Goal: Task Accomplishment & Management: Manage account settings

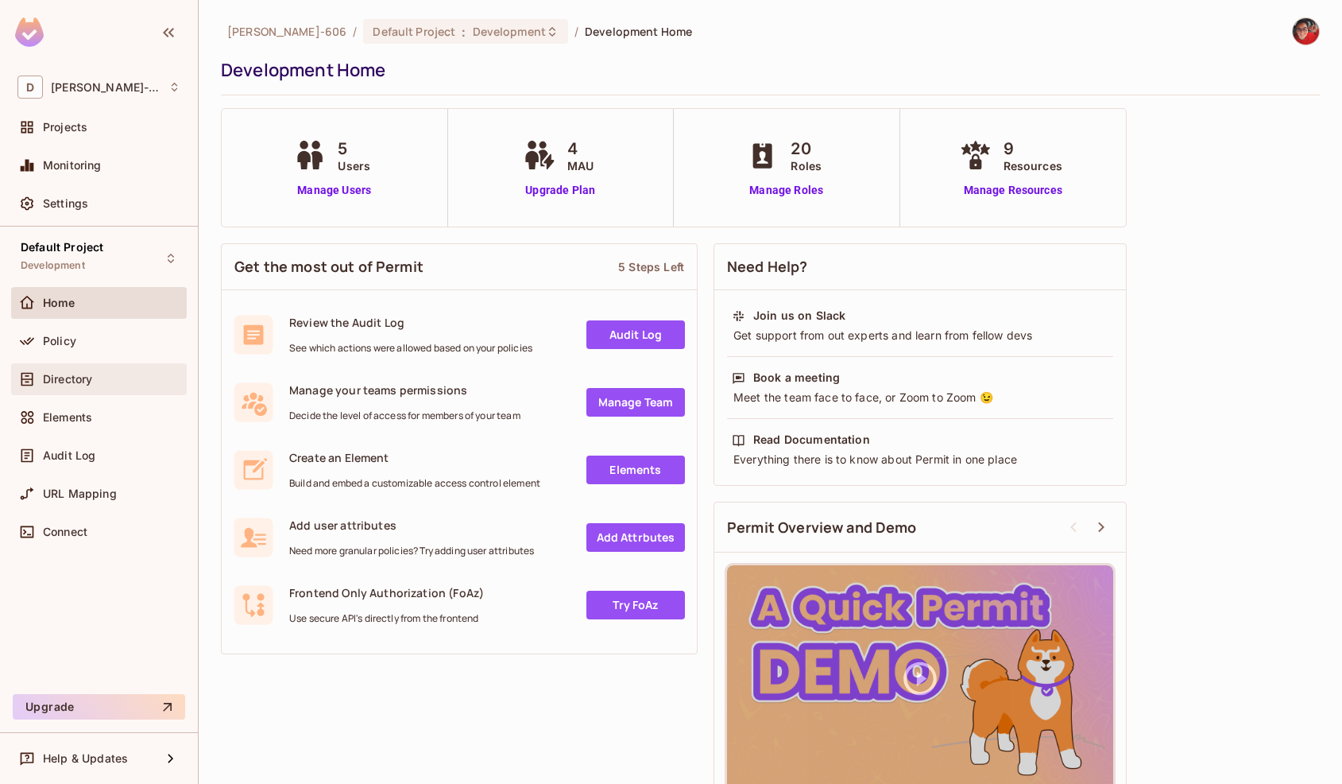
click at [74, 381] on span "Directory" at bounding box center [67, 379] width 49 height 13
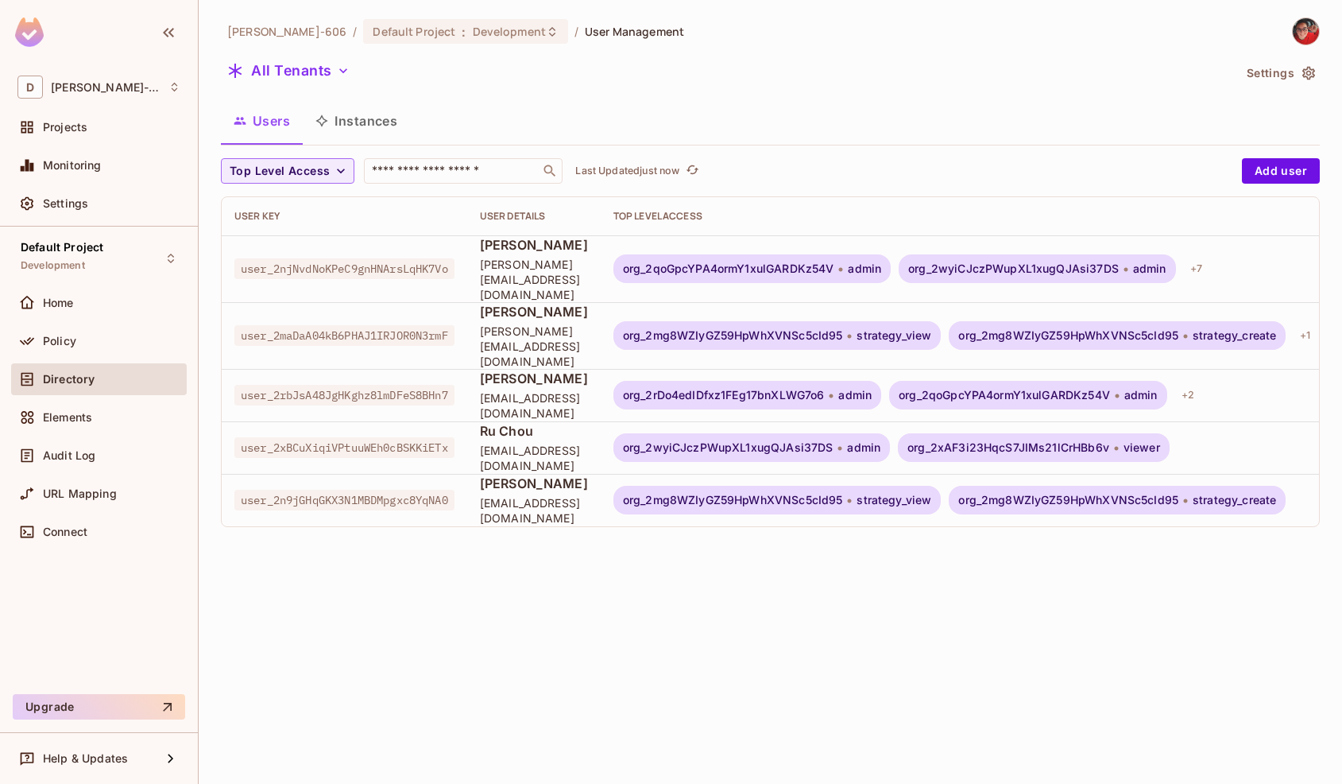
click at [371, 120] on button "Instances" at bounding box center [356, 121] width 107 height 40
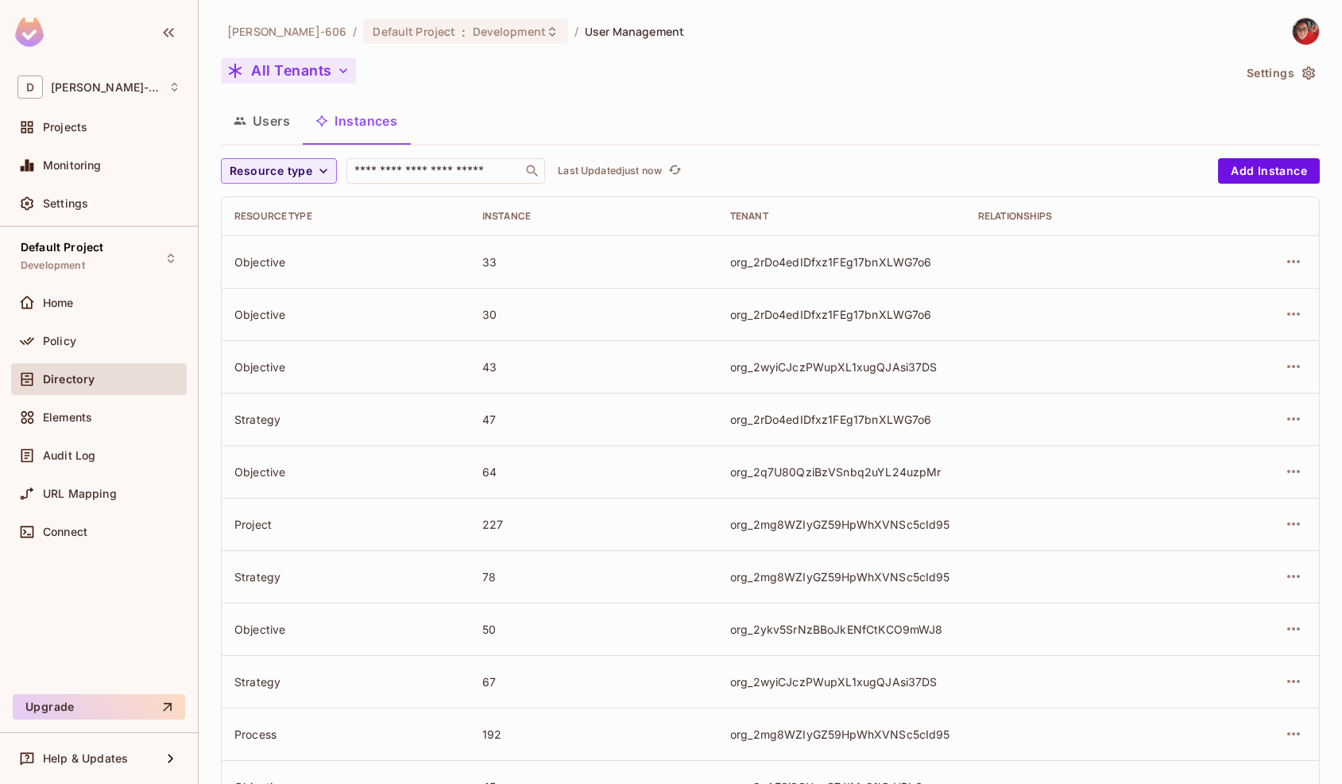
click at [322, 68] on button "All Tenants" at bounding box center [288, 70] width 135 height 25
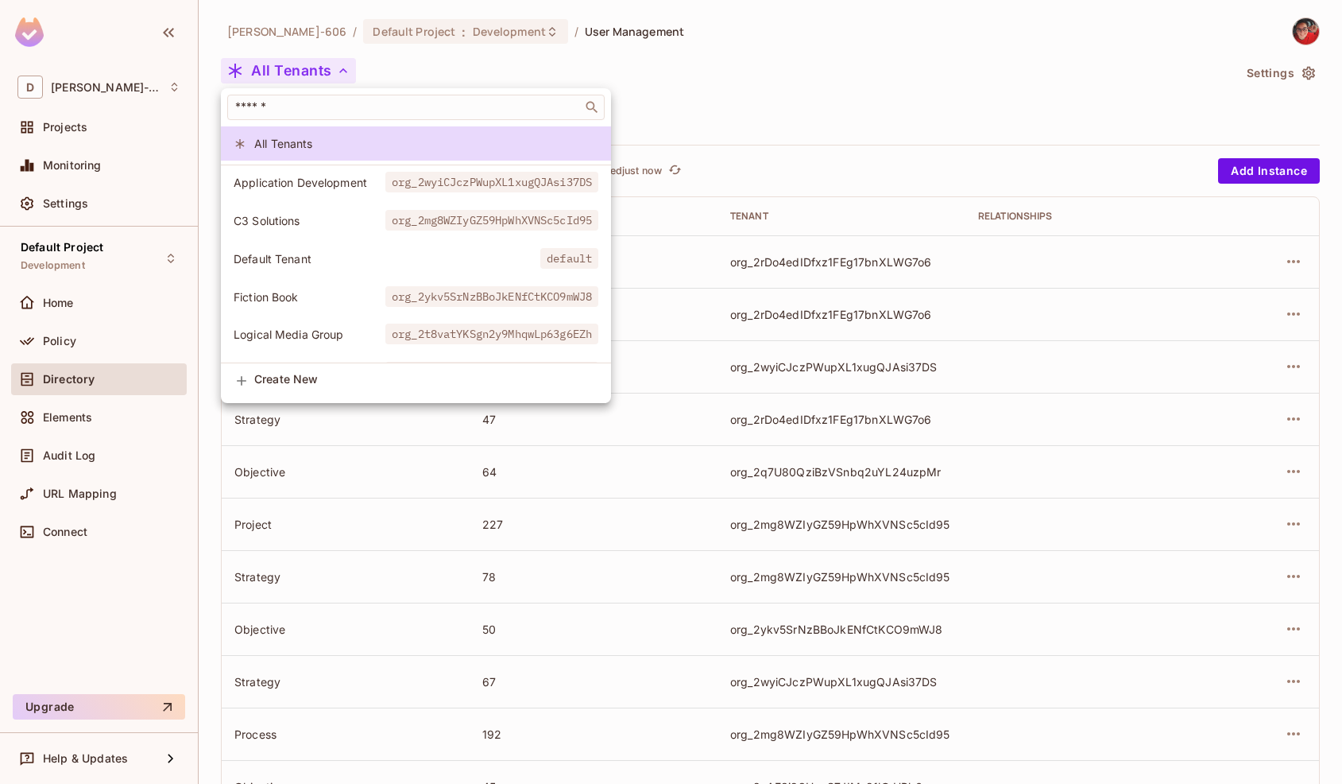
click at [338, 216] on span "C3 Solutions" at bounding box center [310, 220] width 152 height 15
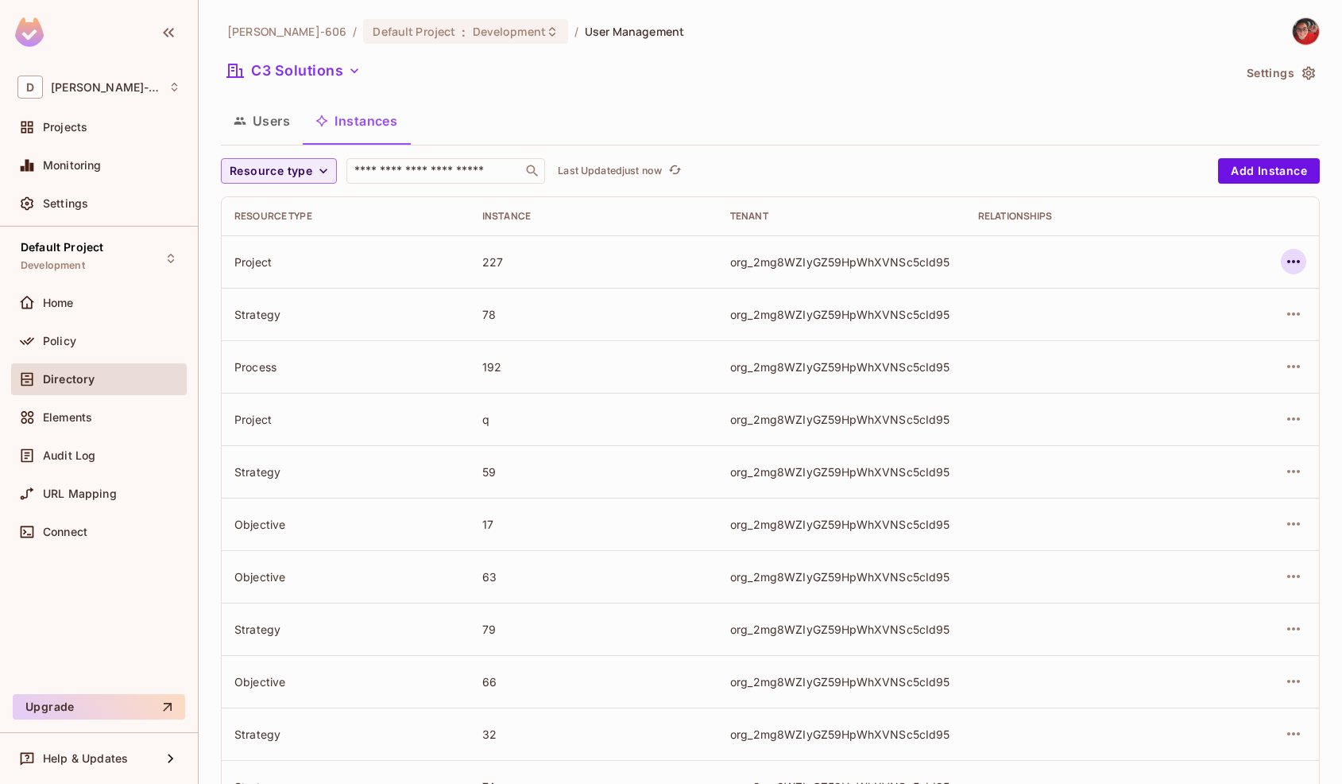
click at [1295, 261] on icon "button" at bounding box center [1293, 261] width 13 height 3
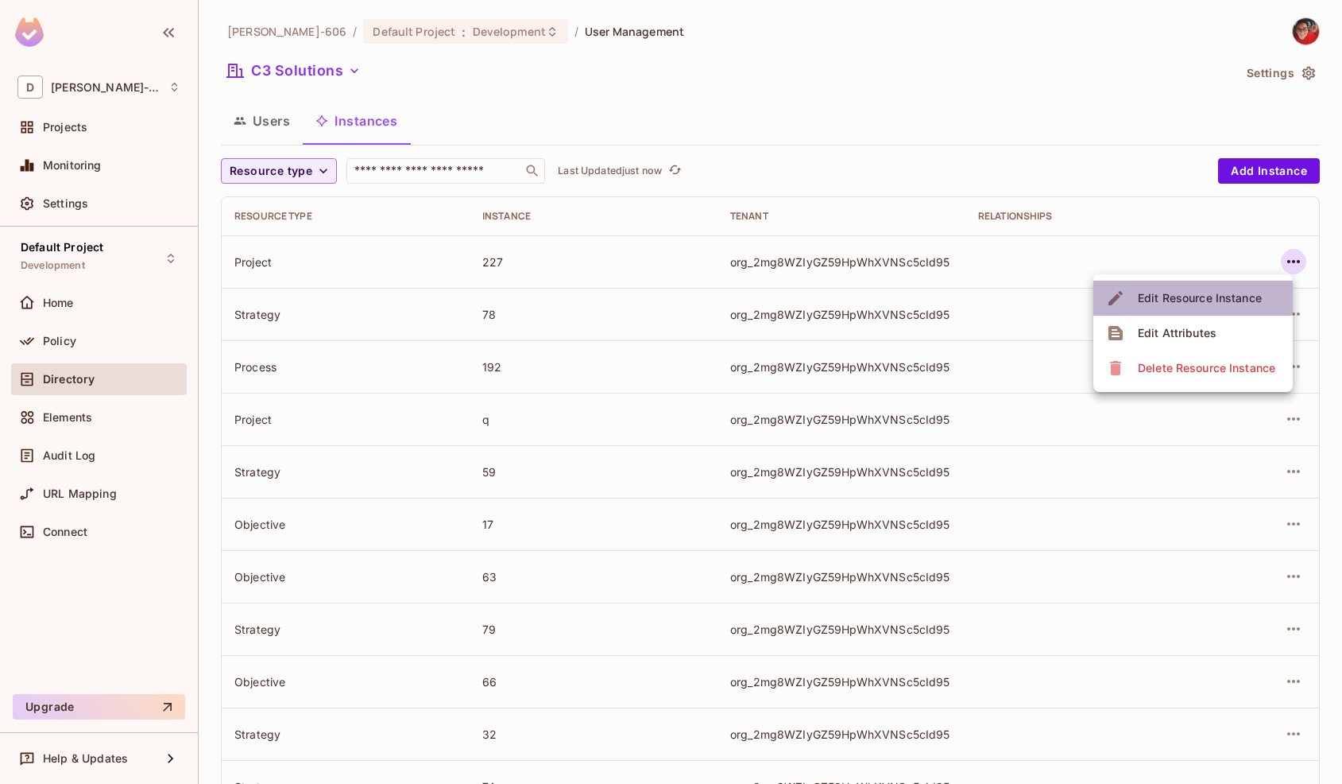
click at [1210, 308] on span "Edit Resource Instance" at bounding box center [1200, 297] width 134 height 25
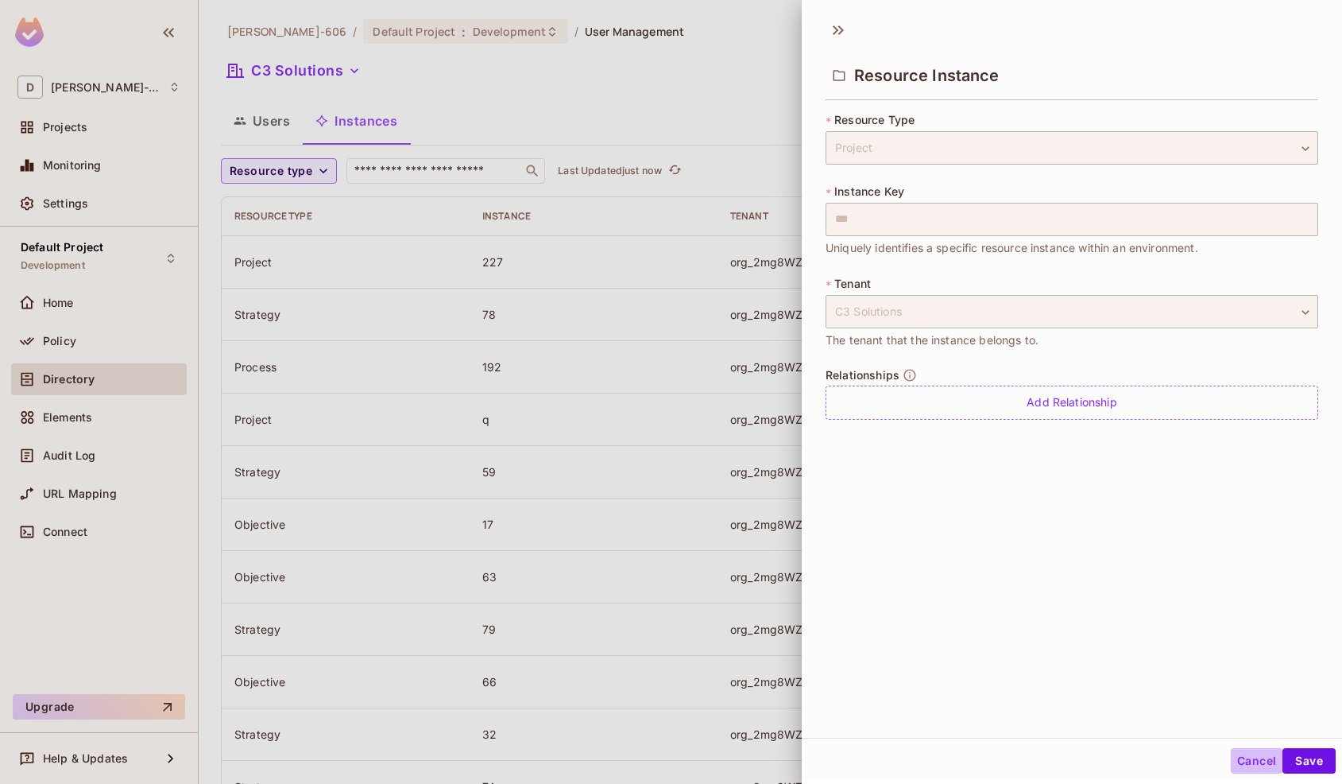
click at [1240, 755] on button "Cancel" at bounding box center [1257, 760] width 52 height 25
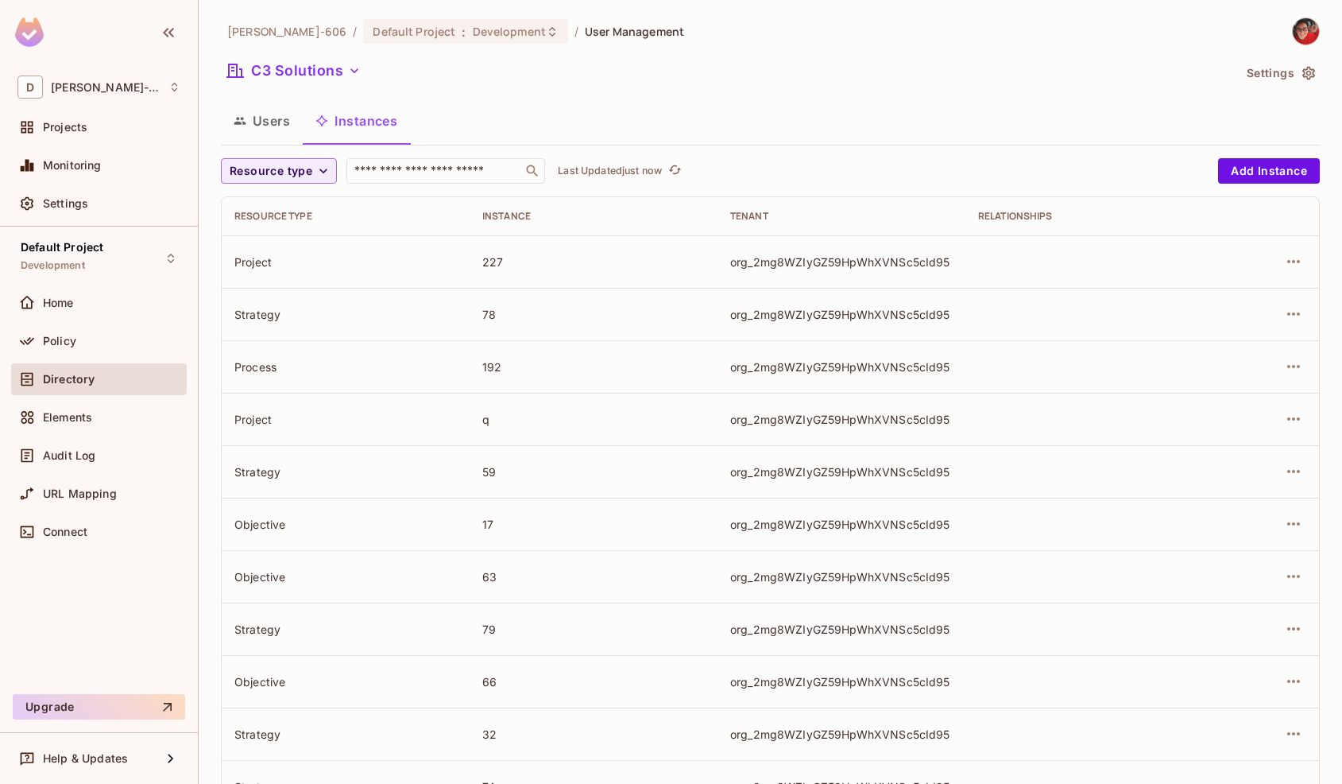
click at [261, 124] on button "Users" at bounding box center [262, 121] width 82 height 40
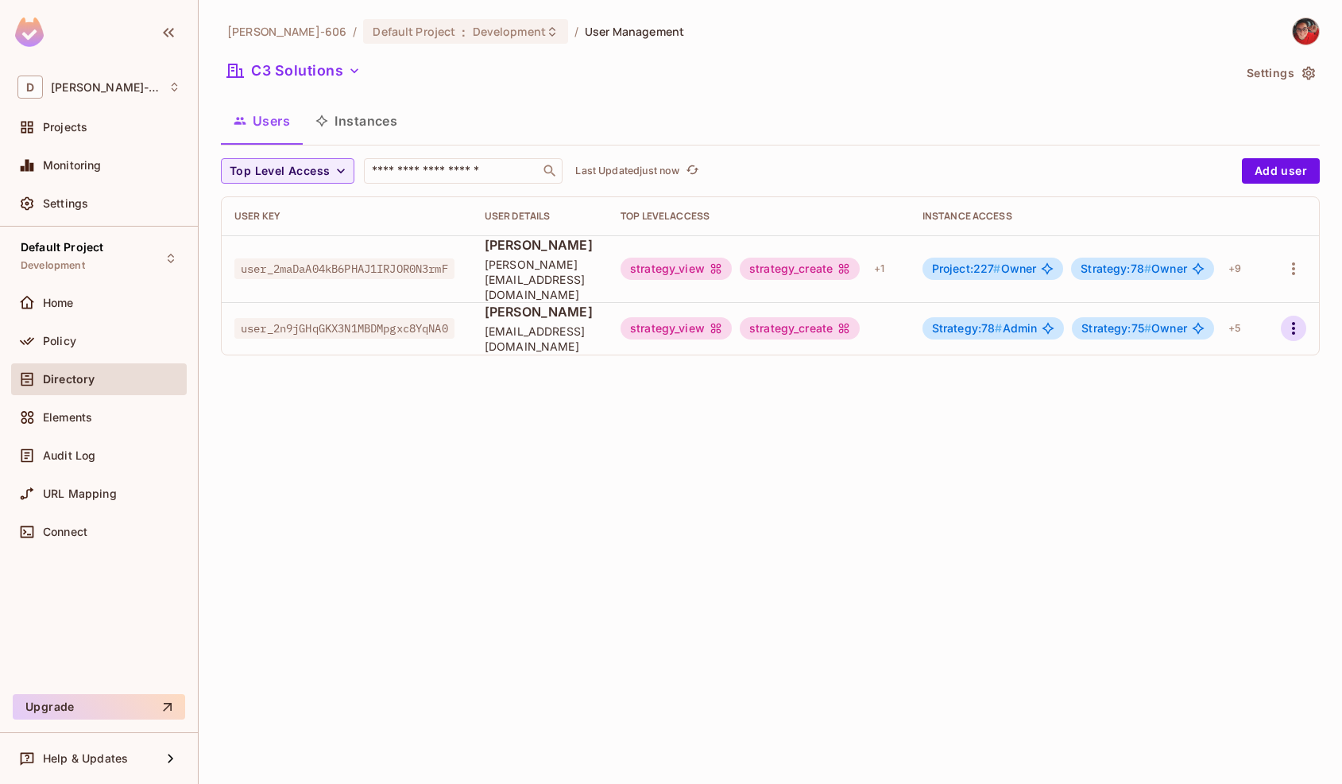
click at [1294, 322] on icon "button" at bounding box center [1293, 328] width 3 height 13
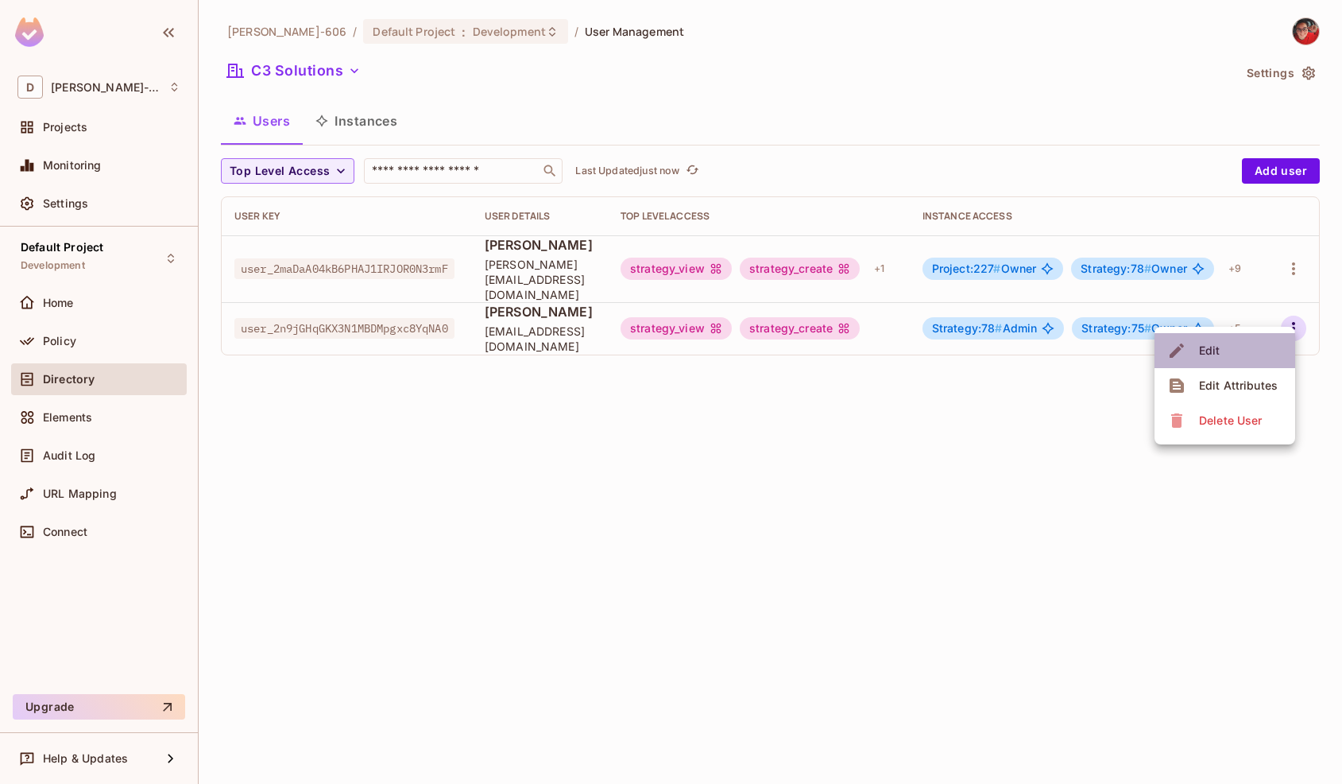
click at [1227, 353] on li "Edit" at bounding box center [1225, 350] width 141 height 35
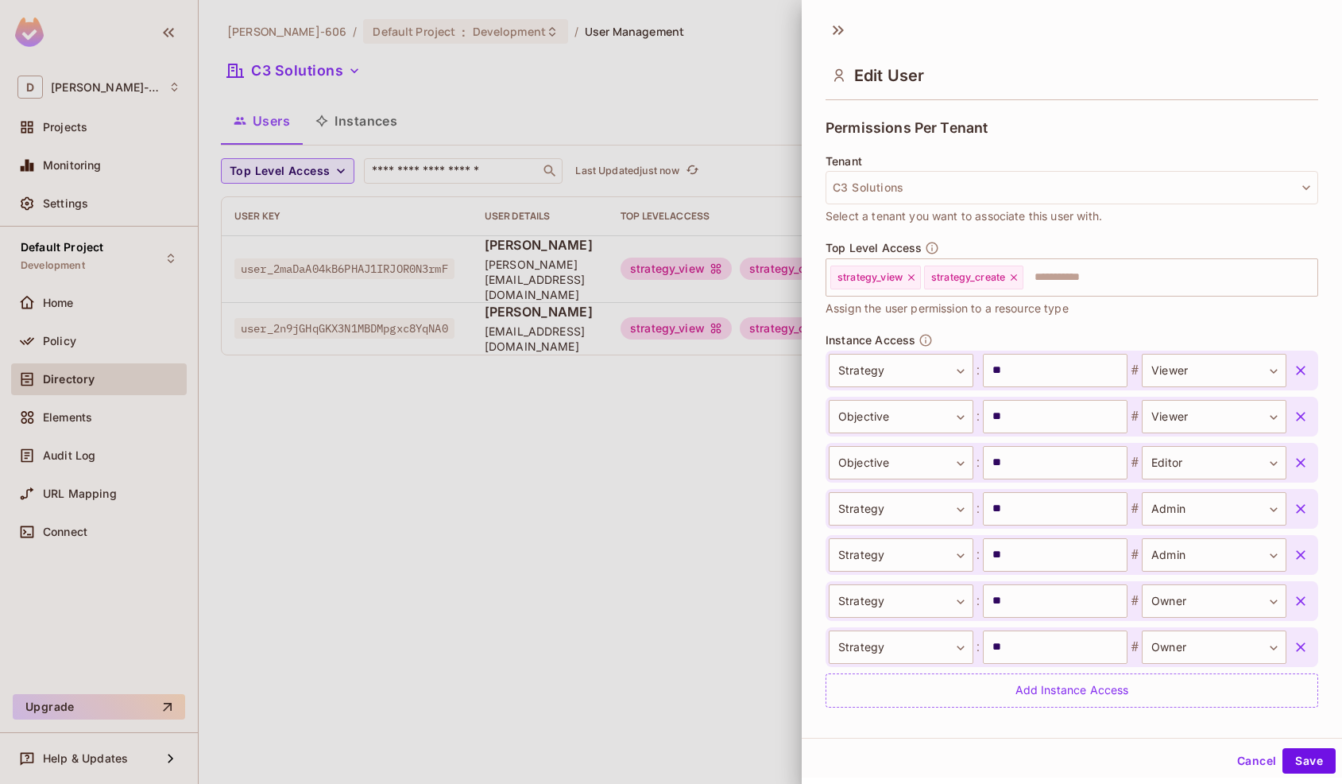
scroll to position [385, 0]
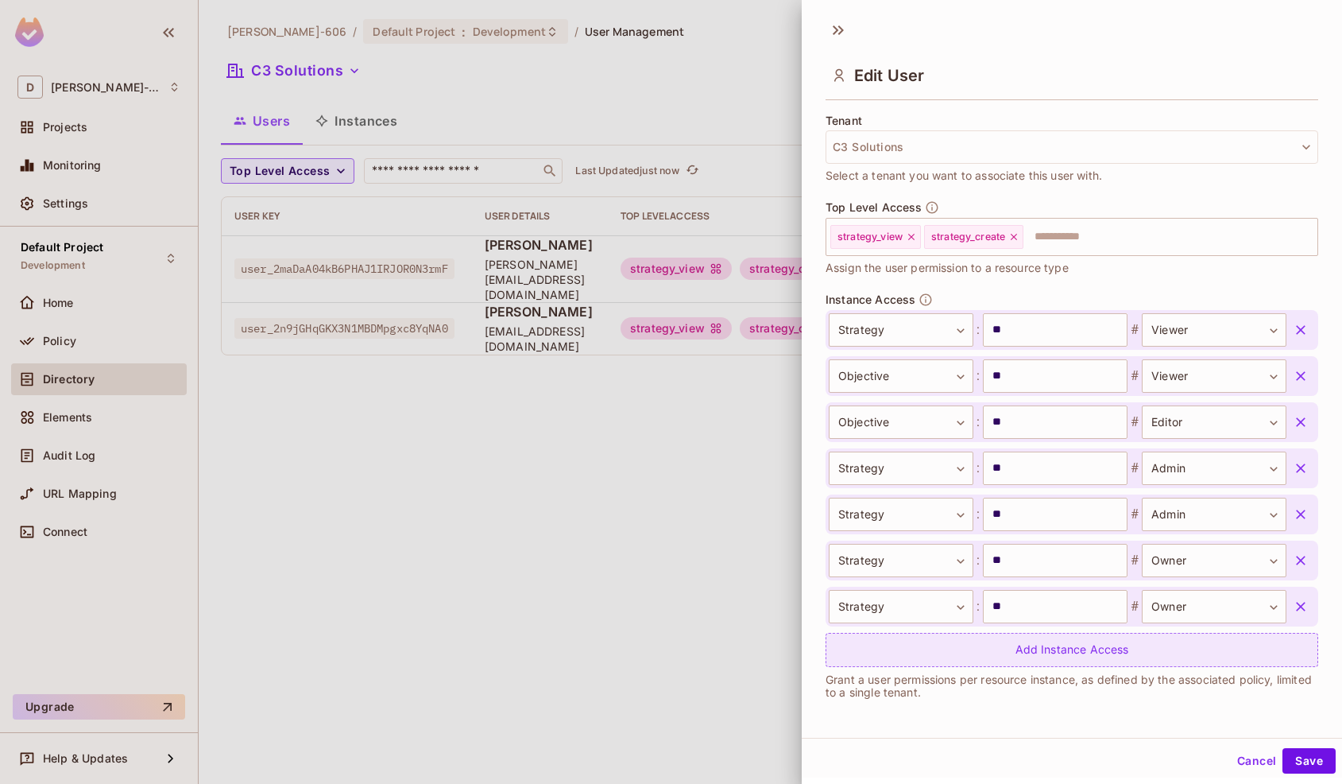
click at [958, 650] on div "Add Instance Access" at bounding box center [1072, 650] width 493 height 34
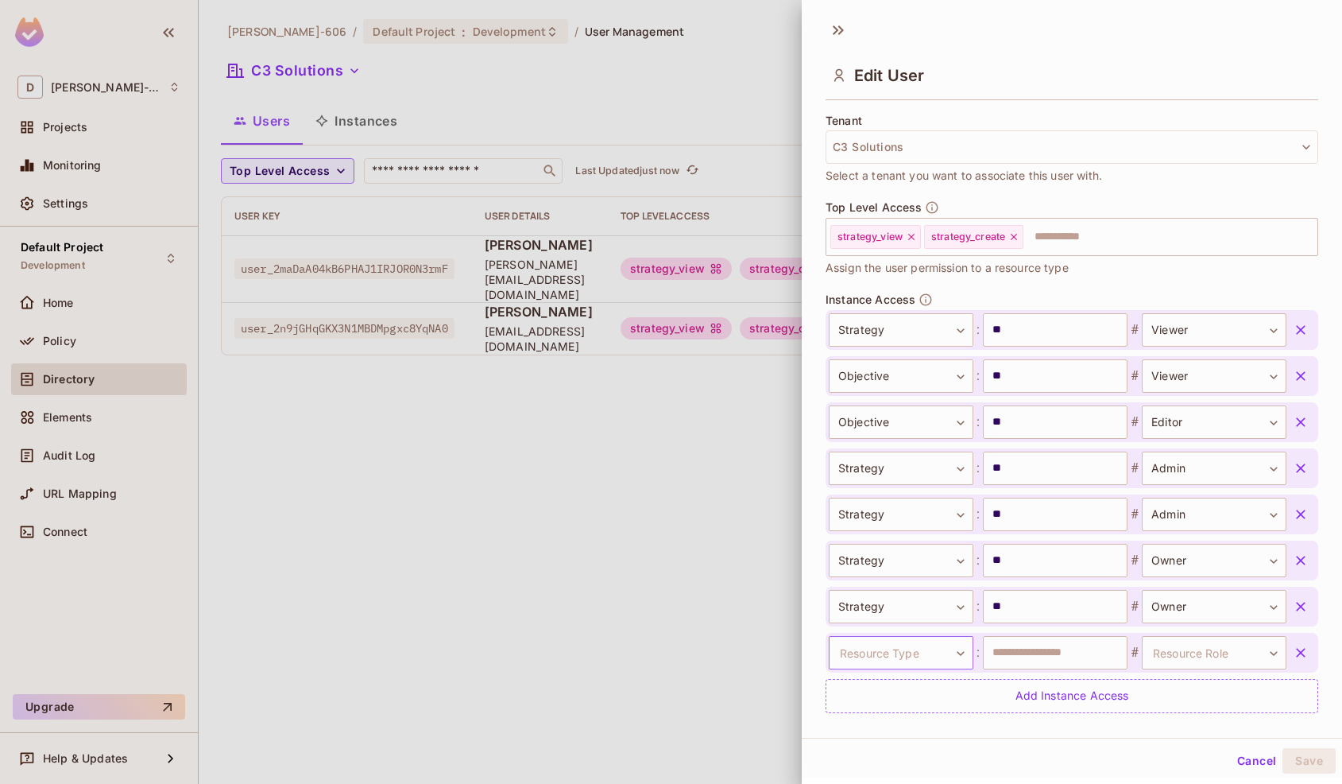
click at [943, 646] on body "**********" at bounding box center [671, 392] width 1342 height 784
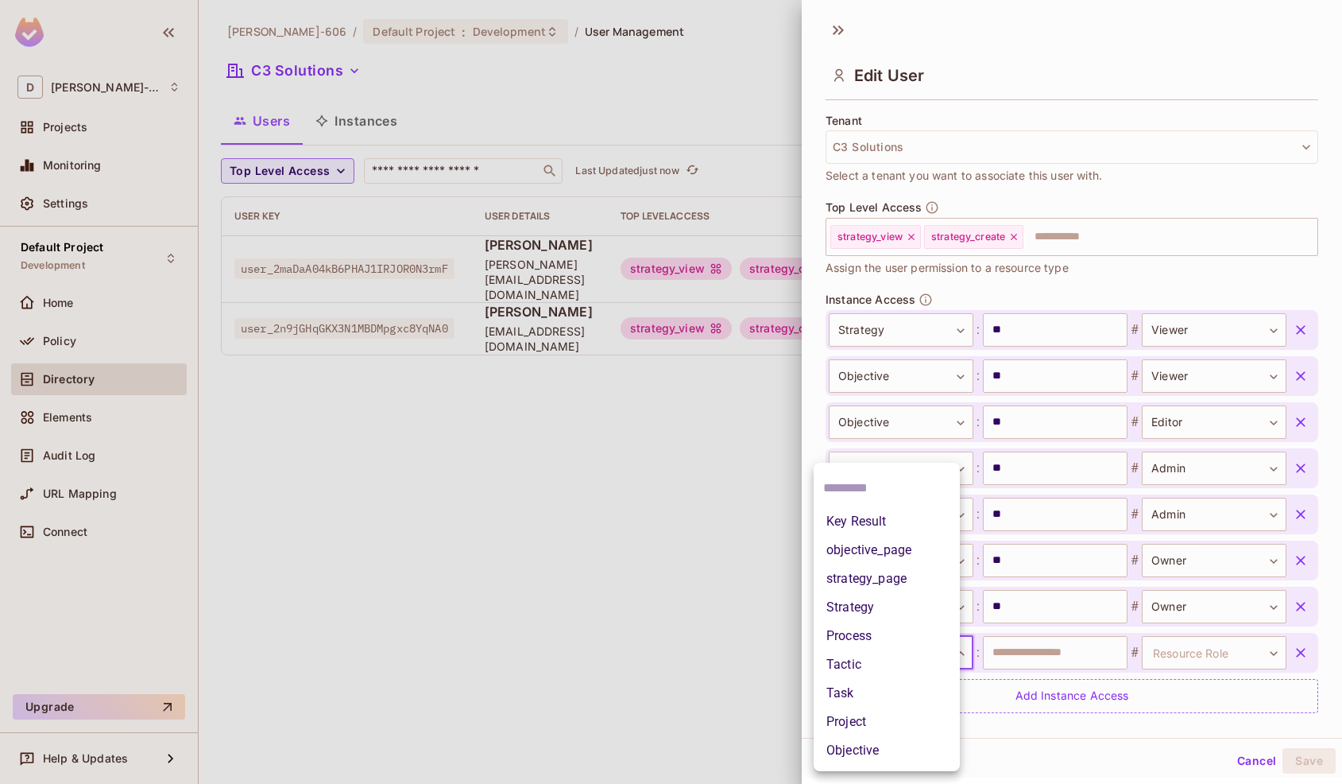
click at [852, 710] on li "Project" at bounding box center [887, 721] width 146 height 29
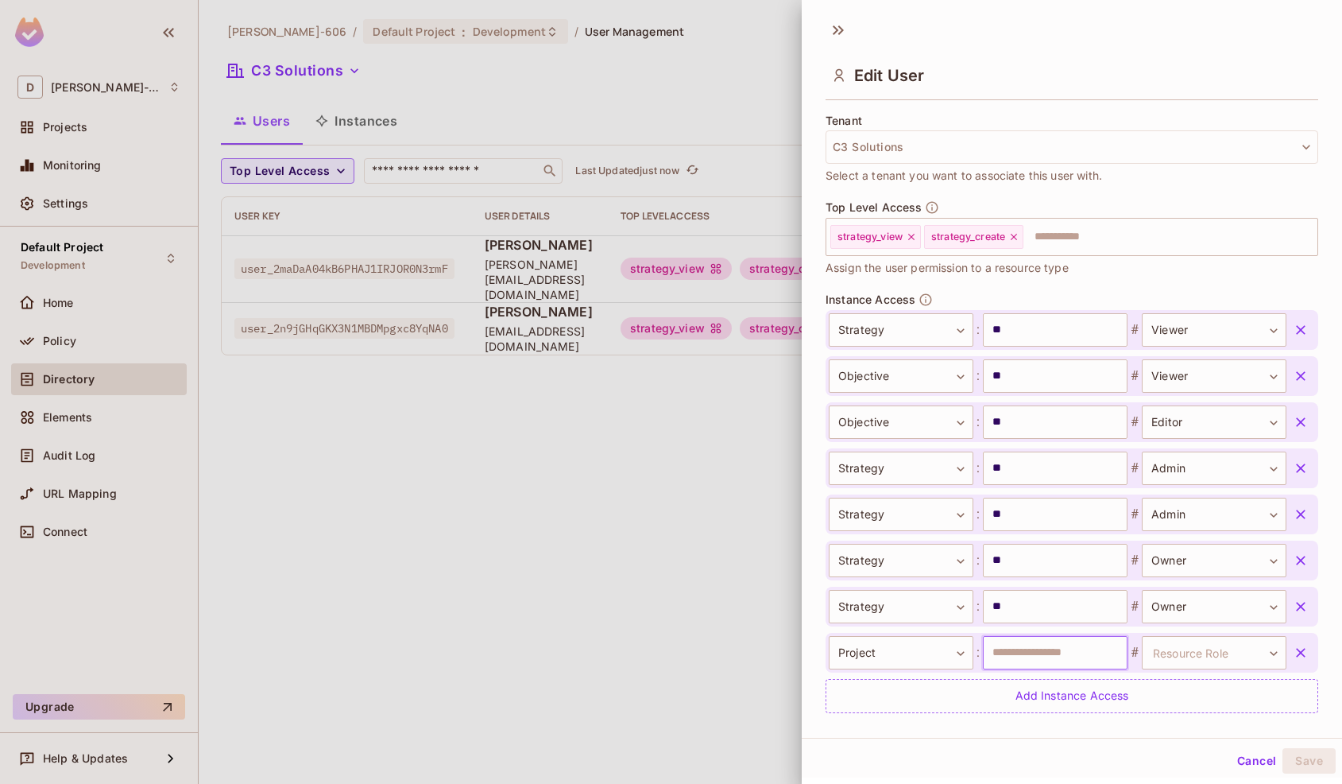
click at [1012, 652] on input "text" at bounding box center [1055, 652] width 145 height 33
type input "***"
click at [1198, 660] on body "**********" at bounding box center [671, 392] width 1342 height 784
click at [1167, 728] on li "Owner" at bounding box center [1201, 721] width 146 height 29
click at [1325, 766] on button "Save" at bounding box center [1309, 760] width 53 height 25
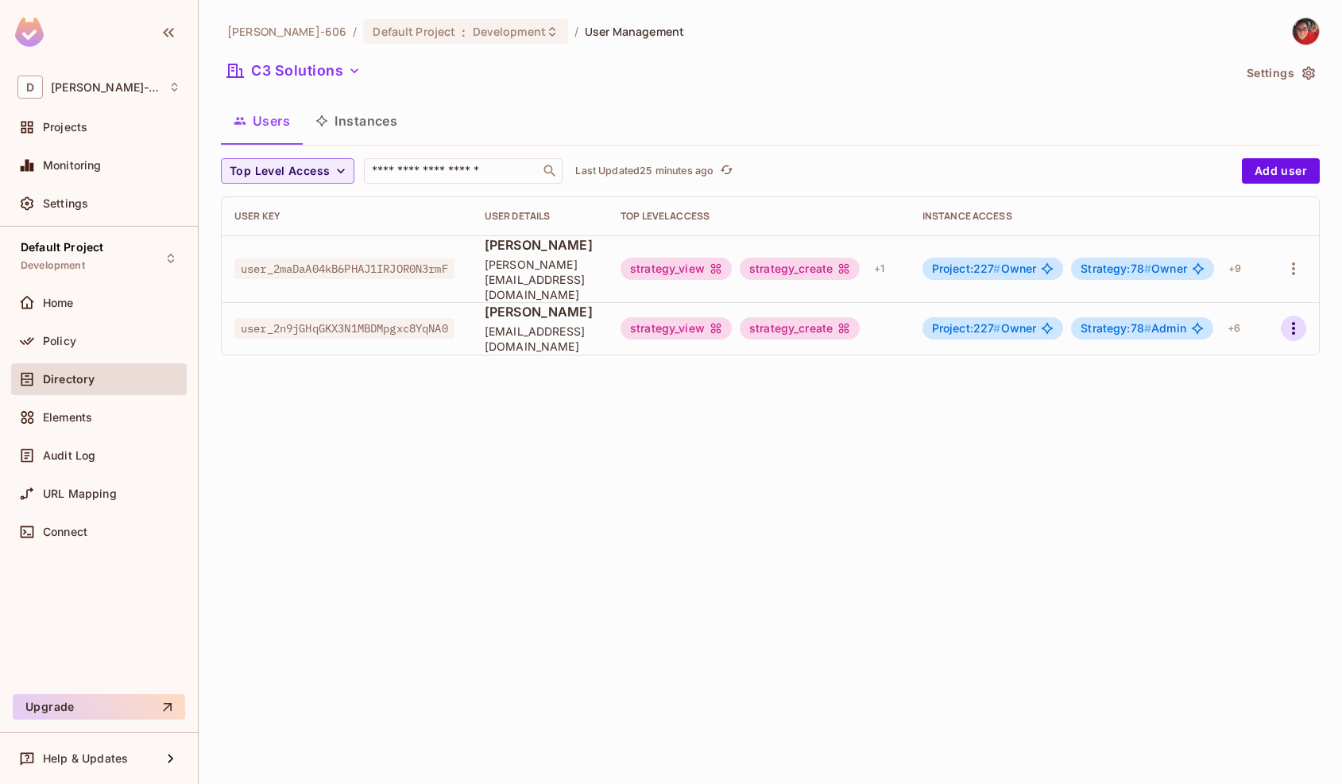
click at [1290, 319] on icon "button" at bounding box center [1293, 328] width 19 height 19
click at [1246, 345] on li "Edit" at bounding box center [1225, 350] width 141 height 35
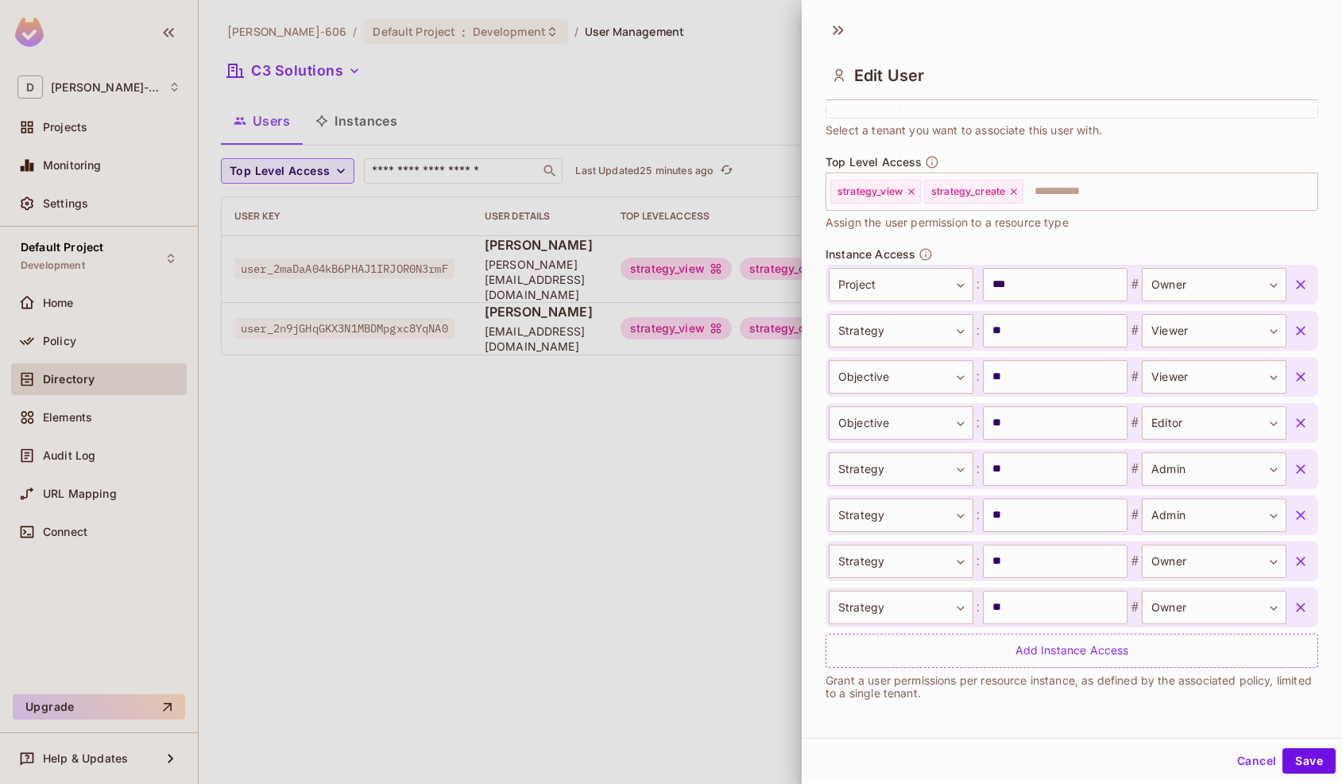
scroll to position [431, 0]
click at [647, 475] on div at bounding box center [671, 392] width 1342 height 784
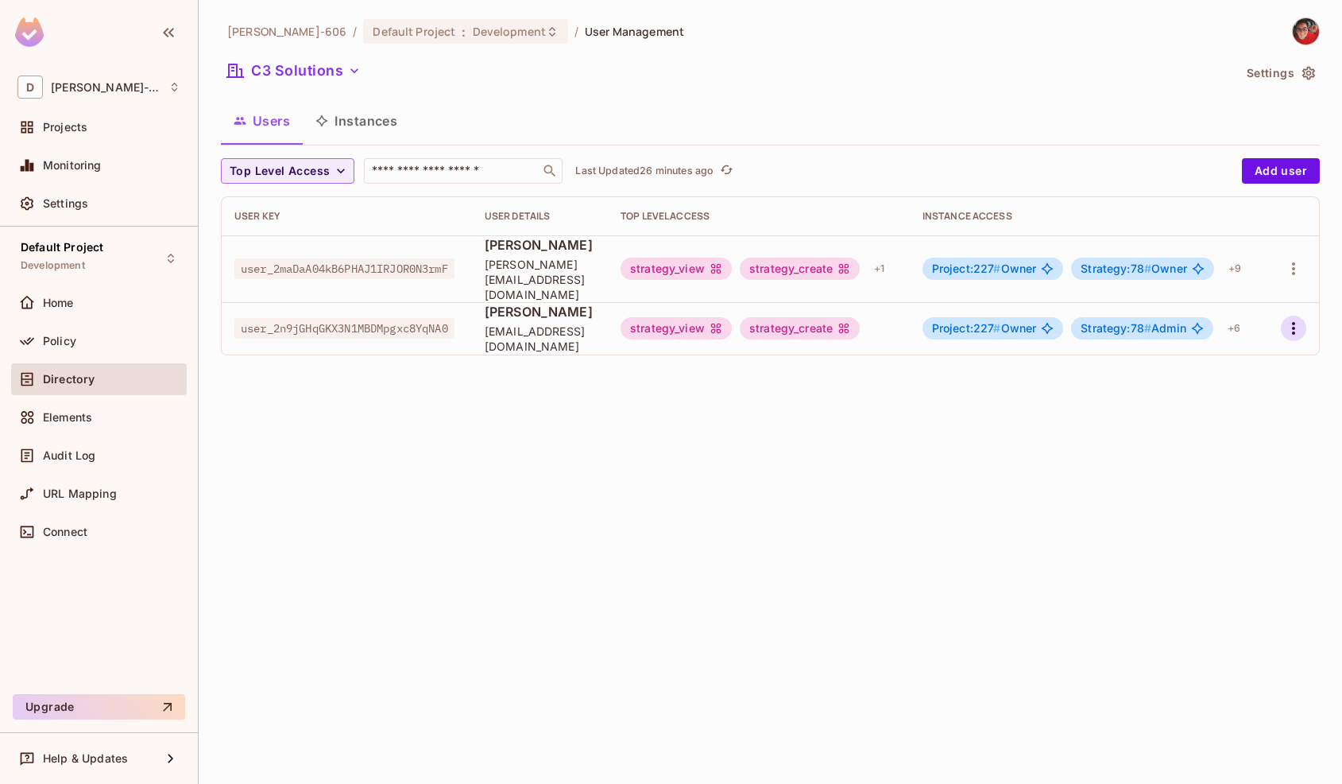
click at [1295, 322] on icon "button" at bounding box center [1293, 328] width 3 height 13
click at [1200, 354] on div "Edit" at bounding box center [1209, 350] width 21 height 16
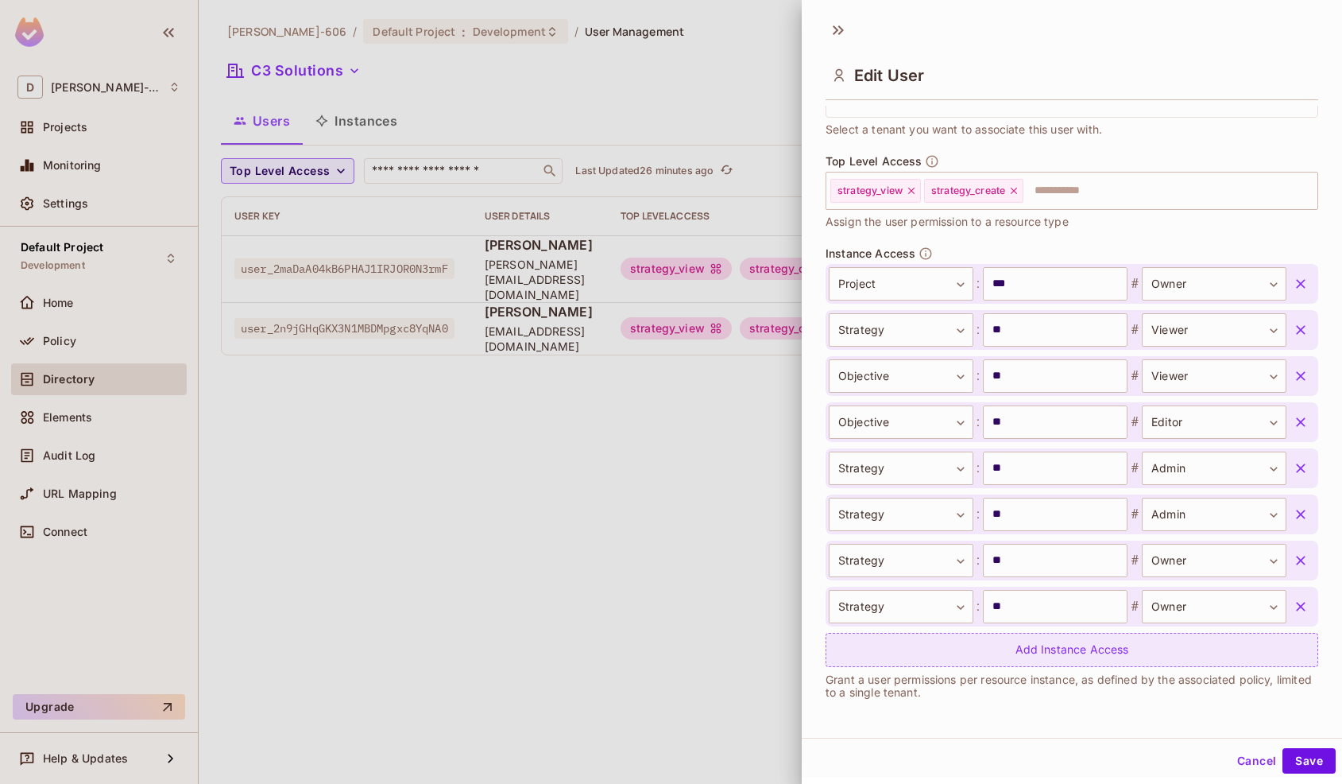
click at [935, 652] on div "Add Instance Access" at bounding box center [1072, 650] width 493 height 34
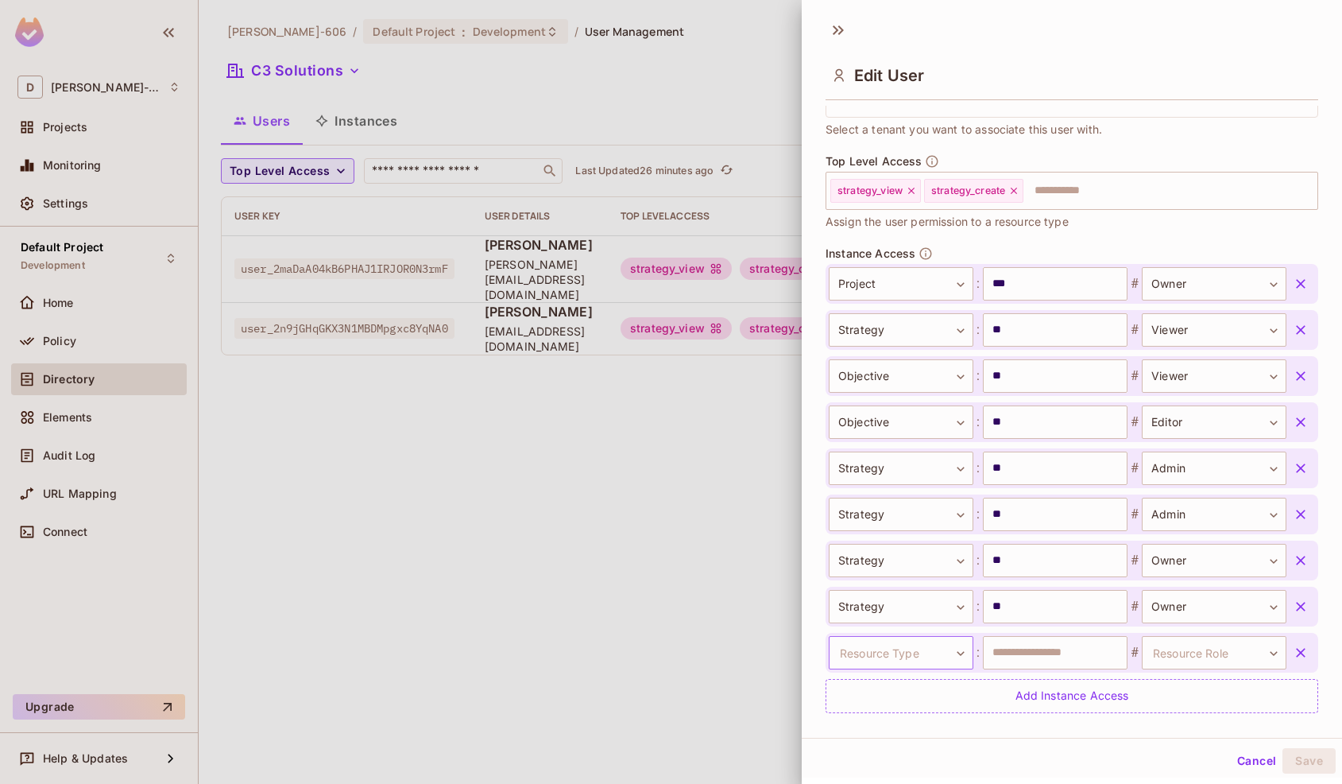
click at [904, 660] on body "**********" at bounding box center [671, 392] width 1342 height 784
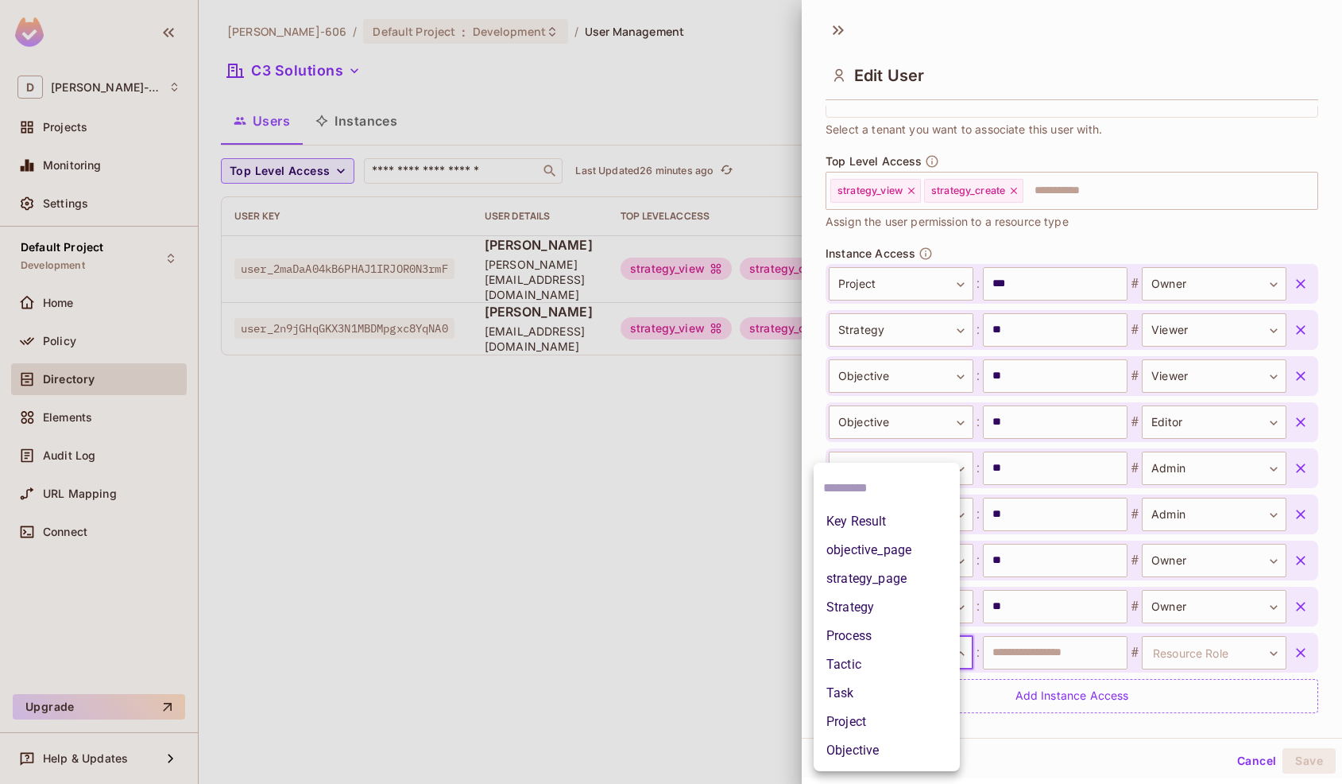
click at [869, 638] on li "Process" at bounding box center [887, 635] width 146 height 29
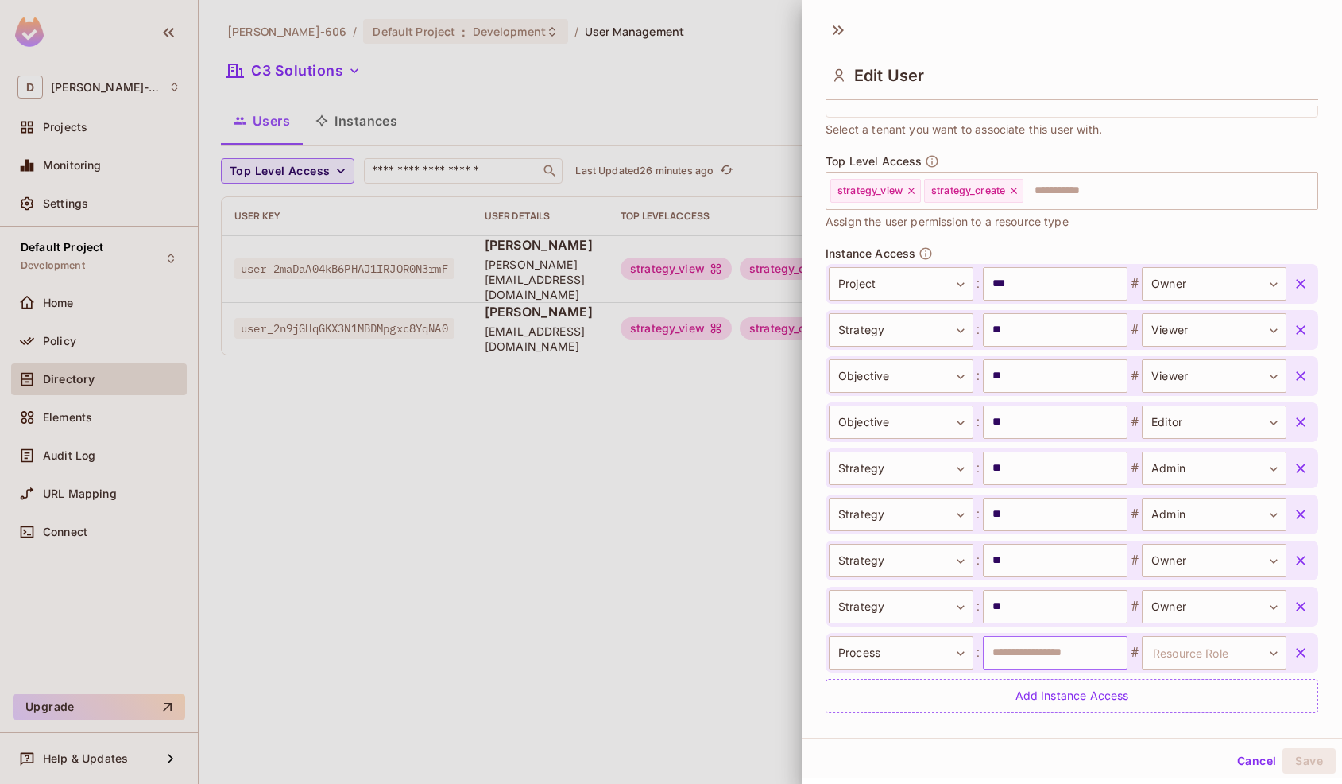
click at [1030, 654] on input "text" at bounding box center [1055, 652] width 145 height 33
click at [1190, 647] on body "**********" at bounding box center [671, 392] width 1342 height 784
click at [837, 26] on div at bounding box center [671, 392] width 1342 height 784
click at [836, 28] on icon at bounding box center [836, 30] width 6 height 10
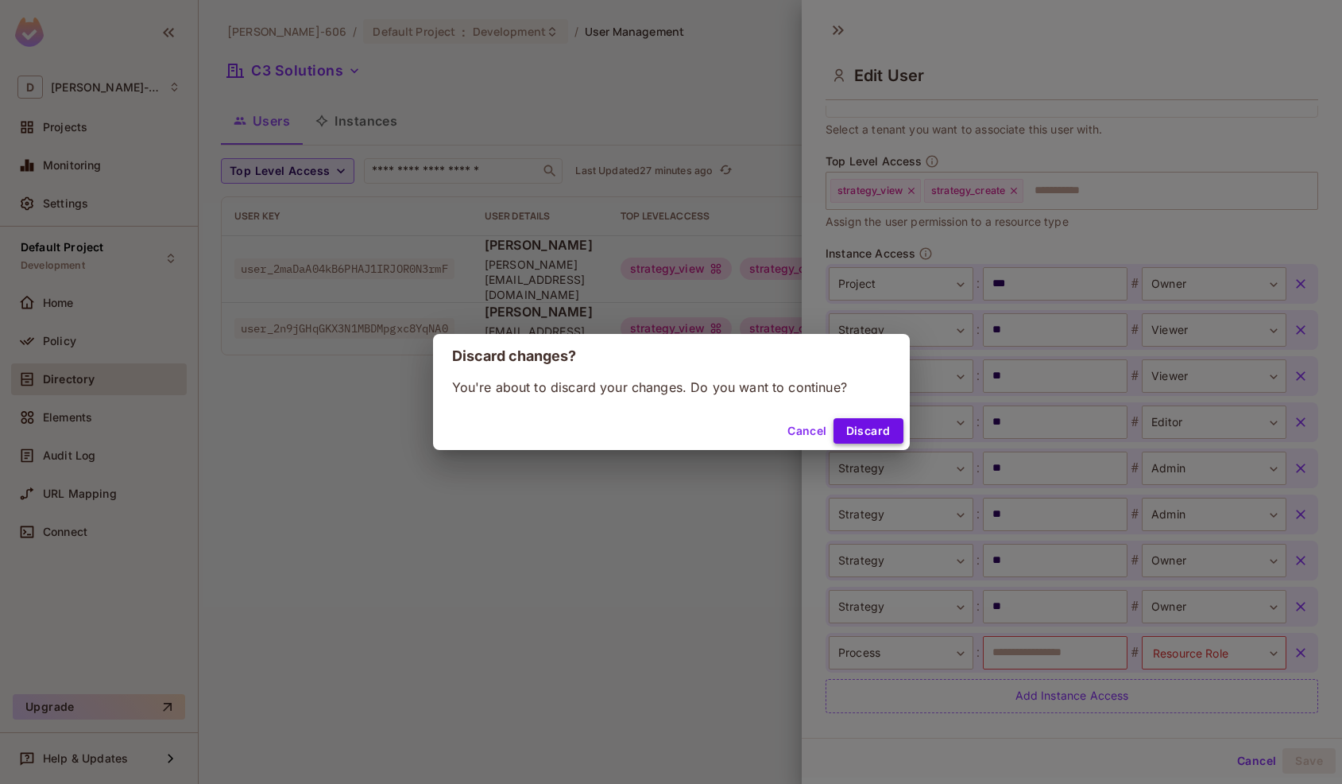
click at [862, 440] on button "Discard" at bounding box center [869, 430] width 70 height 25
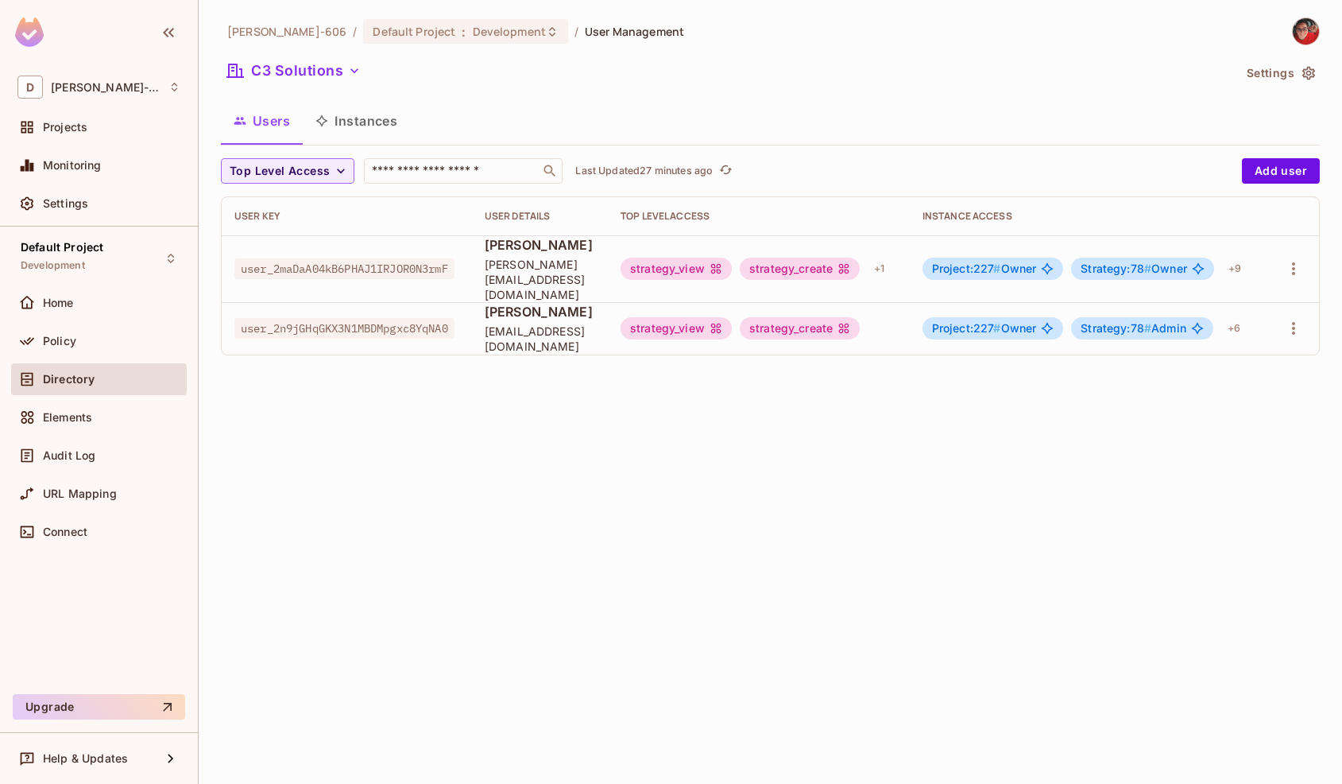
click at [346, 122] on button "Instances" at bounding box center [356, 121] width 107 height 40
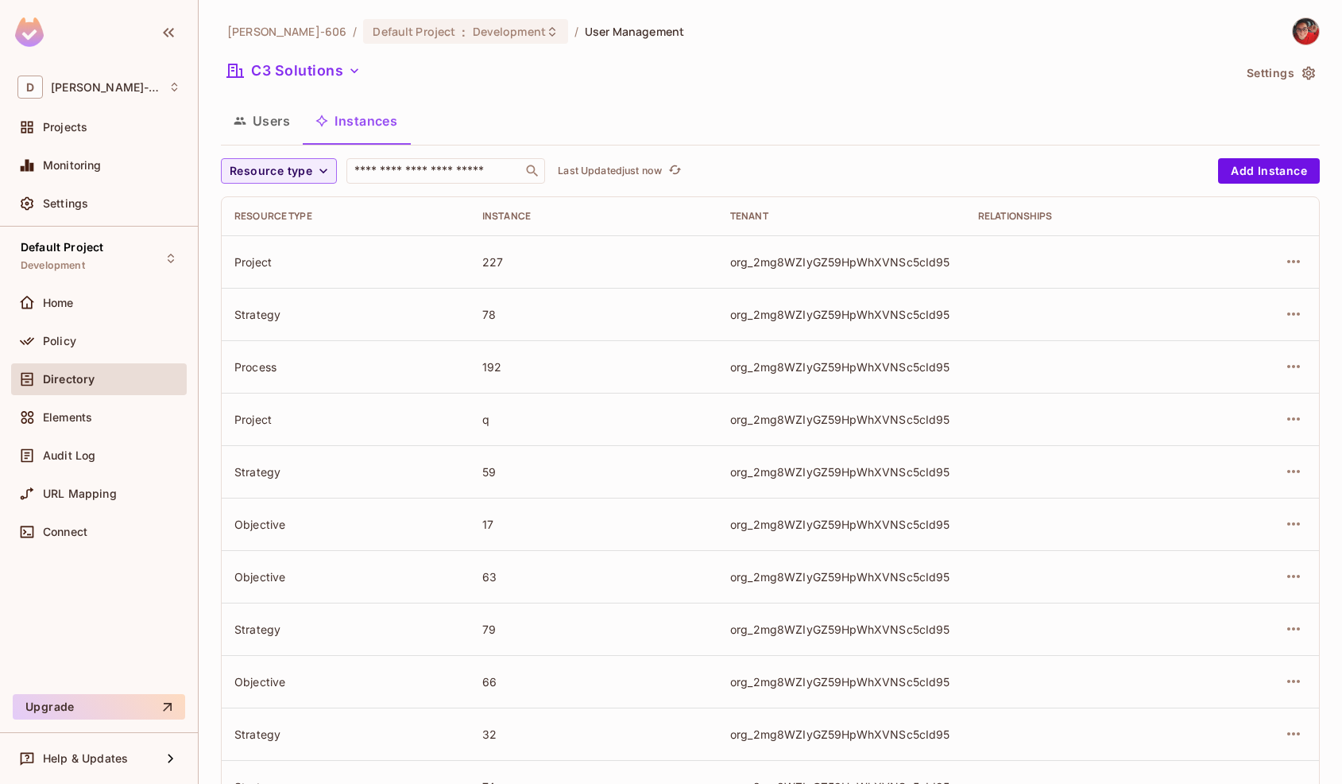
click at [267, 122] on button "Users" at bounding box center [262, 121] width 82 height 40
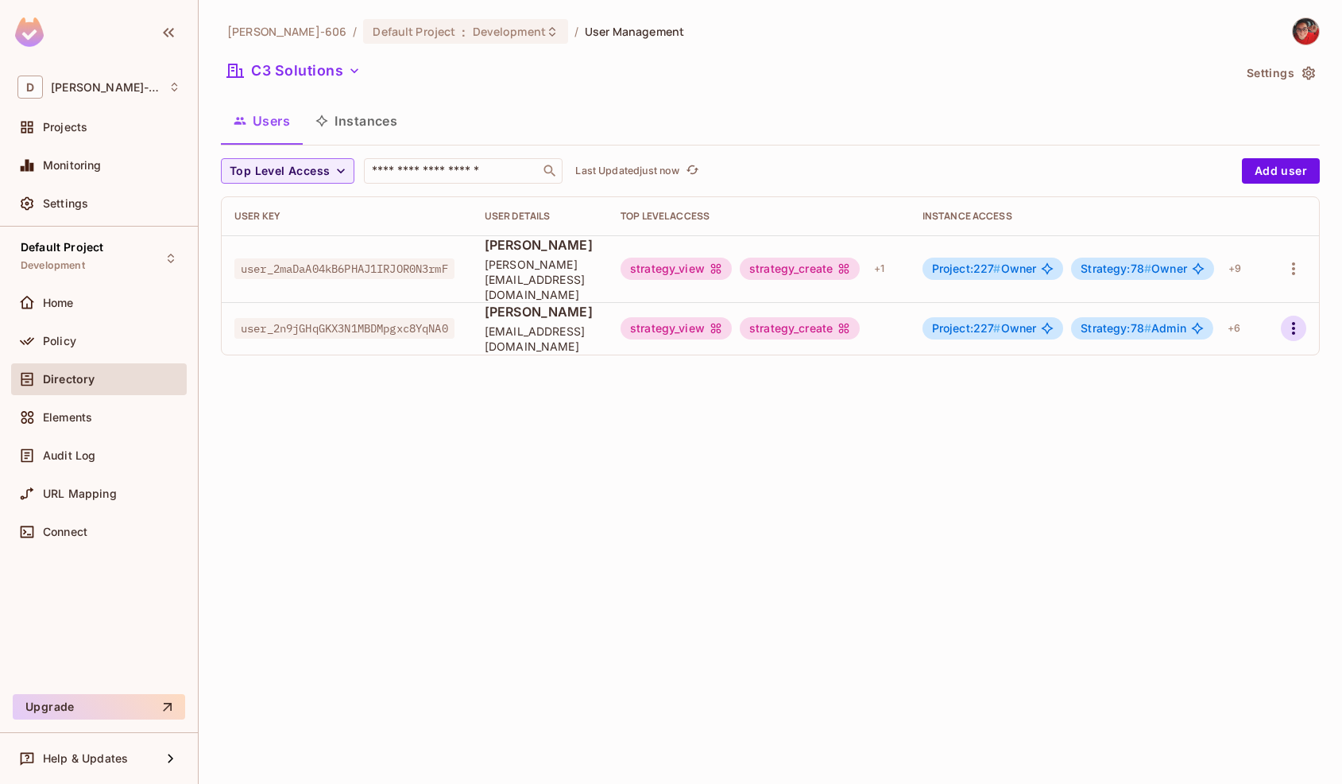
click at [1291, 320] on icon "button" at bounding box center [1293, 328] width 19 height 19
click at [1253, 340] on li "Edit" at bounding box center [1225, 350] width 141 height 35
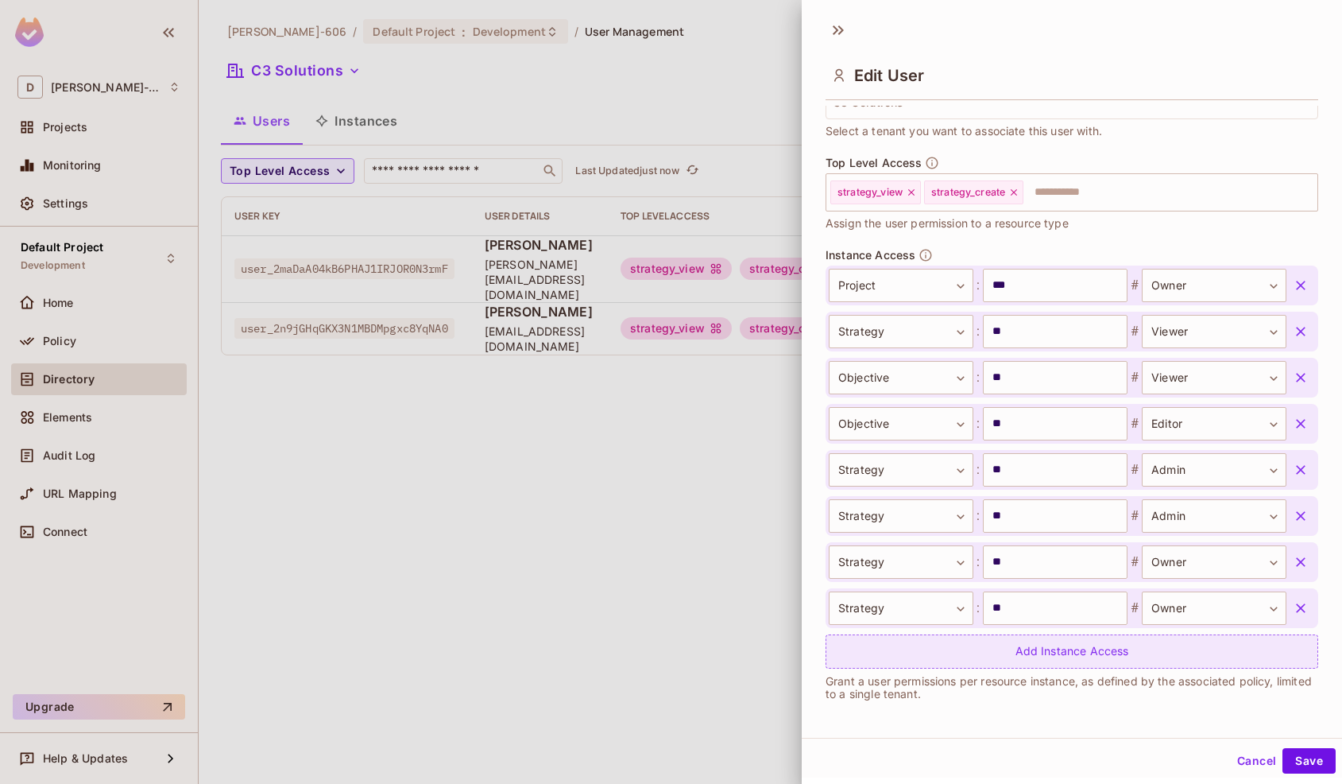
scroll to position [431, 0]
click at [919, 666] on div "Add Instance Access" at bounding box center [1072, 650] width 493 height 34
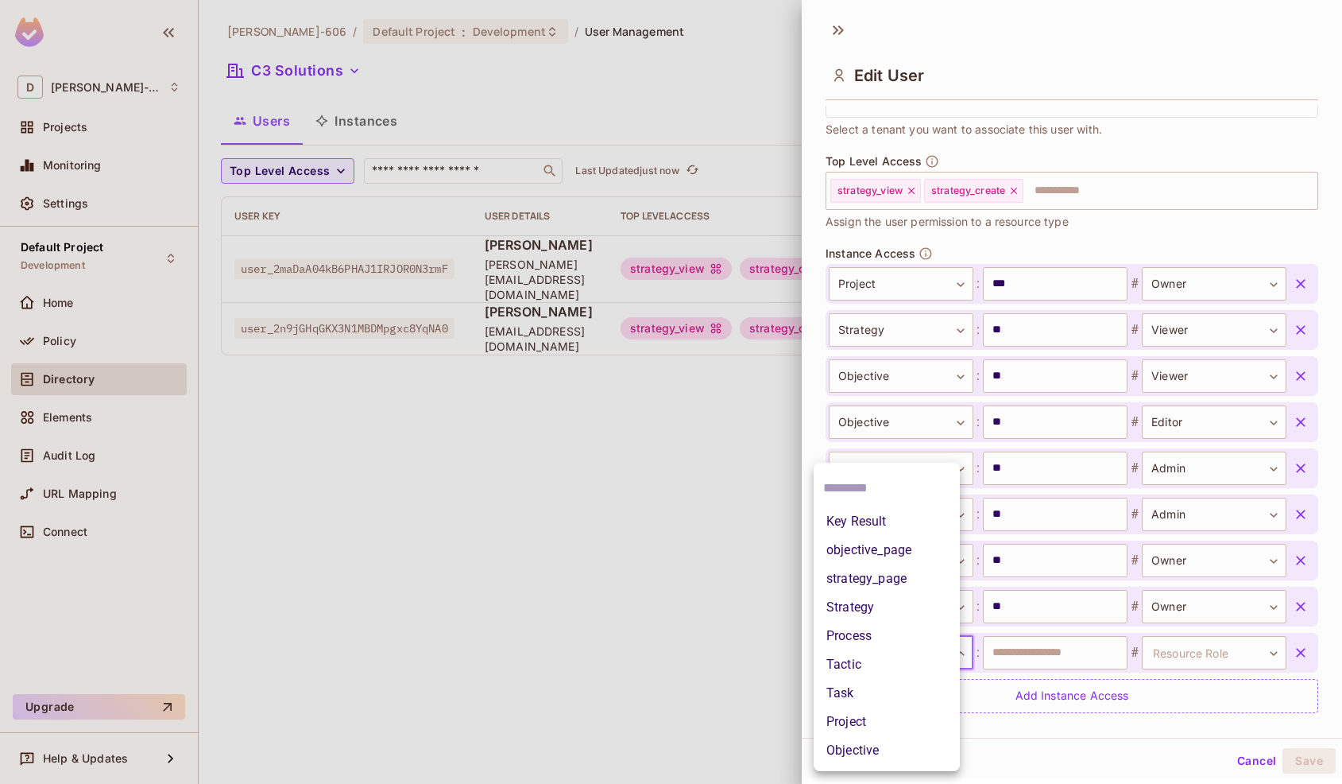
click at [930, 650] on body "**********" at bounding box center [671, 392] width 1342 height 784
click at [888, 640] on li "Process" at bounding box center [887, 635] width 146 height 29
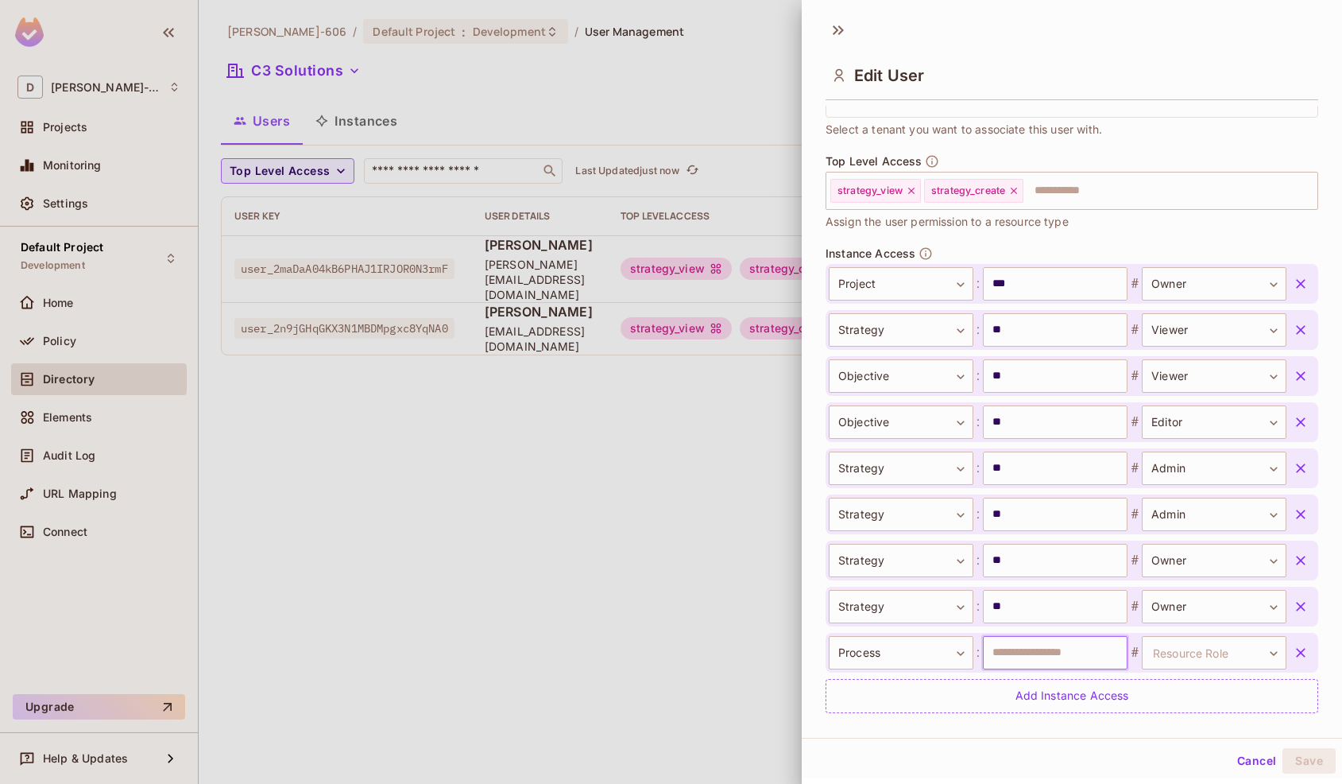
click at [1019, 647] on input "text" at bounding box center [1055, 652] width 145 height 33
type input "***"
click at [1228, 644] on body "**********" at bounding box center [671, 392] width 1342 height 784
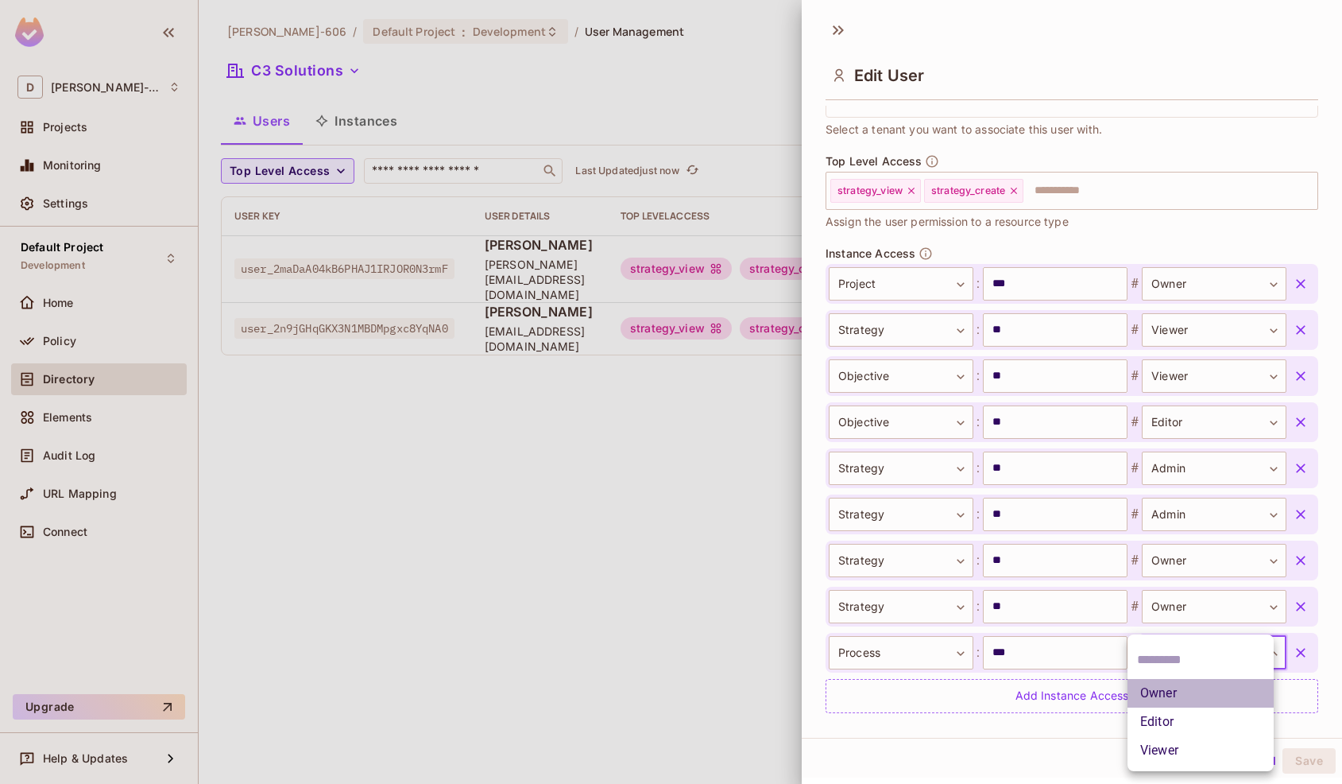
click at [1167, 693] on li "Owner" at bounding box center [1201, 693] width 146 height 29
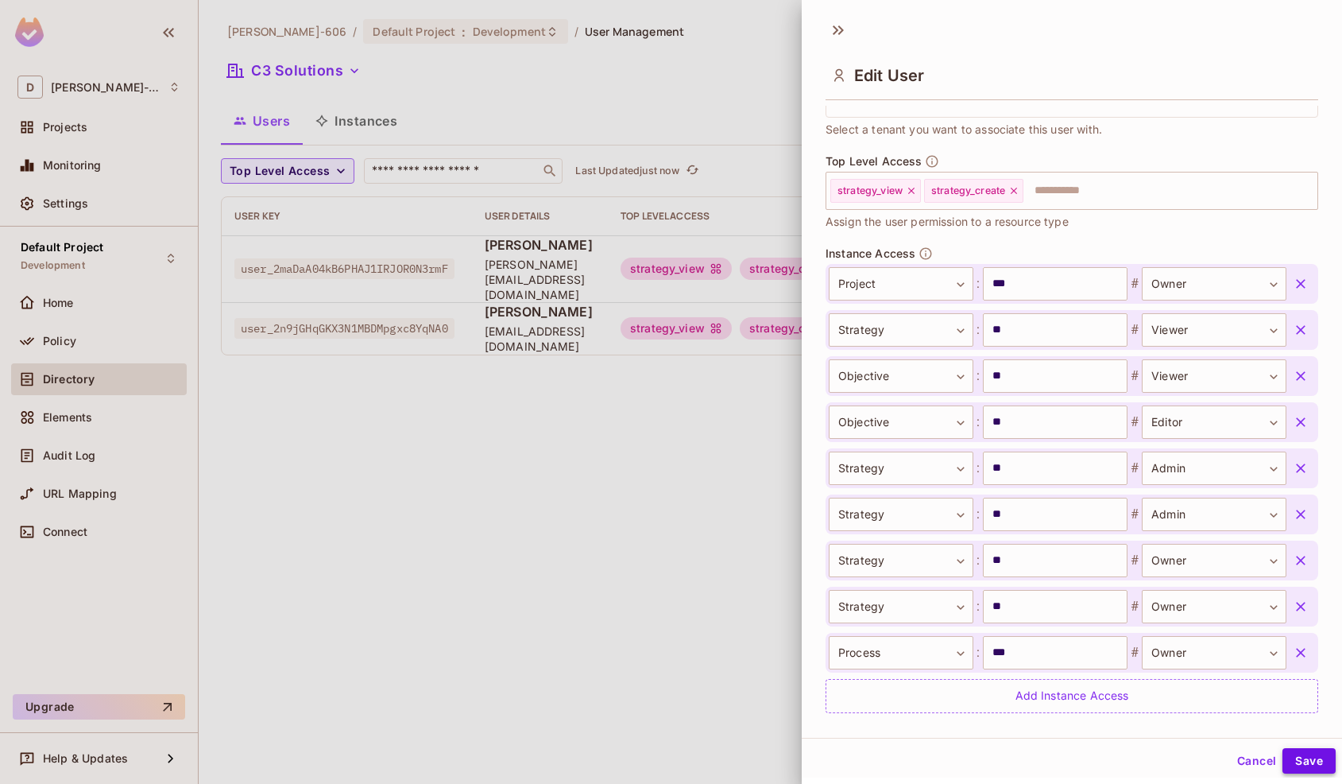
click at [1300, 756] on button "Save" at bounding box center [1309, 760] width 53 height 25
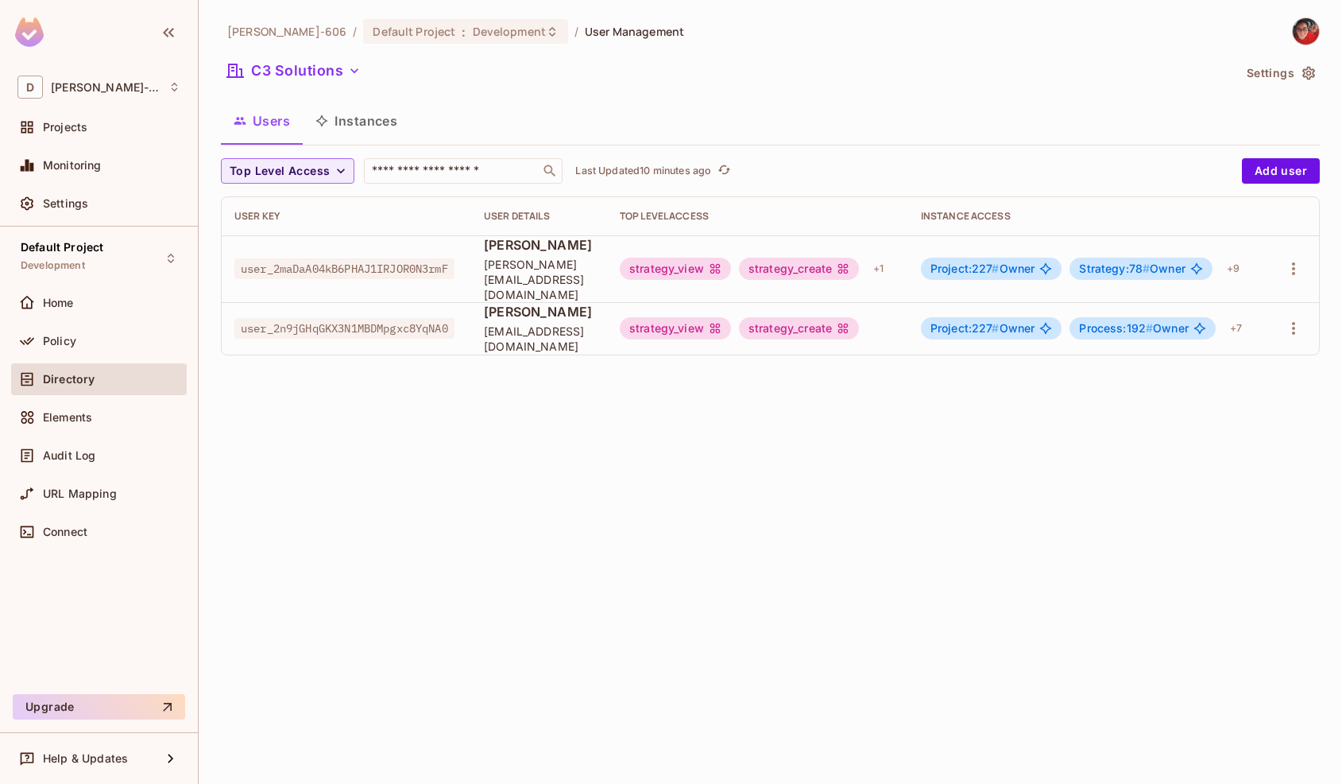
click at [388, 116] on button "Instances" at bounding box center [356, 121] width 107 height 40
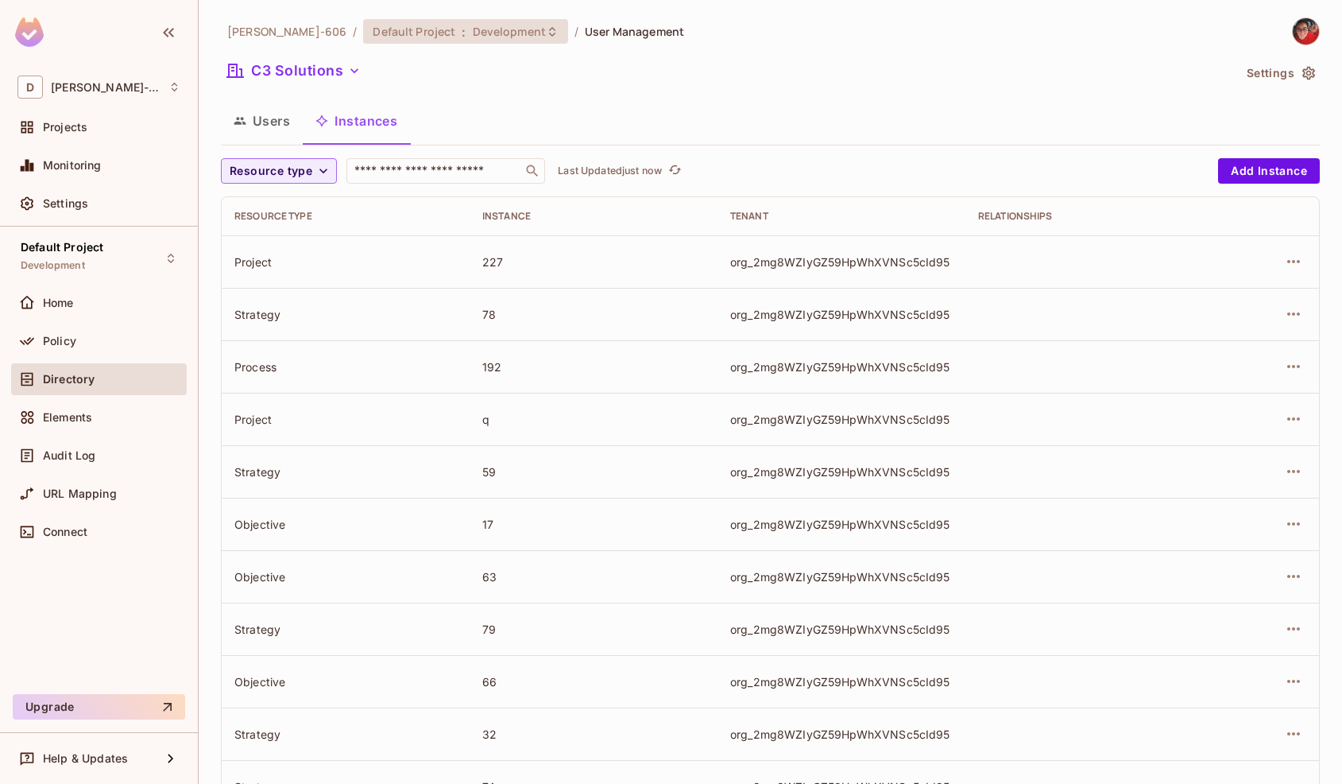
click at [393, 41] on div "Default Project : Development" at bounding box center [465, 31] width 205 height 25
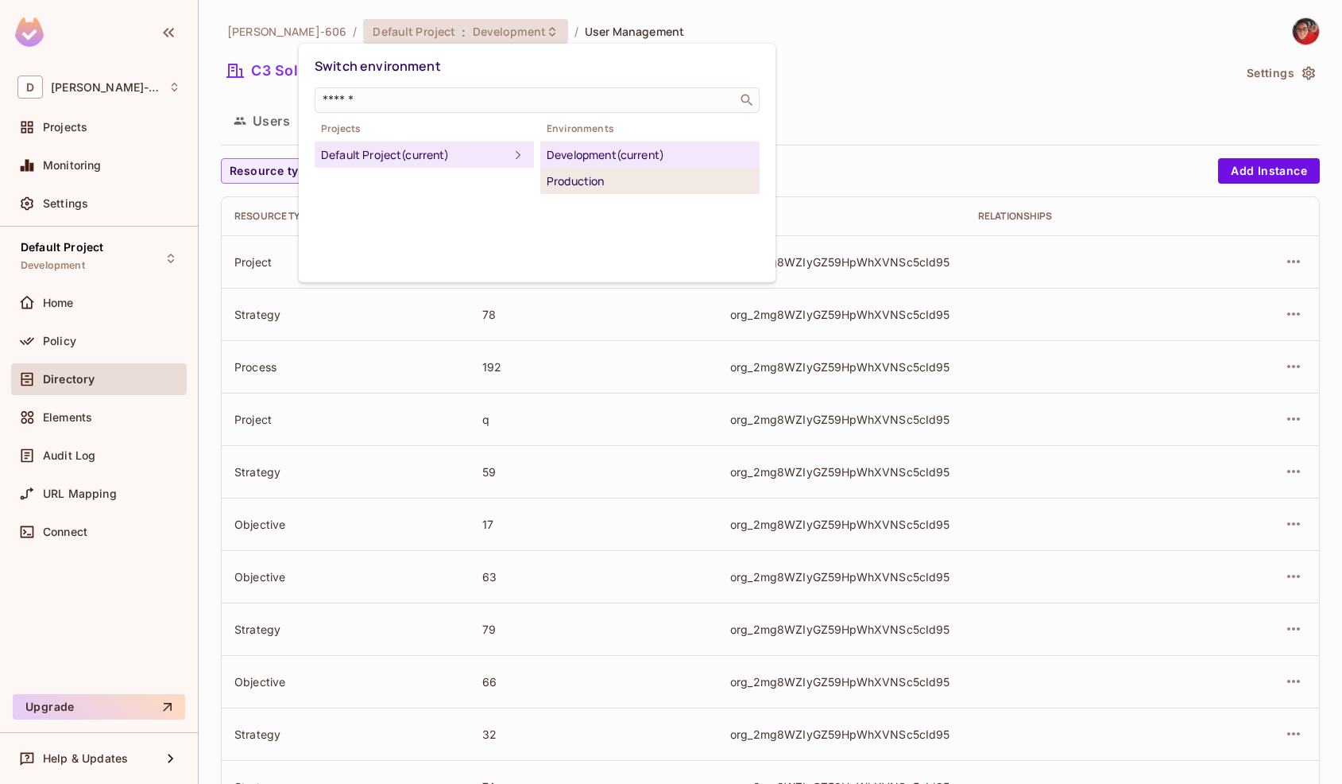
click at [596, 188] on div "Production" at bounding box center [650, 181] width 207 height 19
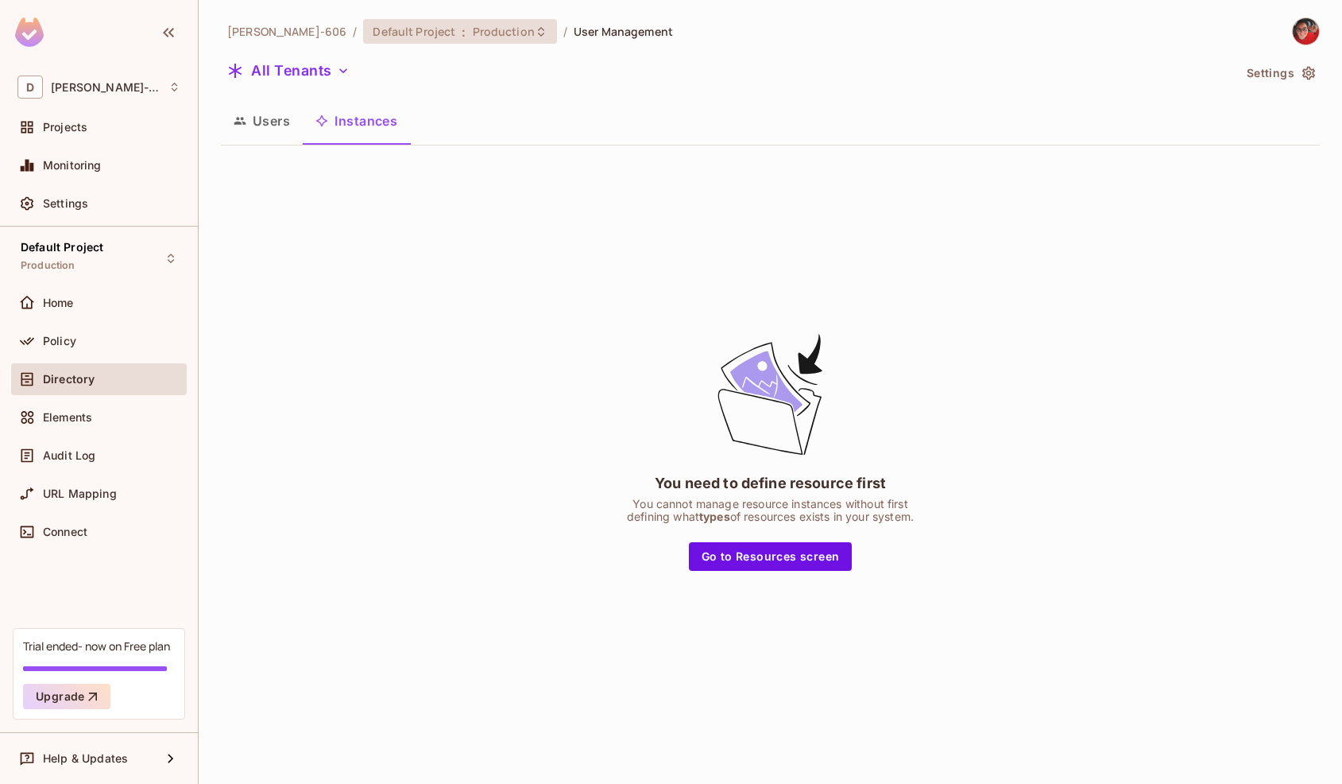
click at [455, 22] on div "Default Project : Production" at bounding box center [459, 31] width 193 height 25
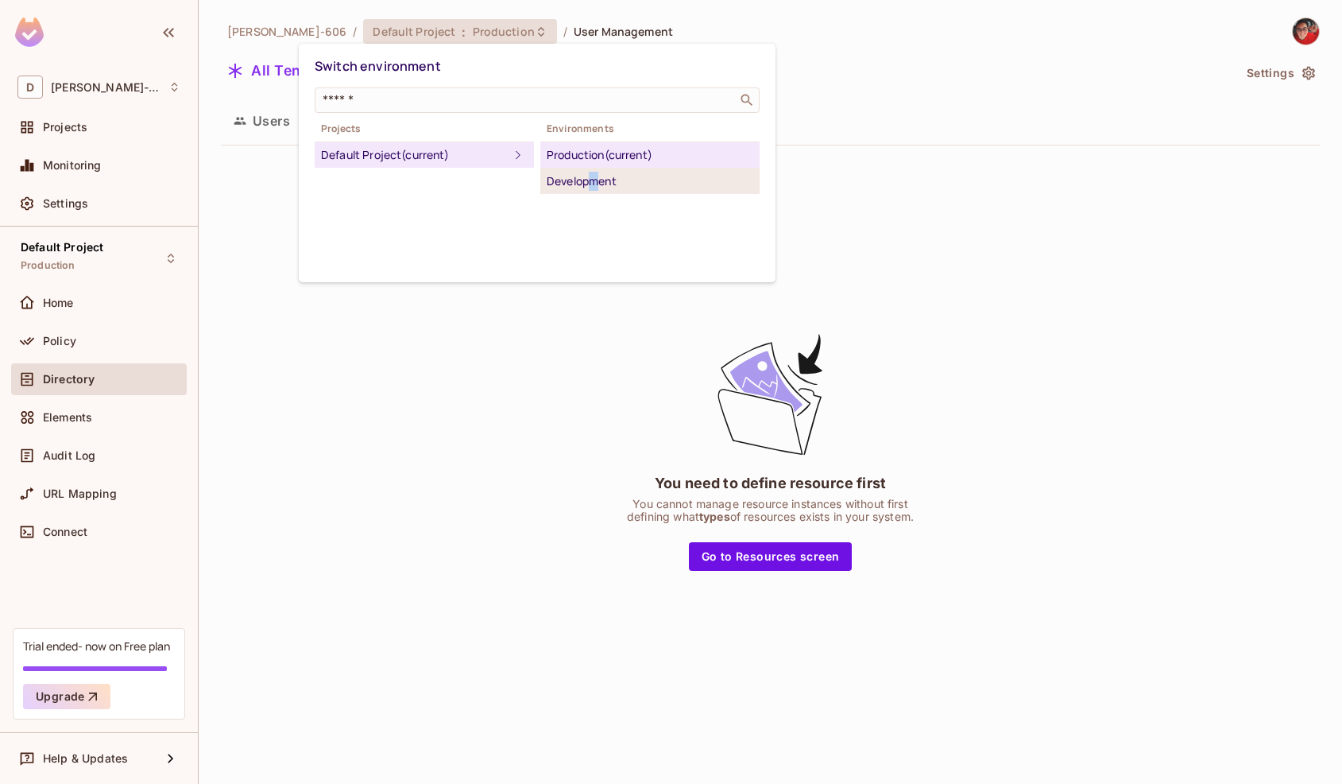
click at [596, 183] on div "Development" at bounding box center [650, 181] width 207 height 19
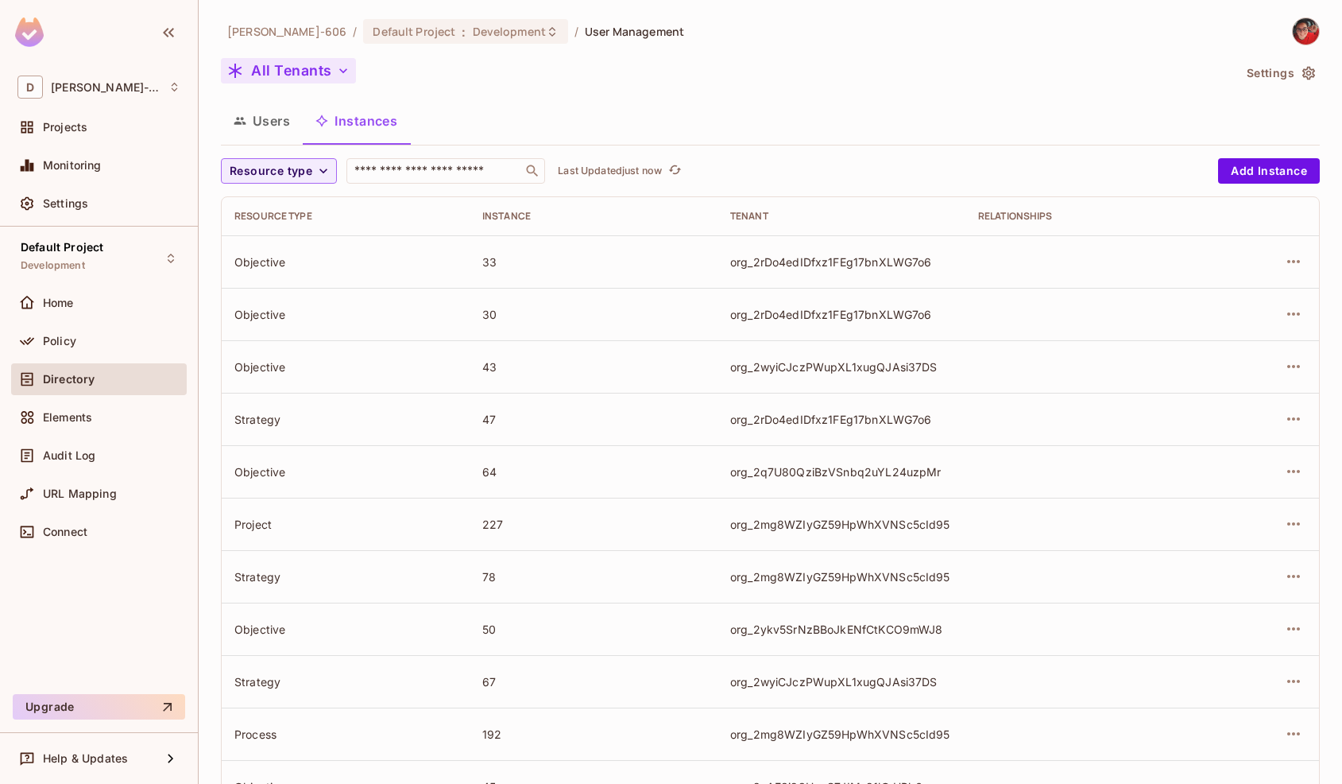
click at [292, 82] on button "All Tenants" at bounding box center [288, 70] width 135 height 25
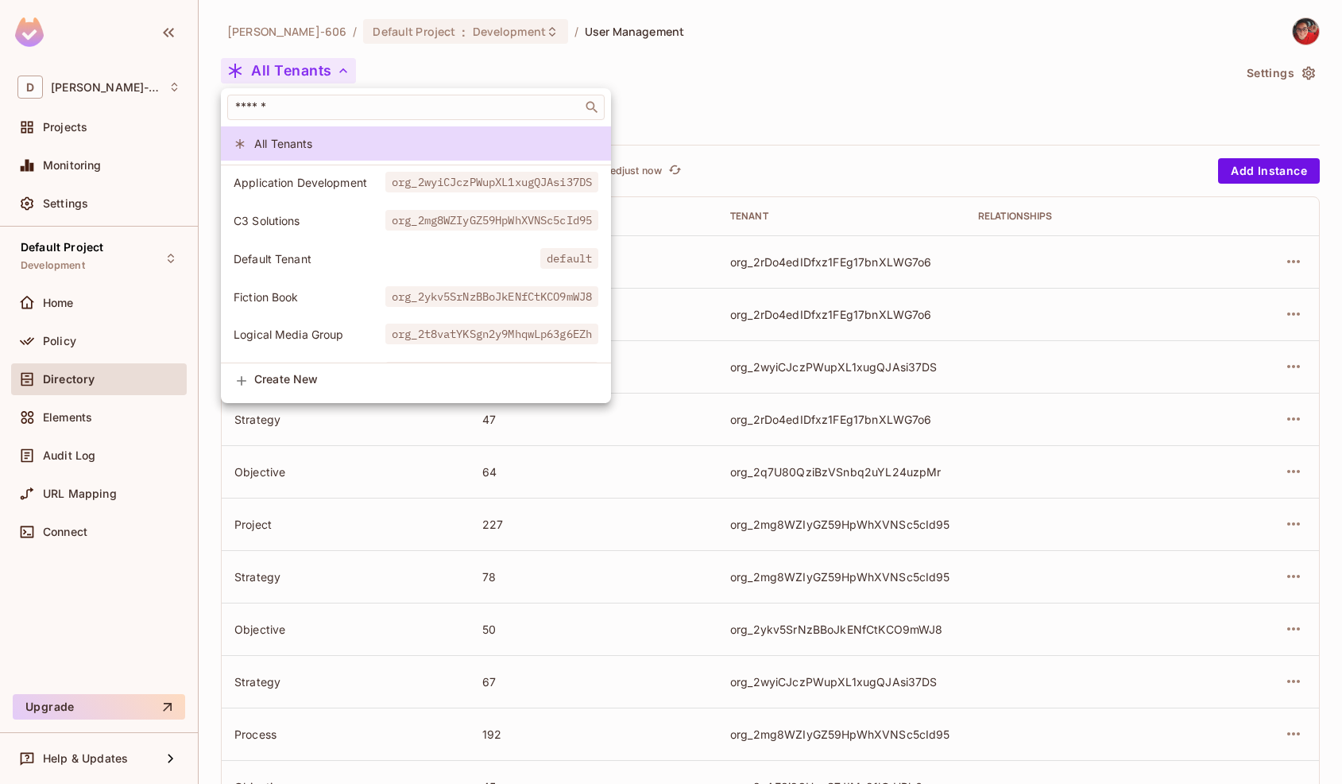
click at [315, 246] on li "Default Tenant default" at bounding box center [416, 259] width 390 height 34
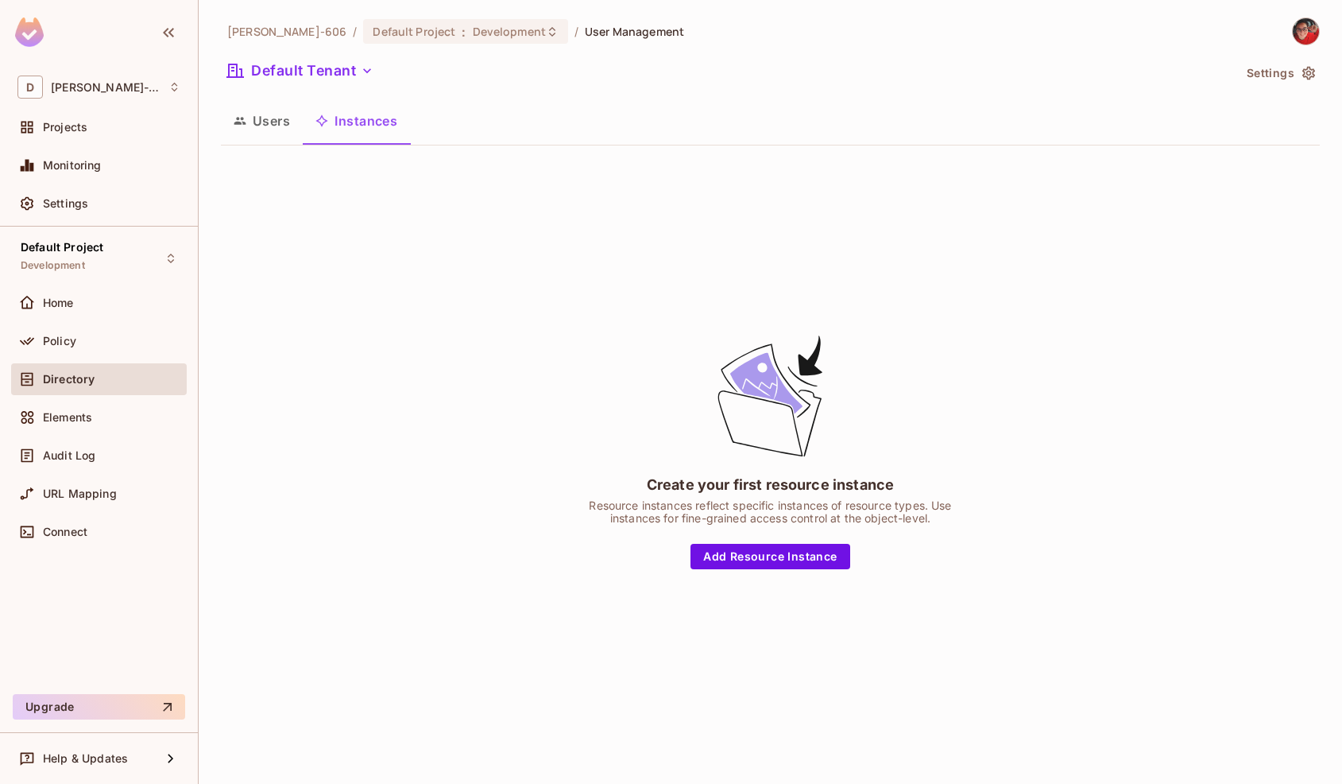
click at [252, 117] on button "Users" at bounding box center [262, 121] width 82 height 40
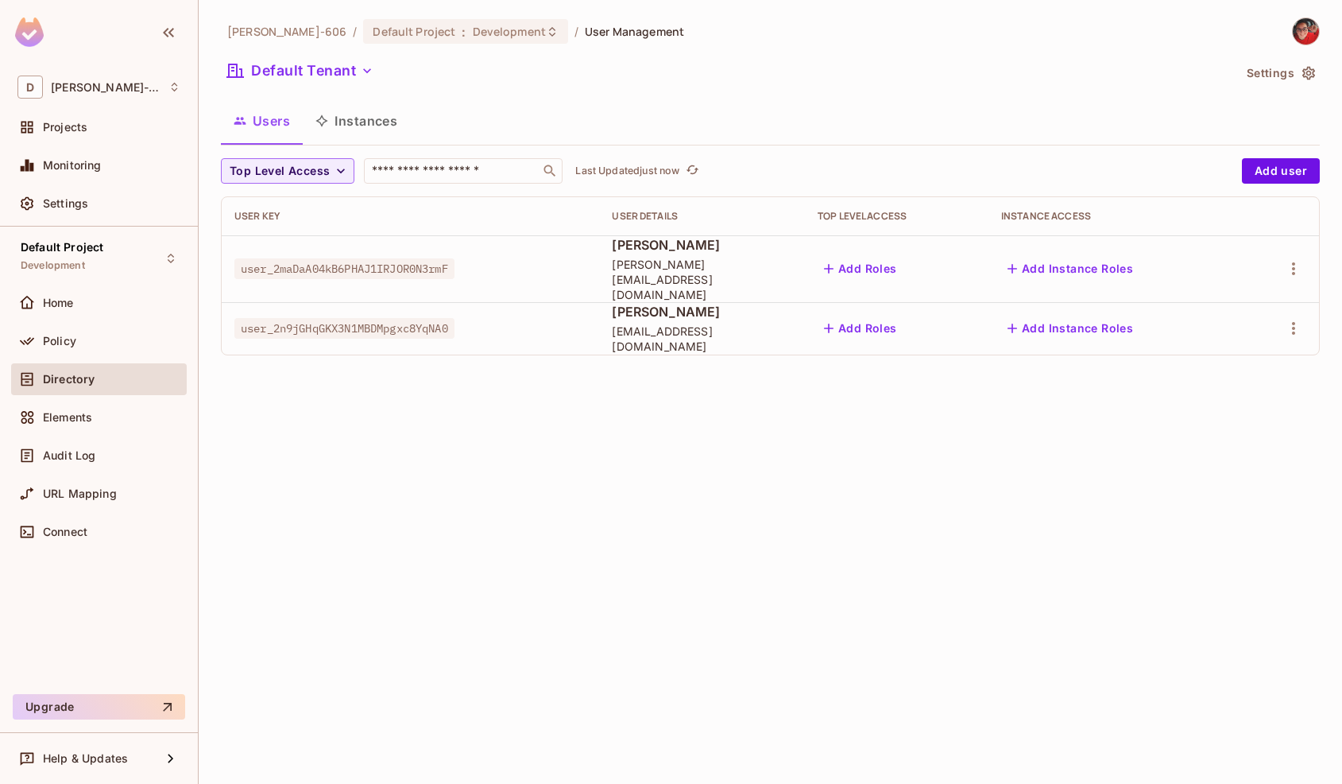
click at [370, 117] on button "Instances" at bounding box center [356, 121] width 107 height 40
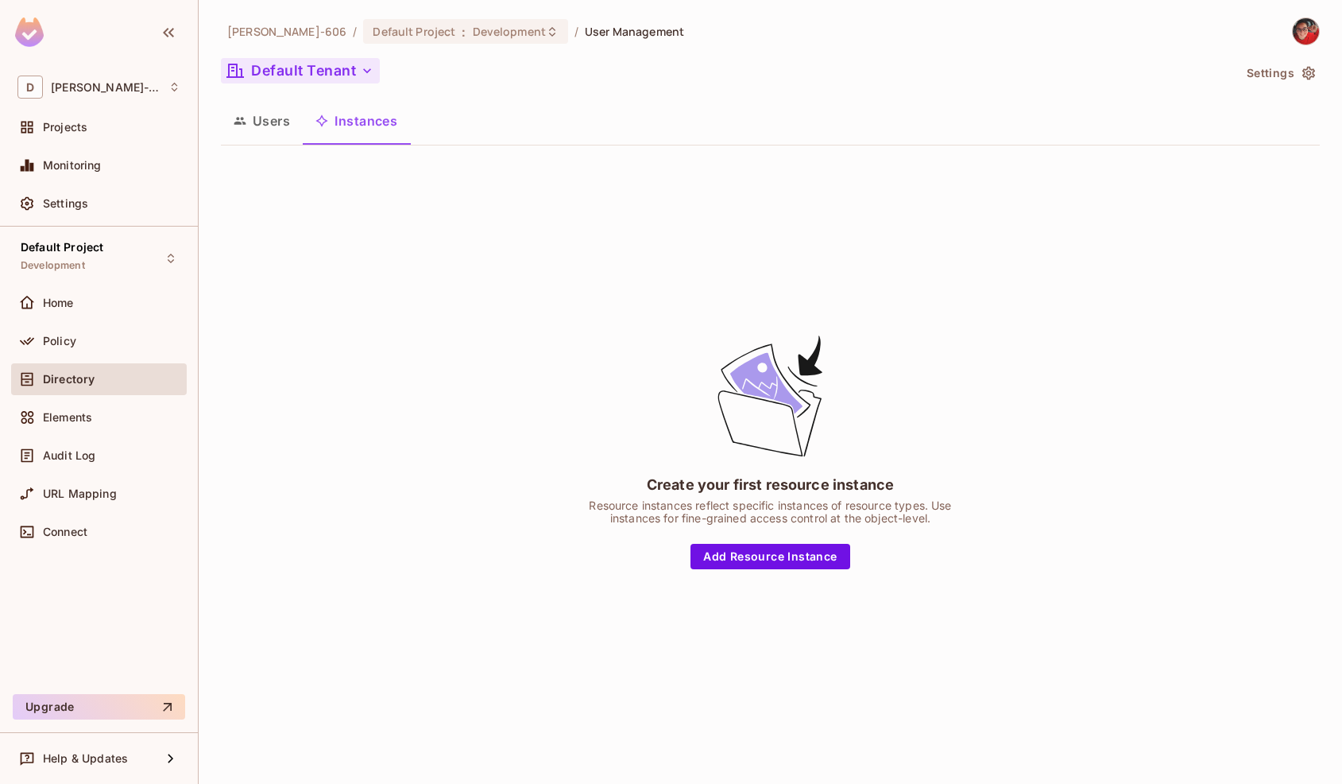
click at [362, 63] on icon "button" at bounding box center [367, 71] width 16 height 16
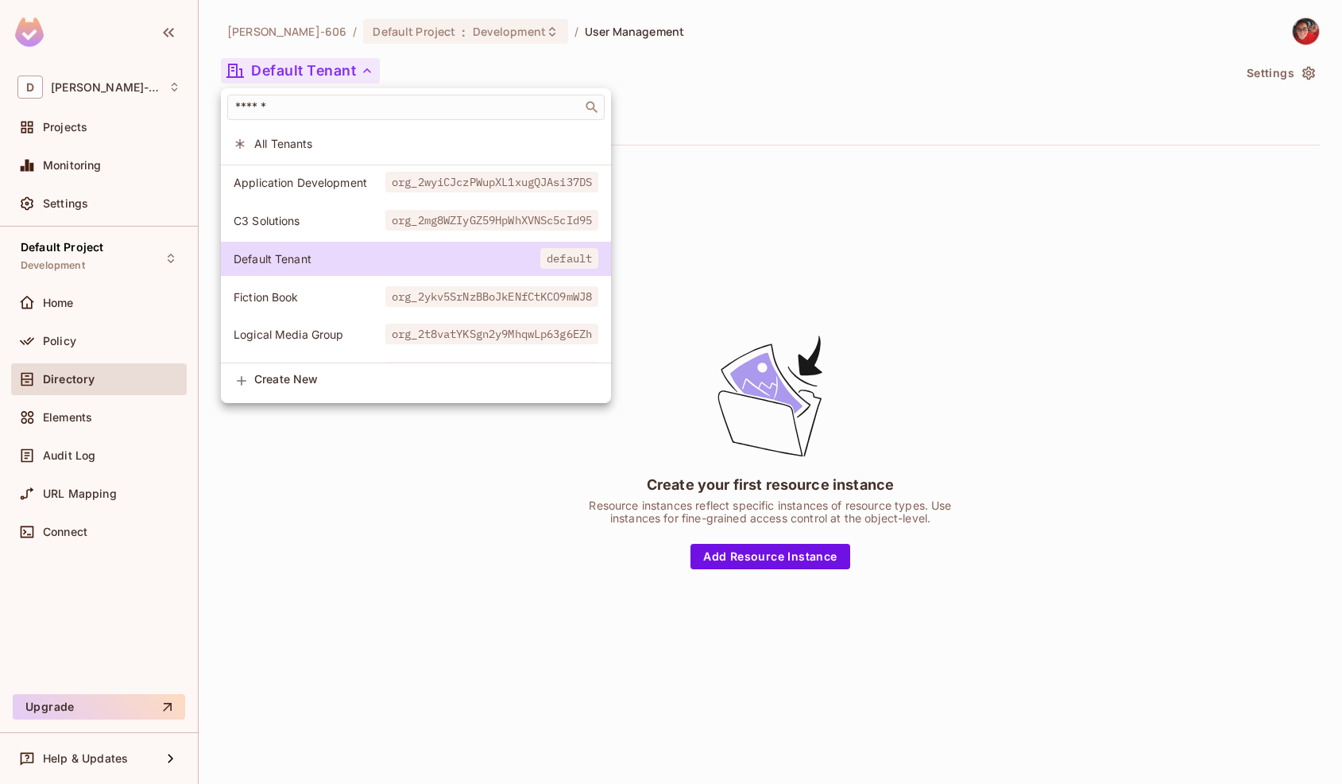
click at [330, 209] on li "C3 Solutions org_2mg8WZIyGZ59HpWhXVNSc5cId95" at bounding box center [416, 220] width 390 height 34
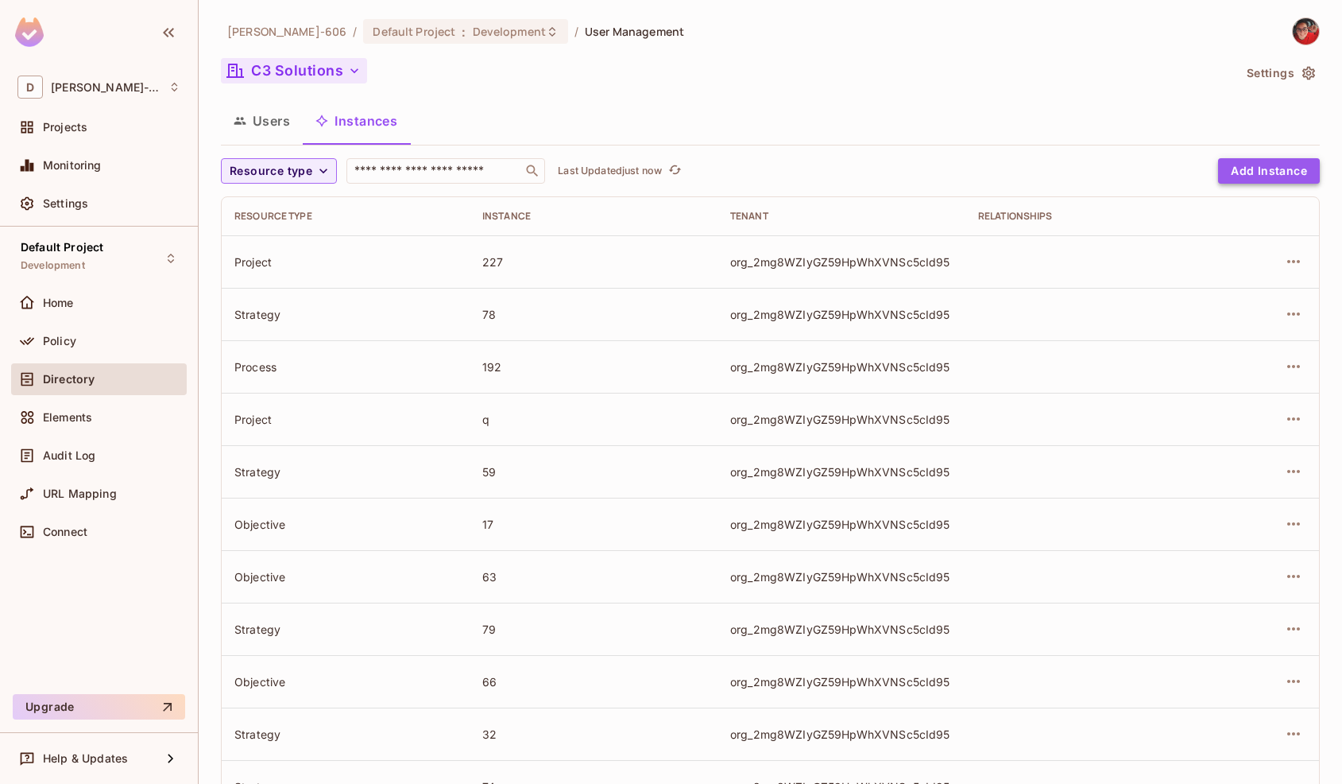
click at [1254, 174] on button "Add Instance" at bounding box center [1269, 170] width 102 height 25
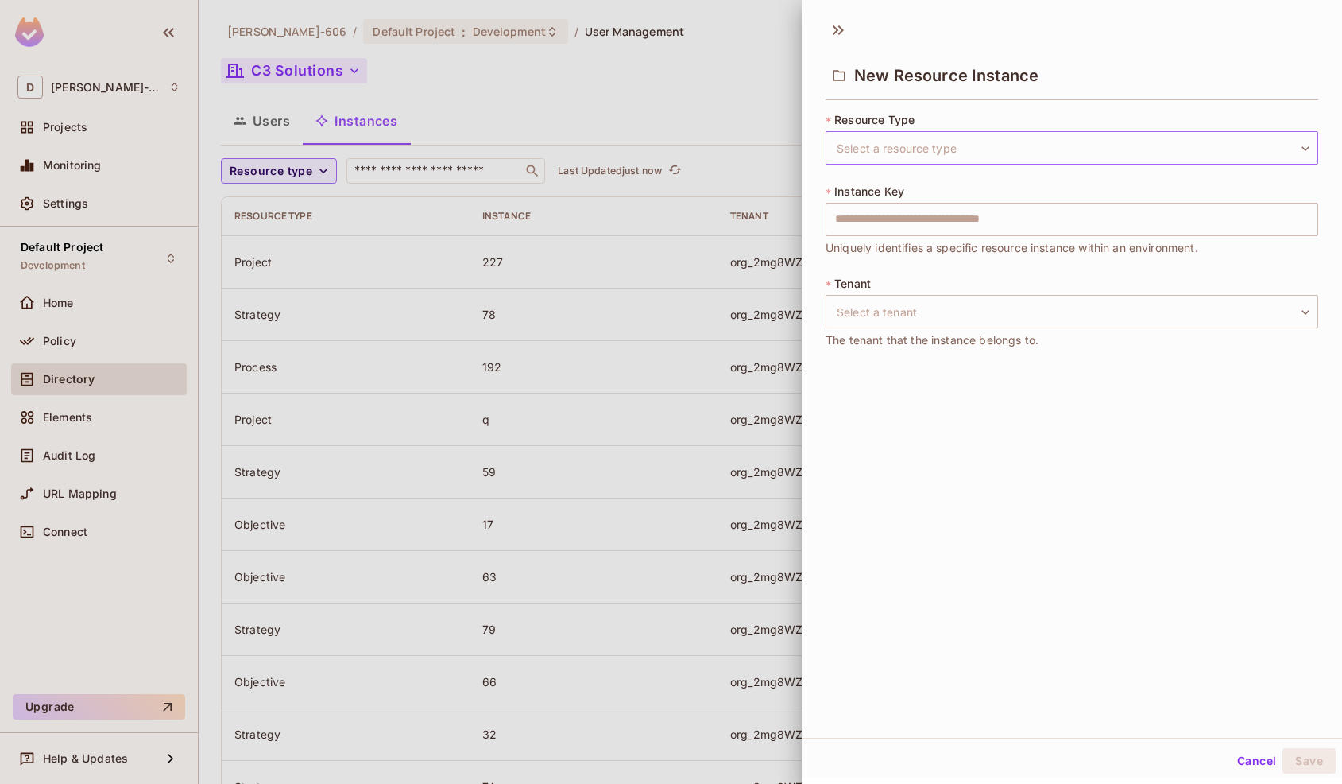
click at [885, 149] on body "D [PERSON_NAME]-606 Projects Monitoring Settings Default Project Development Ho…" at bounding box center [671, 392] width 1342 height 784
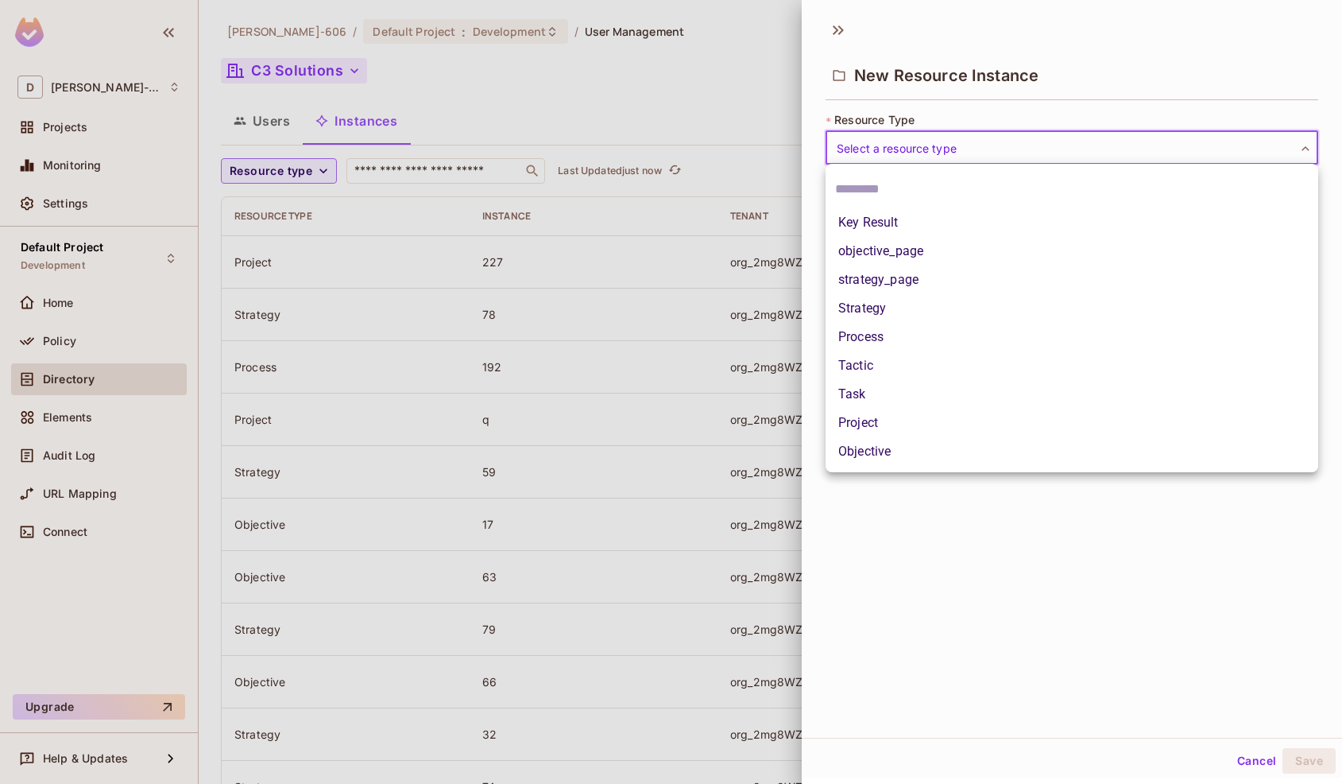
click at [872, 424] on li "Project" at bounding box center [1072, 422] width 493 height 29
type input "*******"
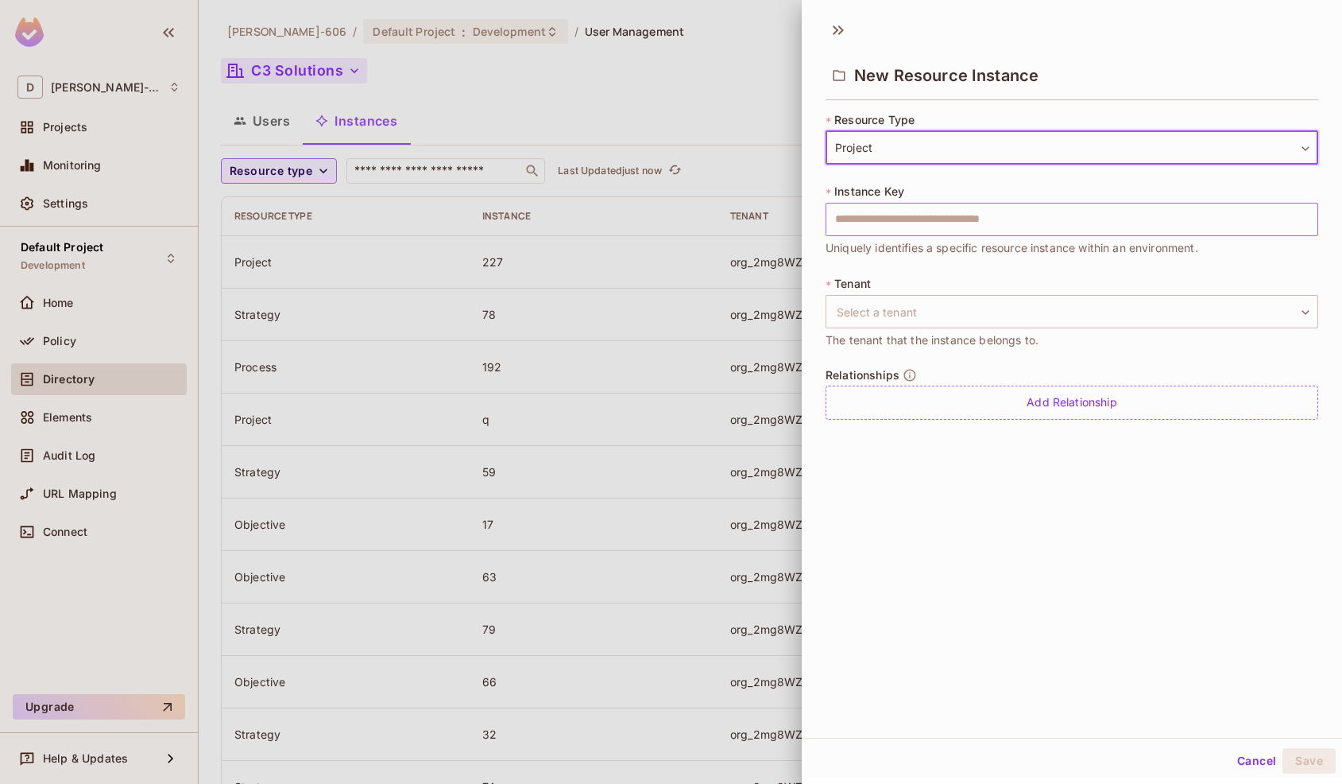
click at [903, 220] on input "text" at bounding box center [1072, 219] width 493 height 33
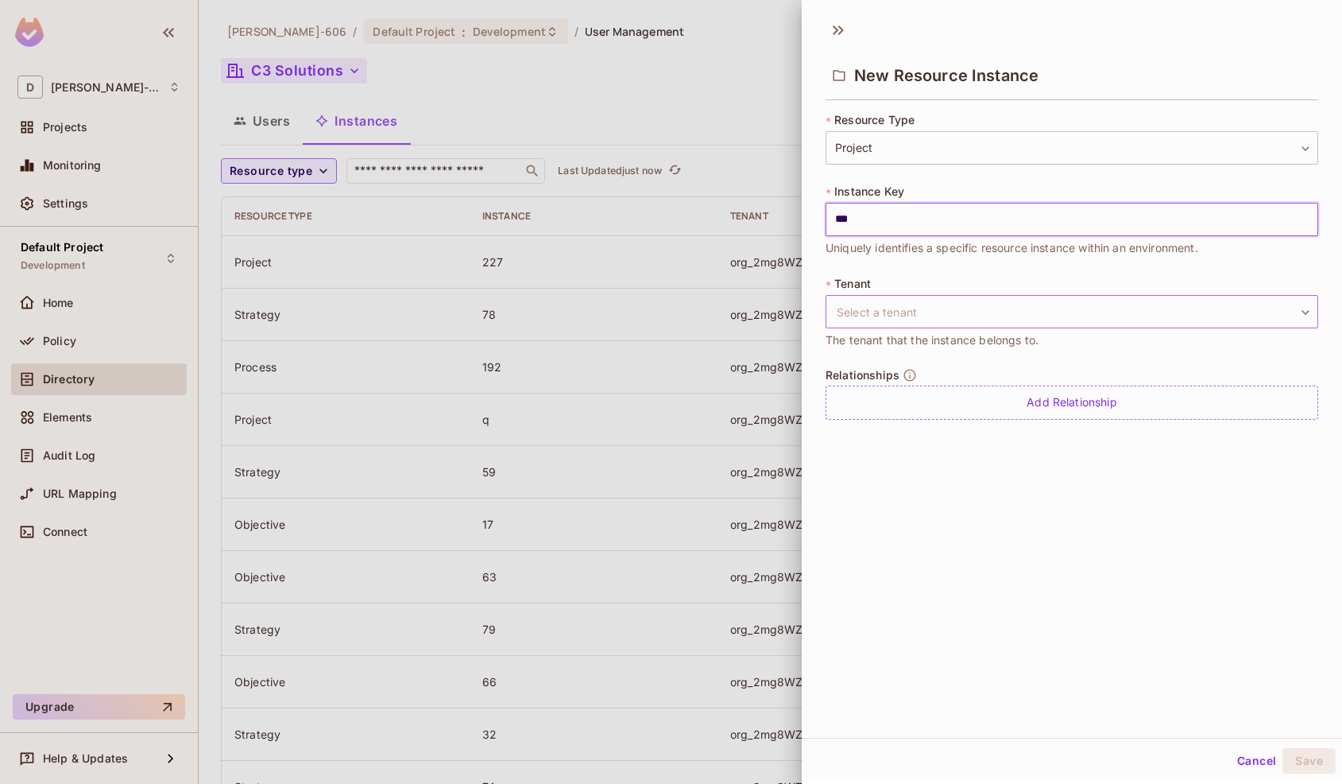
type input "***"
click at [892, 308] on body "D [PERSON_NAME]-606 Projects Monitoring Settings Default Project Development Ho…" at bounding box center [671, 392] width 1342 height 784
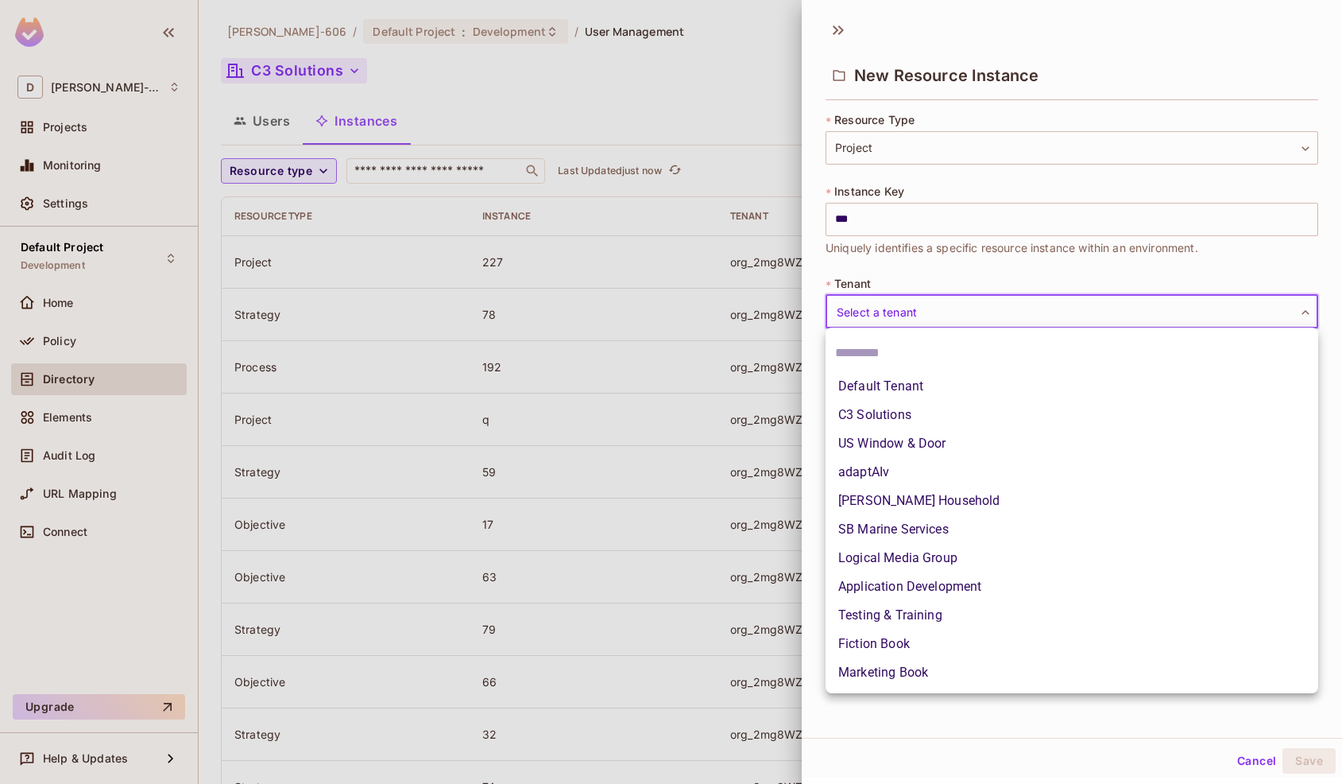
click at [900, 415] on li "C3 Solutions" at bounding box center [1072, 415] width 493 height 29
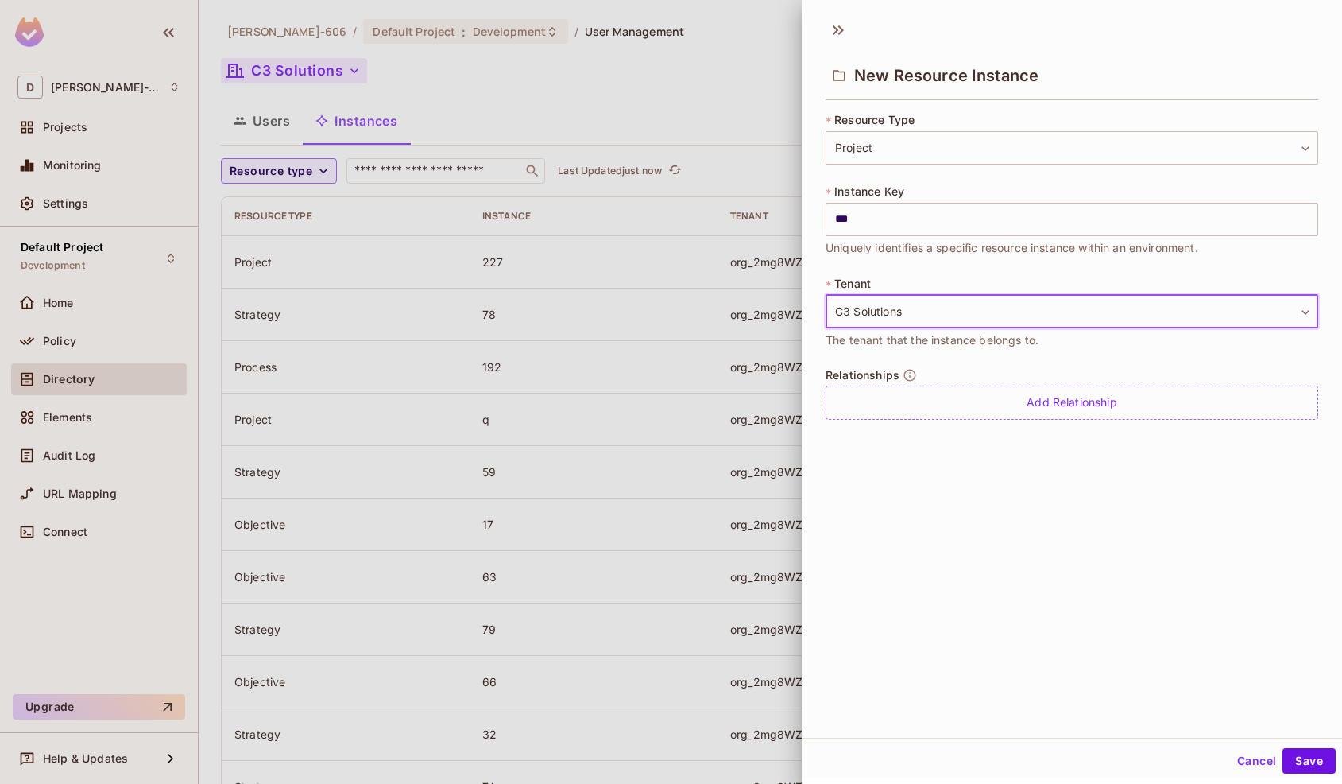
type input "**********"
click at [1308, 767] on button "Save" at bounding box center [1309, 760] width 53 height 25
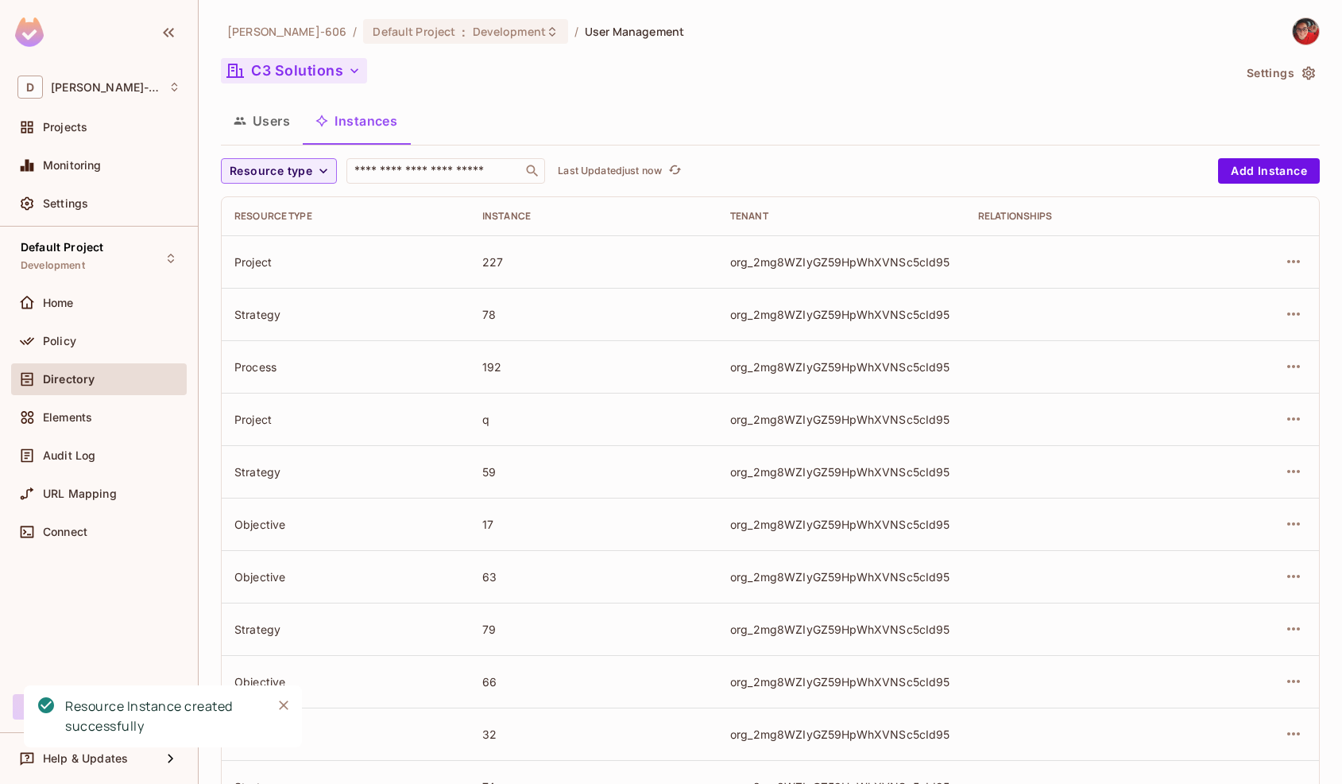
click at [250, 122] on button "Users" at bounding box center [262, 121] width 82 height 40
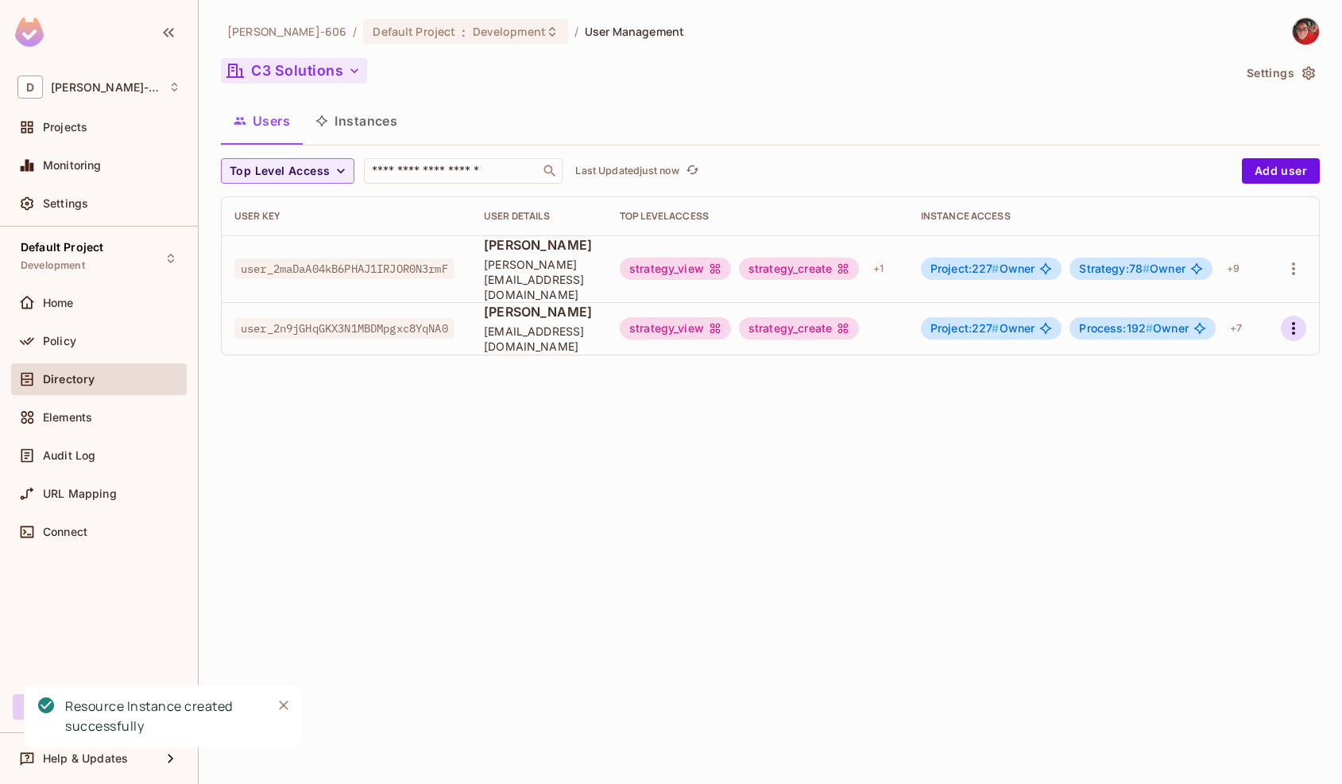
click at [1298, 319] on icon "button" at bounding box center [1293, 328] width 19 height 19
click at [1265, 351] on li "Edit" at bounding box center [1225, 350] width 141 height 35
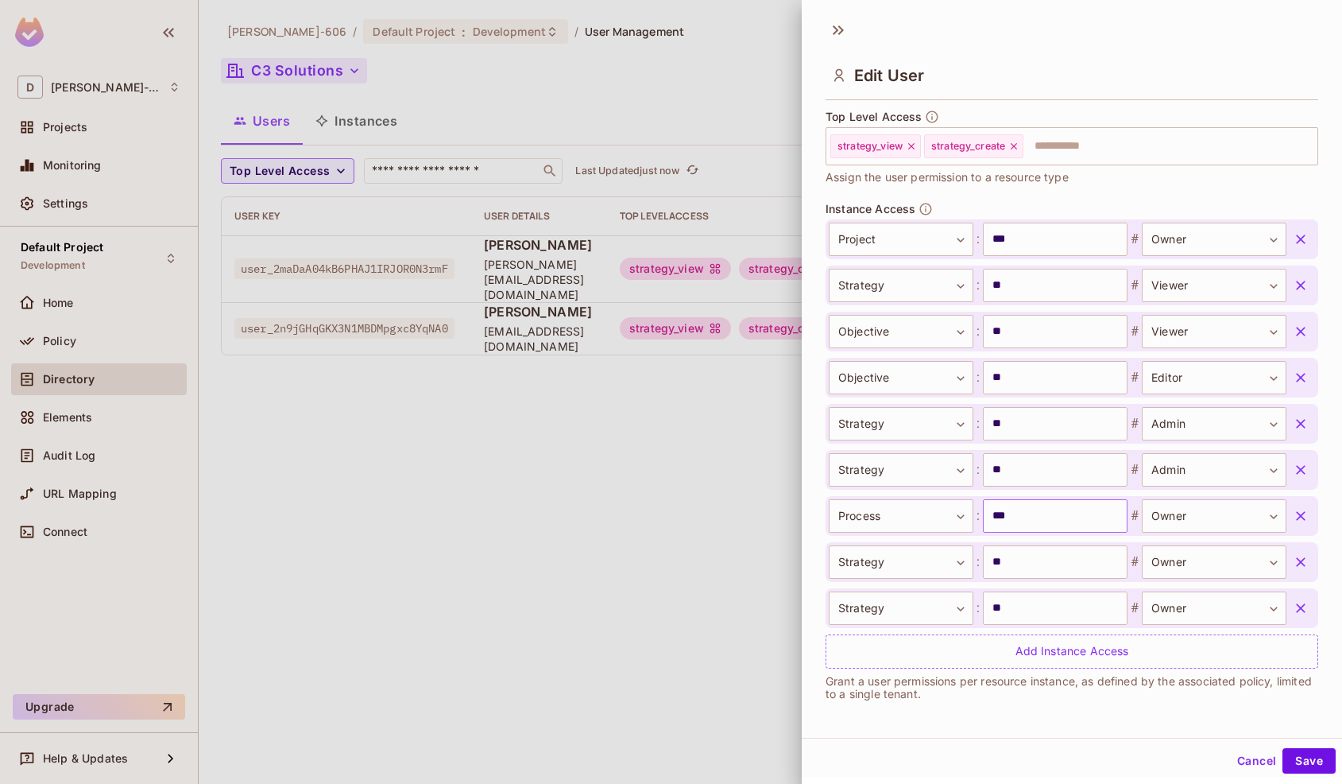
scroll to position [477, 0]
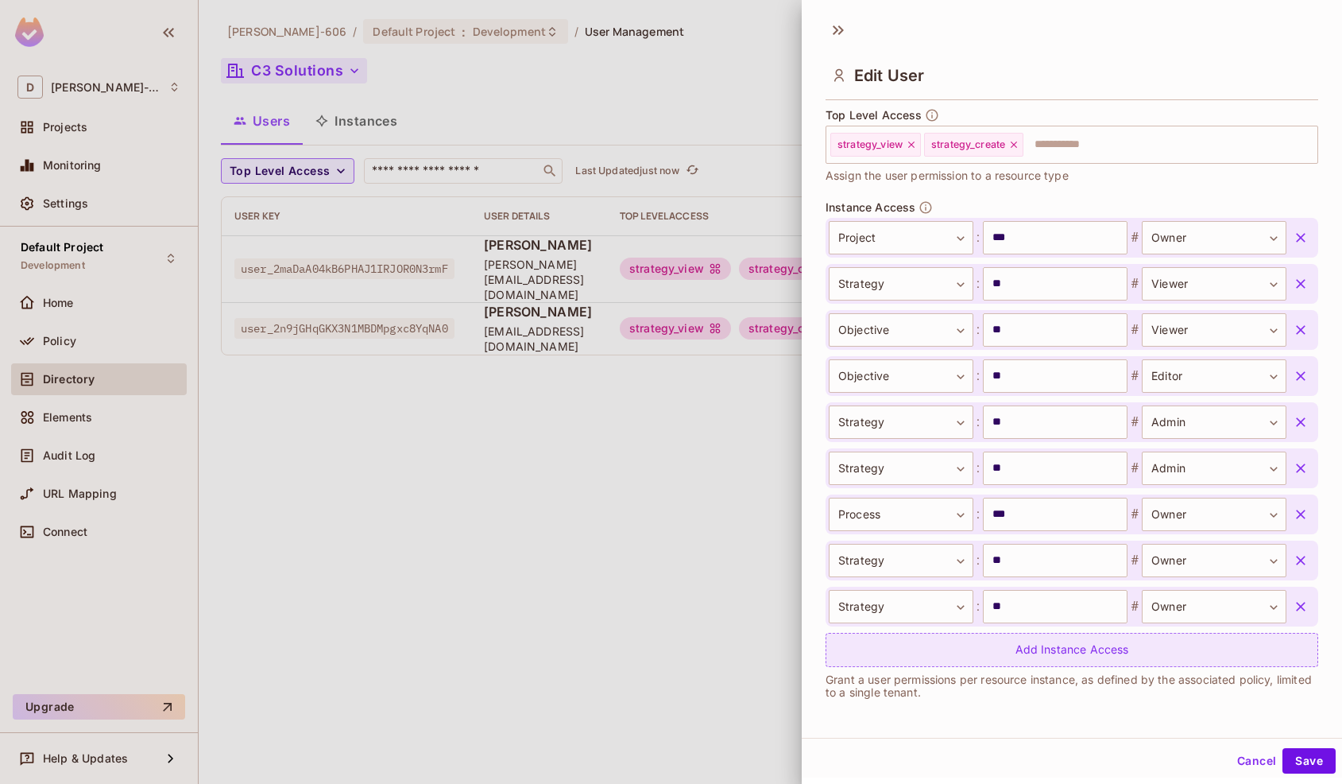
click at [992, 655] on div "Add Instance Access" at bounding box center [1072, 650] width 493 height 34
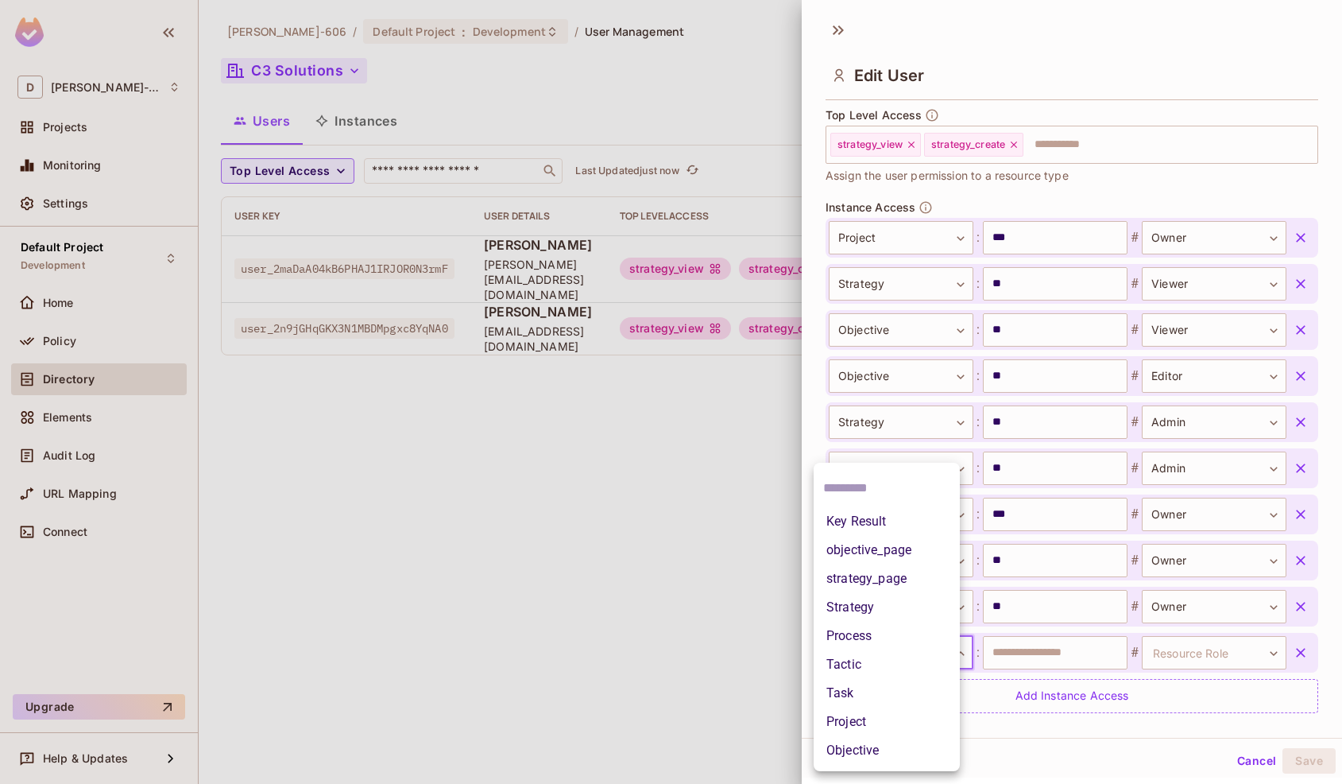
click at [901, 646] on body "**********" at bounding box center [671, 392] width 1342 height 784
click at [865, 718] on li "Project" at bounding box center [887, 721] width 146 height 29
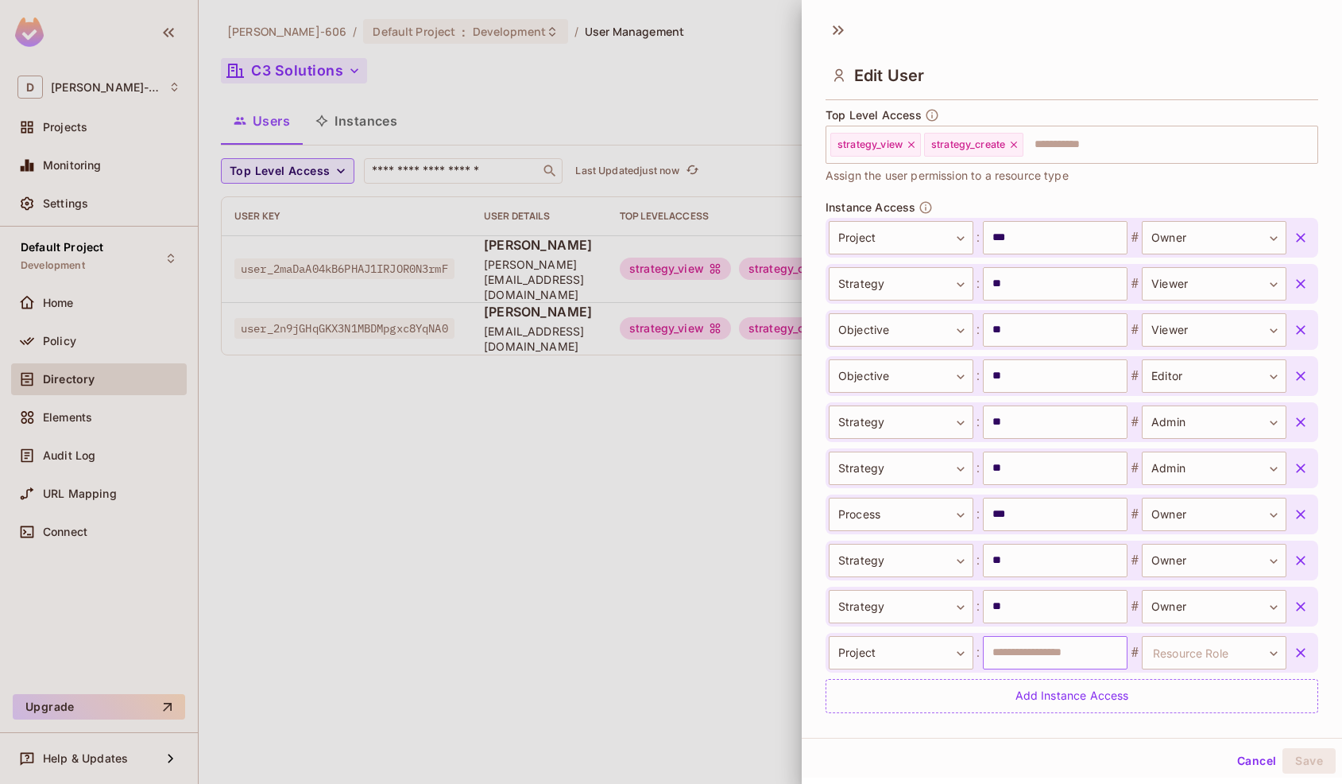
click at [1021, 659] on input "text" at bounding box center [1055, 652] width 145 height 33
type input "***"
click at [1163, 657] on body "**********" at bounding box center [671, 392] width 1342 height 784
click at [1174, 719] on li "Owner" at bounding box center [1201, 721] width 146 height 29
click at [1322, 757] on button "Save" at bounding box center [1309, 760] width 53 height 25
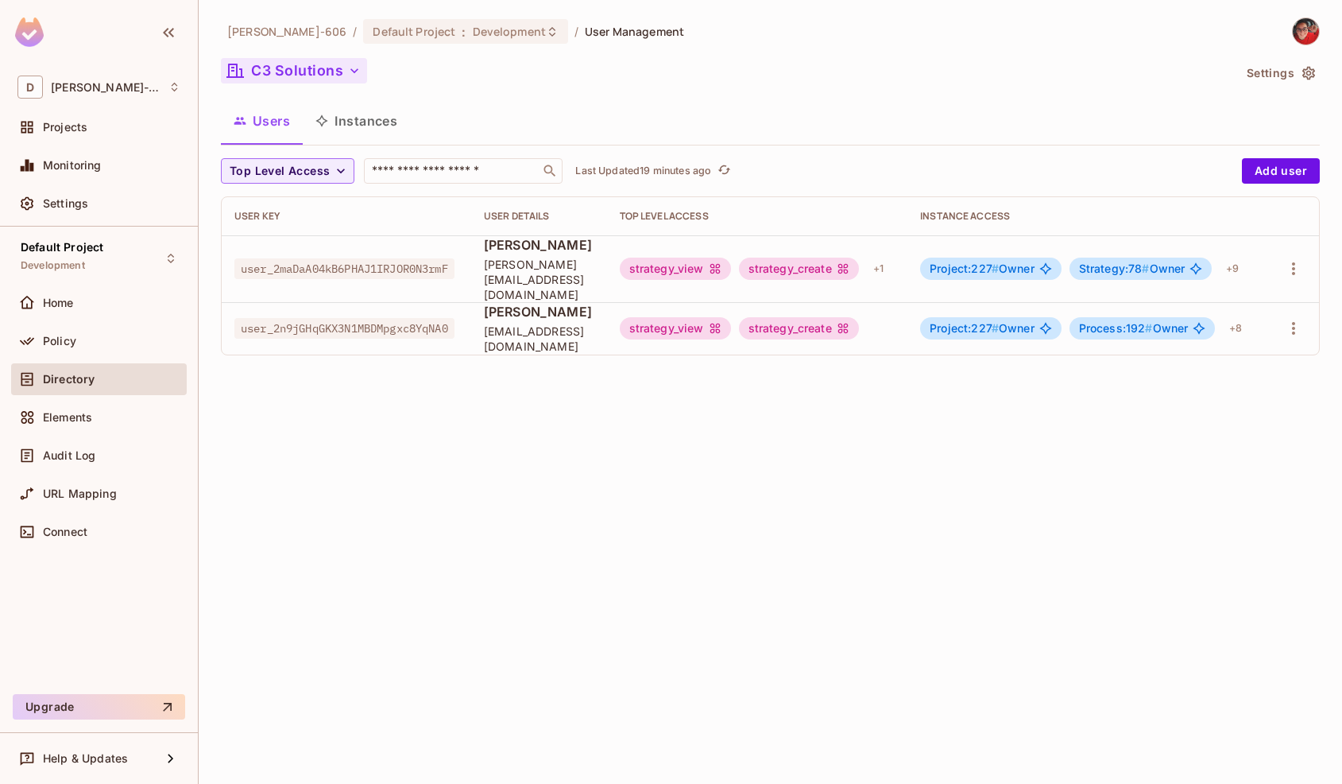
click at [369, 125] on button "Instances" at bounding box center [356, 121] width 107 height 40
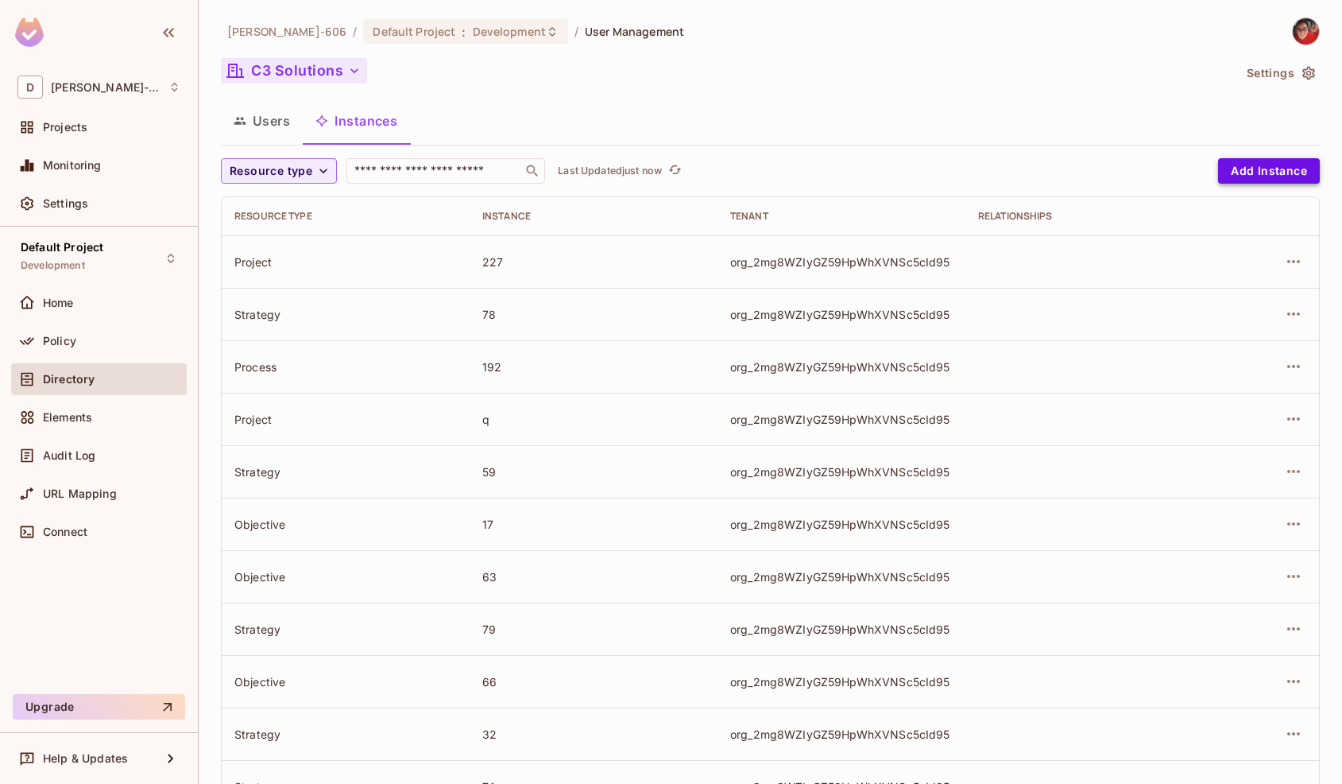
click at [1255, 170] on button "Add Instance" at bounding box center [1269, 170] width 102 height 25
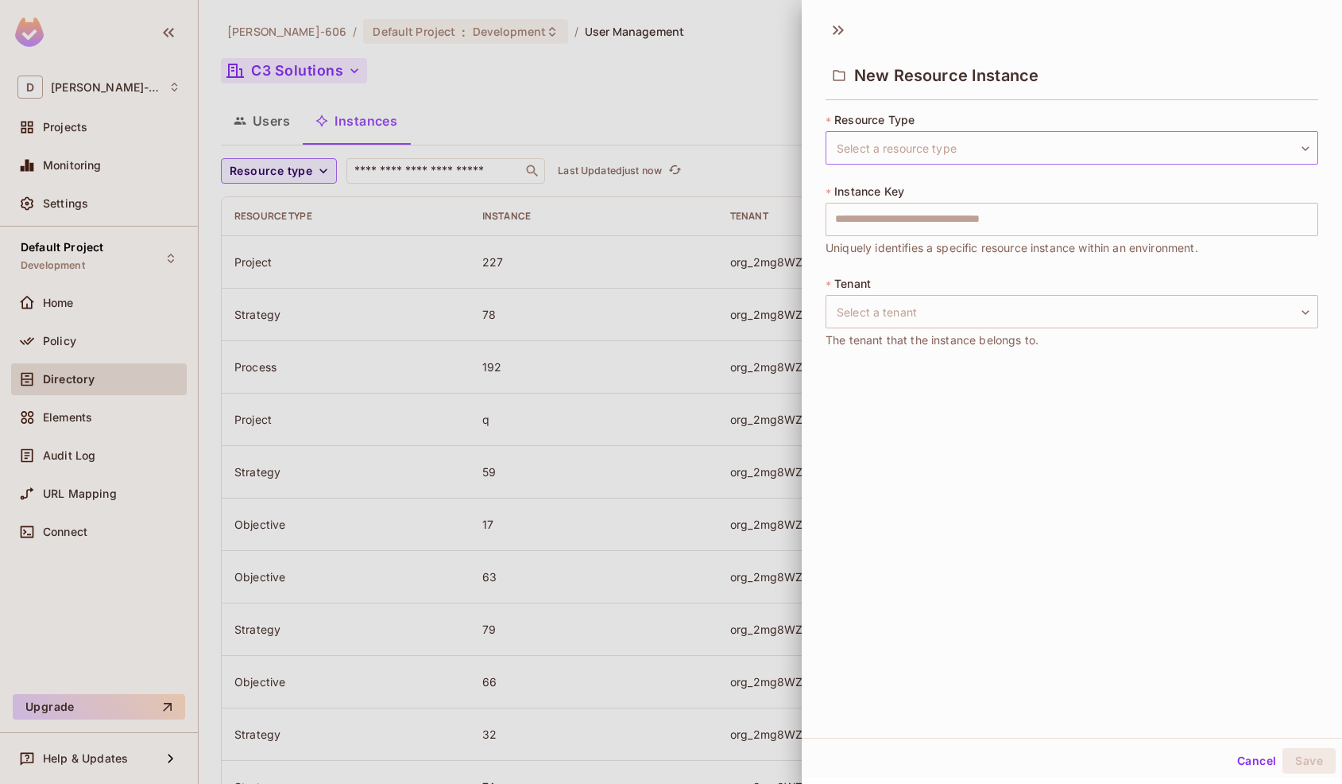
click at [882, 161] on body "D [PERSON_NAME]-606 Projects Monitoring Settings Default Project Development Ho…" at bounding box center [671, 392] width 1342 height 784
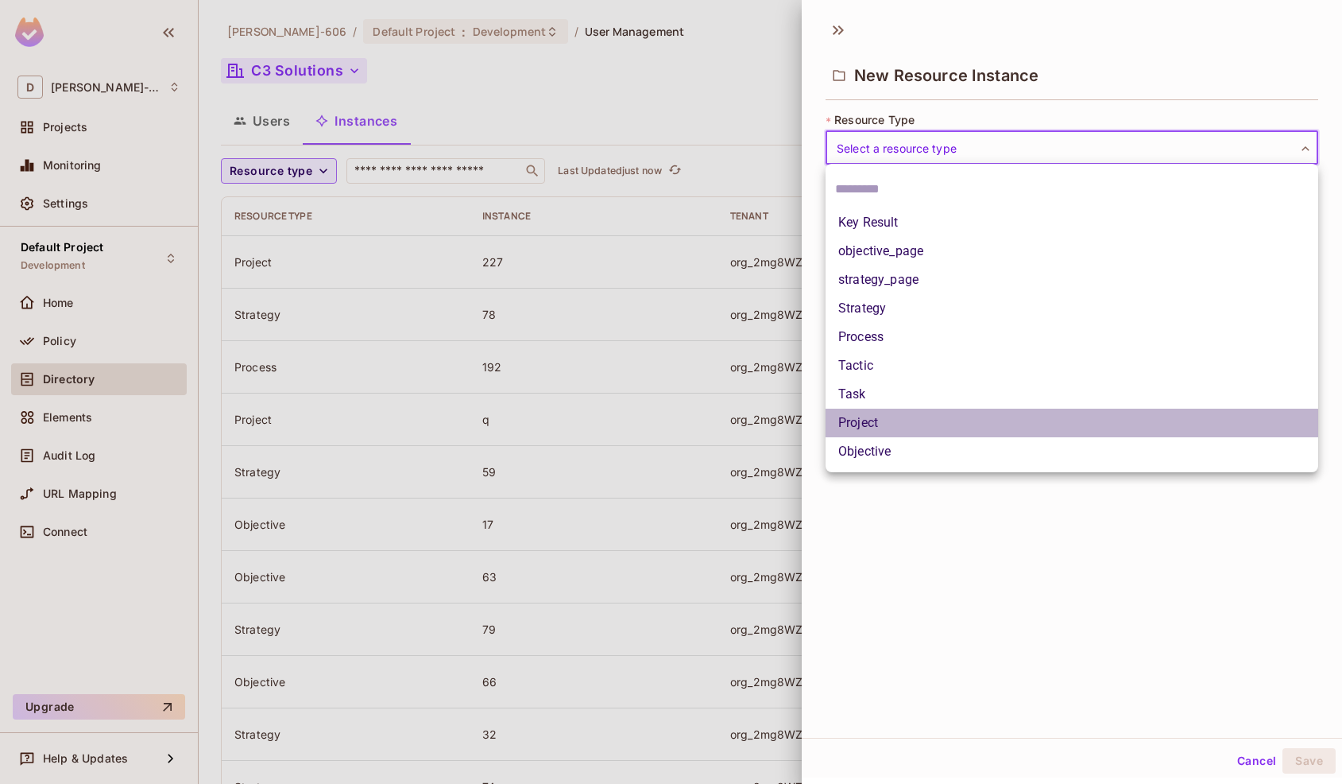
click at [866, 420] on li "Project" at bounding box center [1072, 422] width 493 height 29
type input "*******"
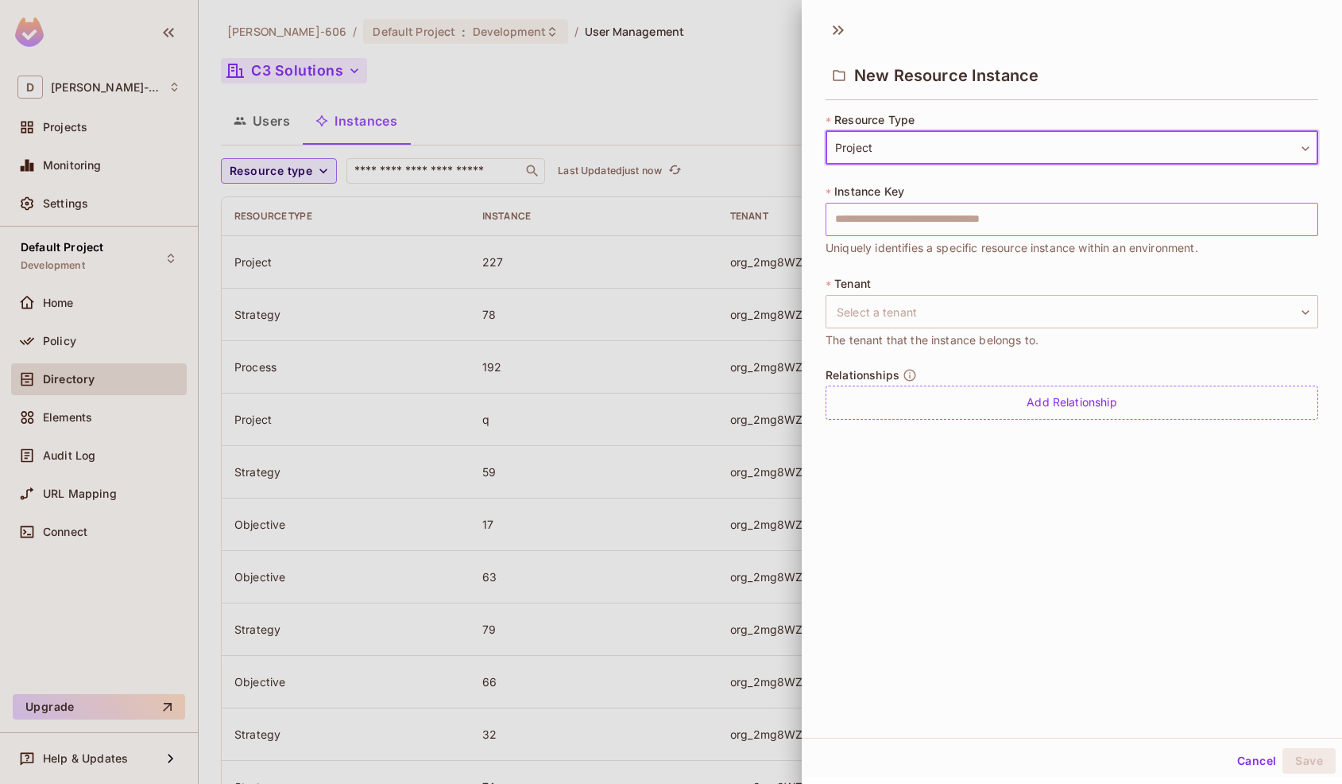
click at [905, 222] on input "text" at bounding box center [1072, 219] width 493 height 33
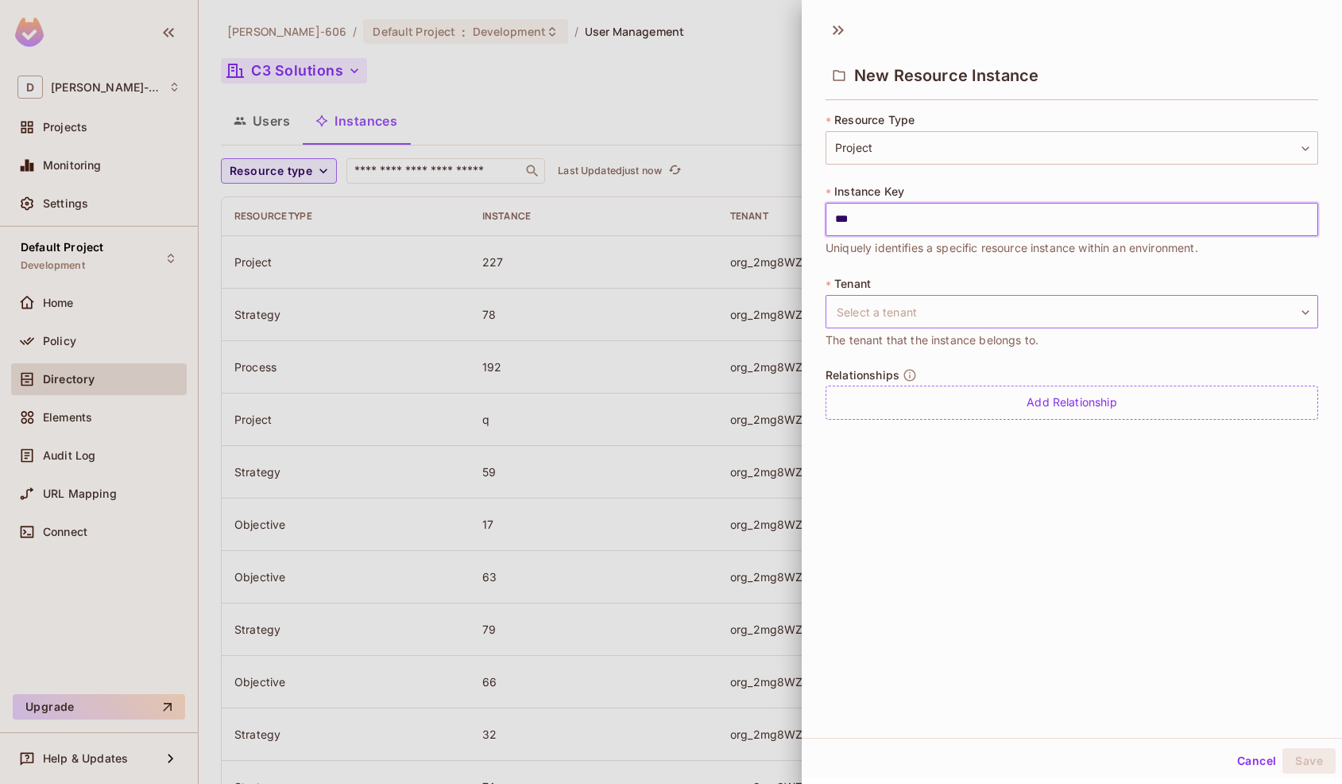
type input "***"
click at [904, 319] on body "D [PERSON_NAME]-606 Projects Monitoring Settings Default Project Development Ho…" at bounding box center [671, 392] width 1342 height 784
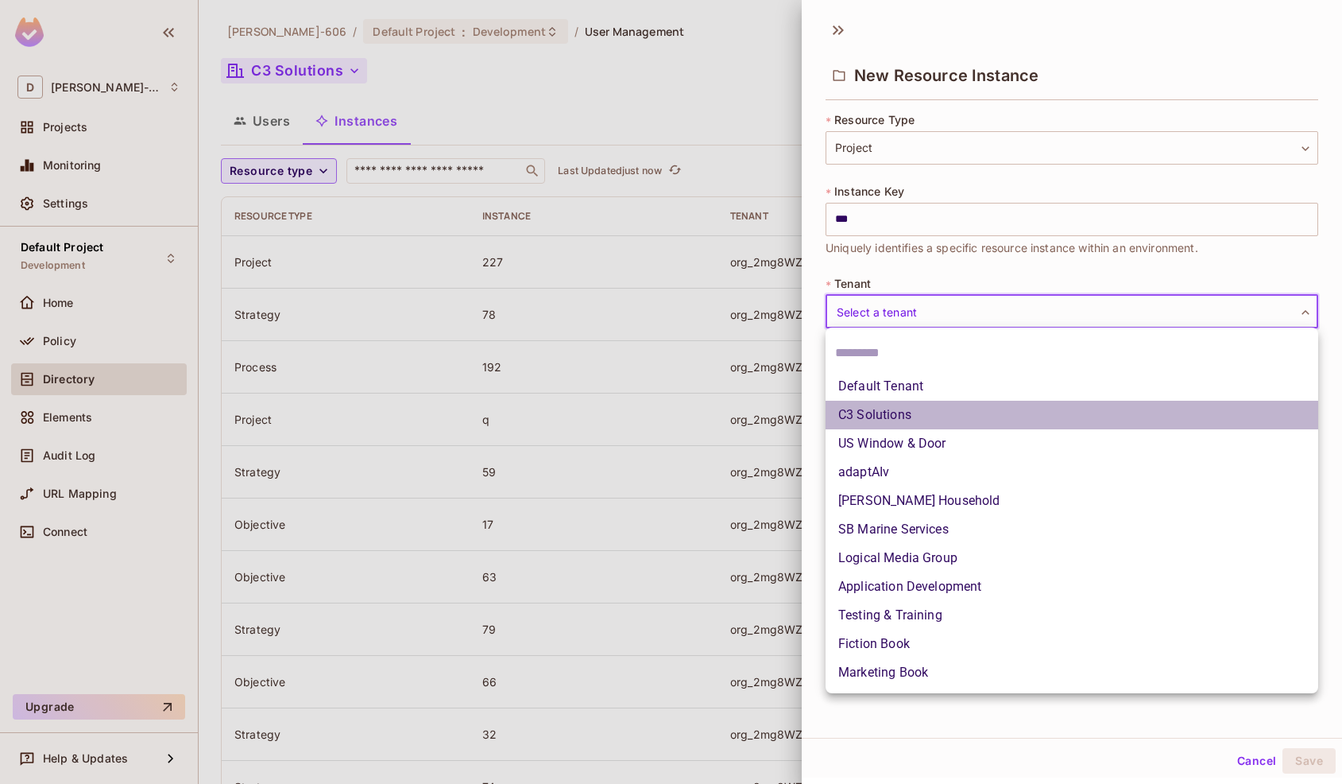
click at [903, 409] on li "C3 Solutions" at bounding box center [1072, 415] width 493 height 29
type input "**********"
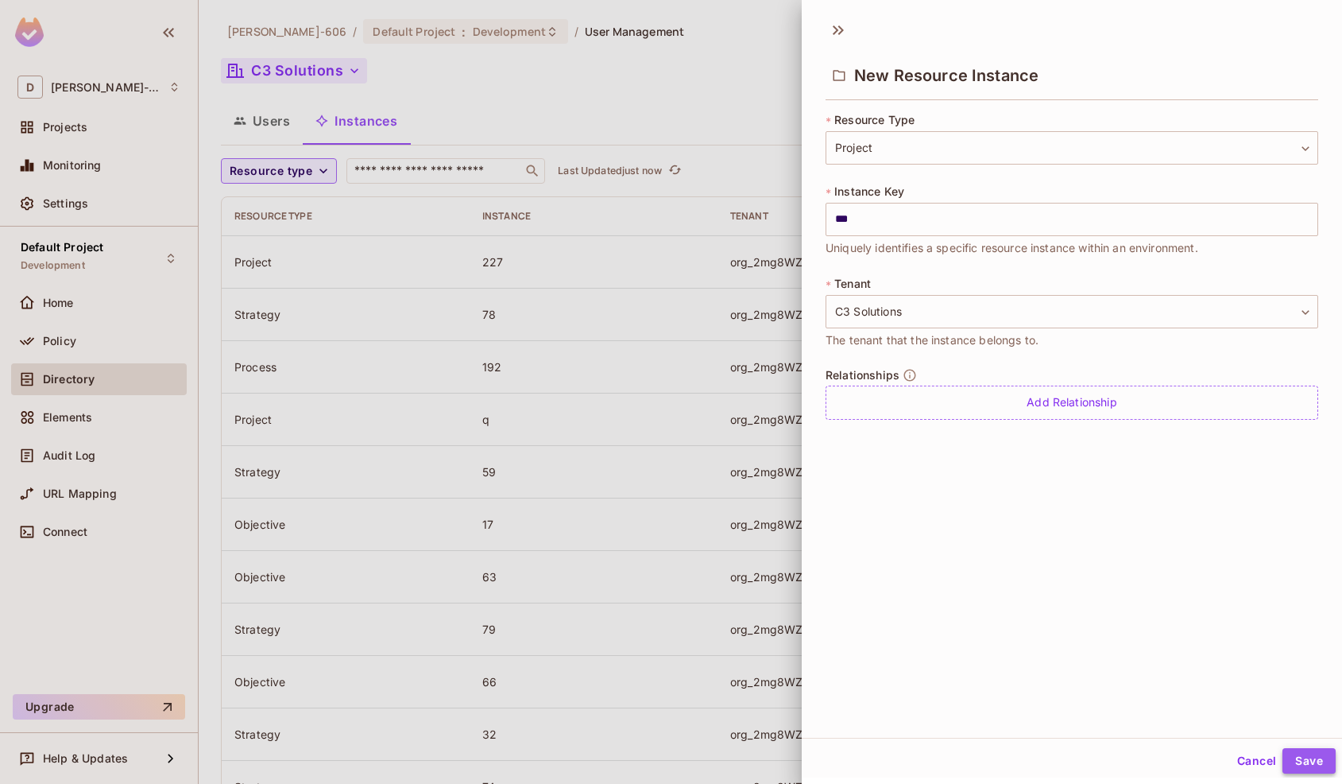
click at [1316, 757] on button "Save" at bounding box center [1309, 760] width 53 height 25
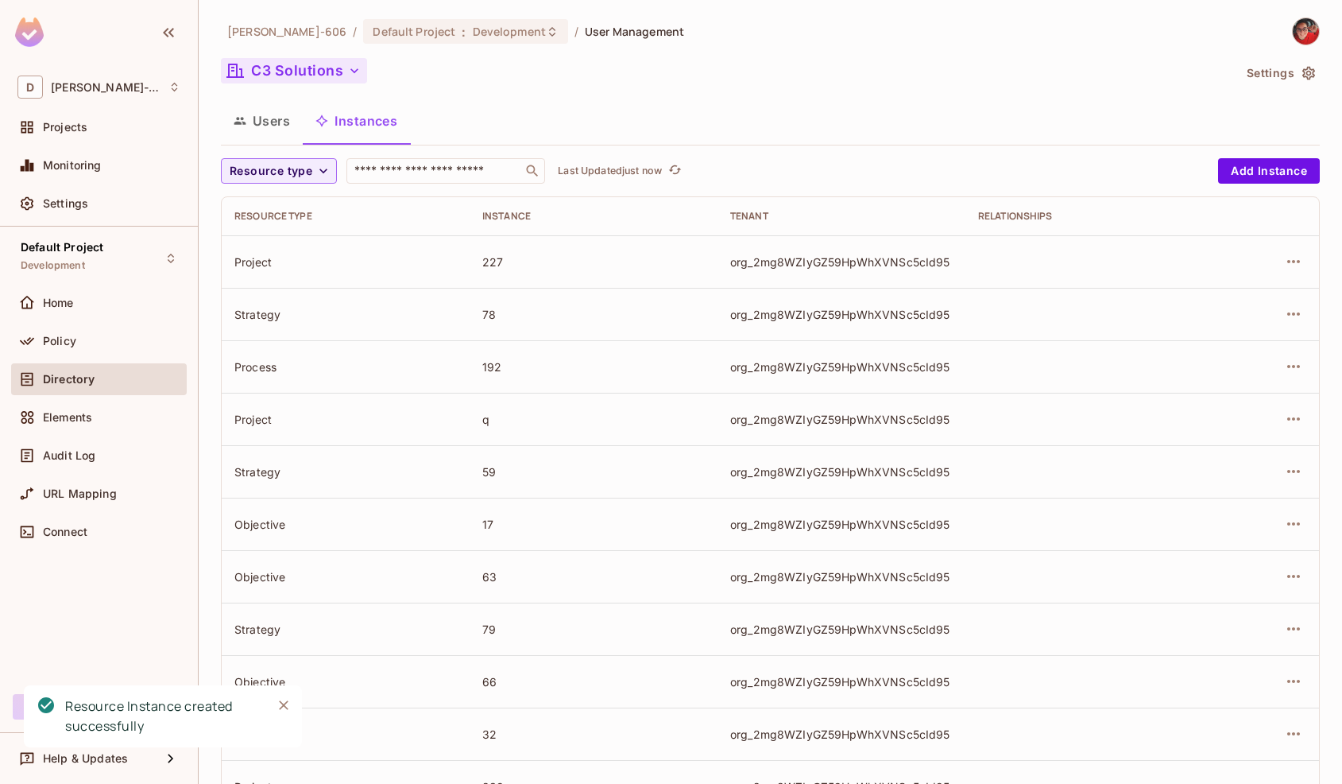
click at [273, 122] on button "Users" at bounding box center [262, 121] width 82 height 40
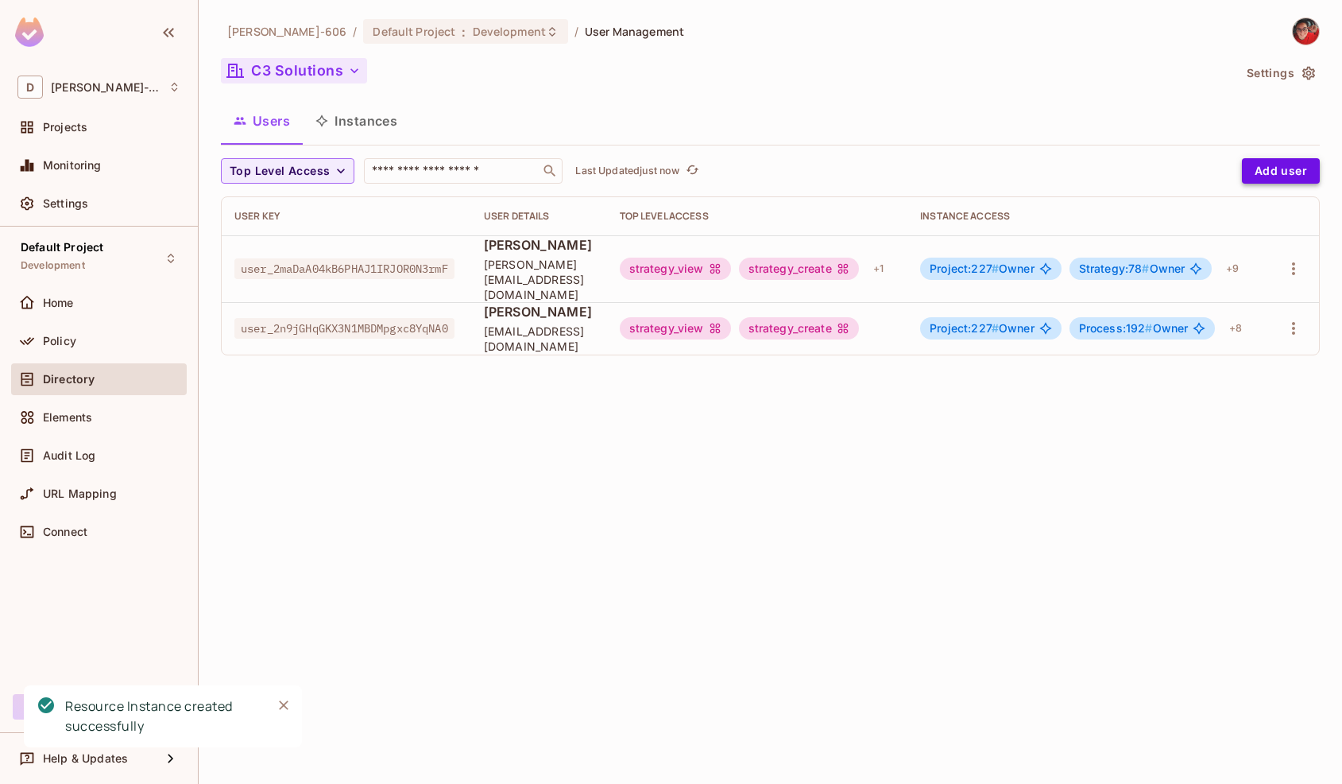
click at [1267, 176] on button "Add user" at bounding box center [1281, 170] width 78 height 25
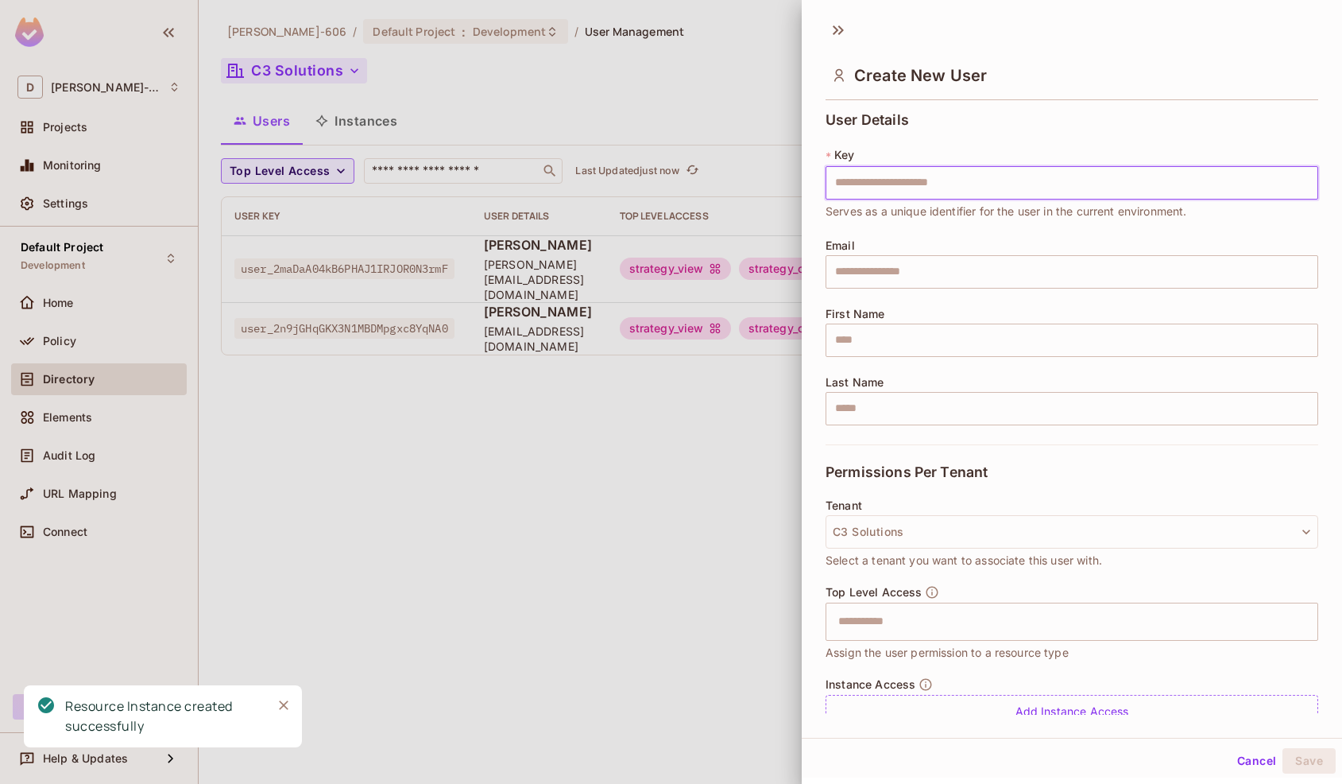
click at [1263, 764] on button "Cancel" at bounding box center [1257, 760] width 52 height 25
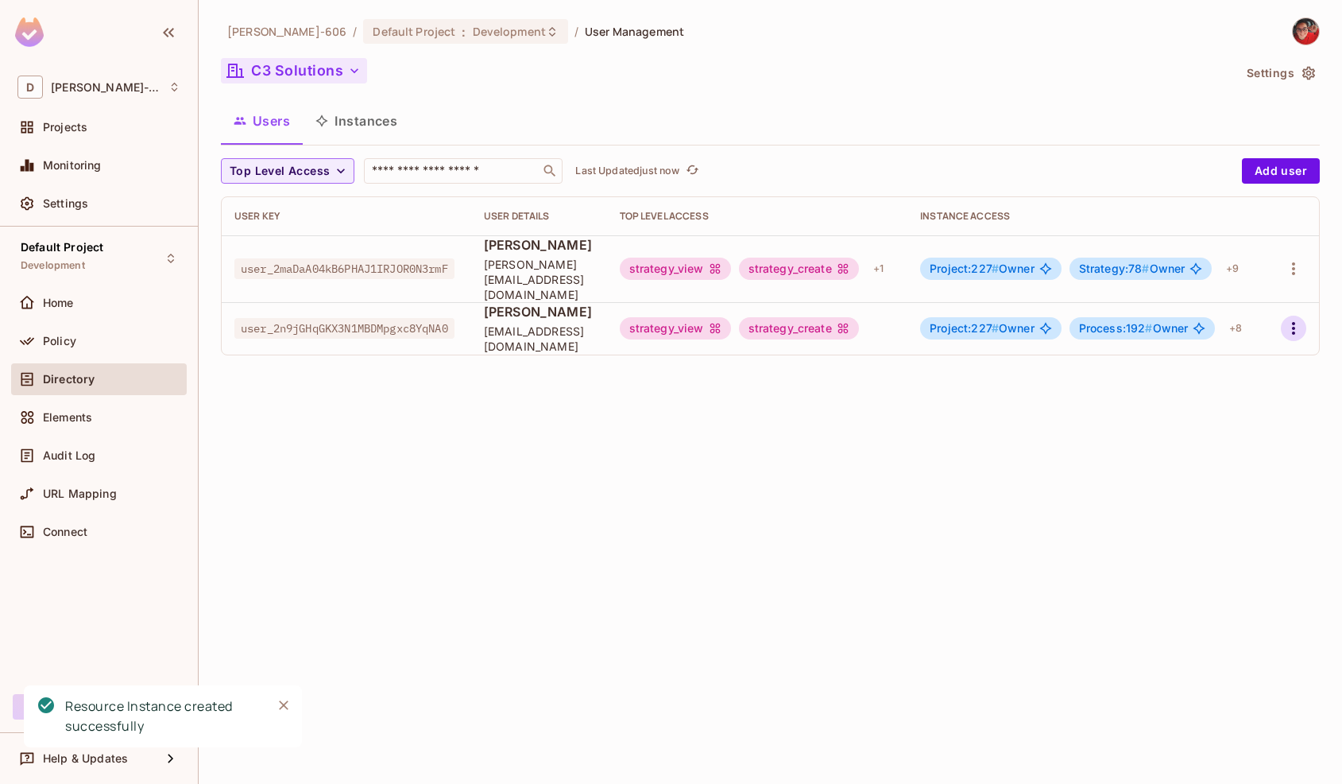
click at [1301, 319] on icon "button" at bounding box center [1293, 328] width 19 height 19
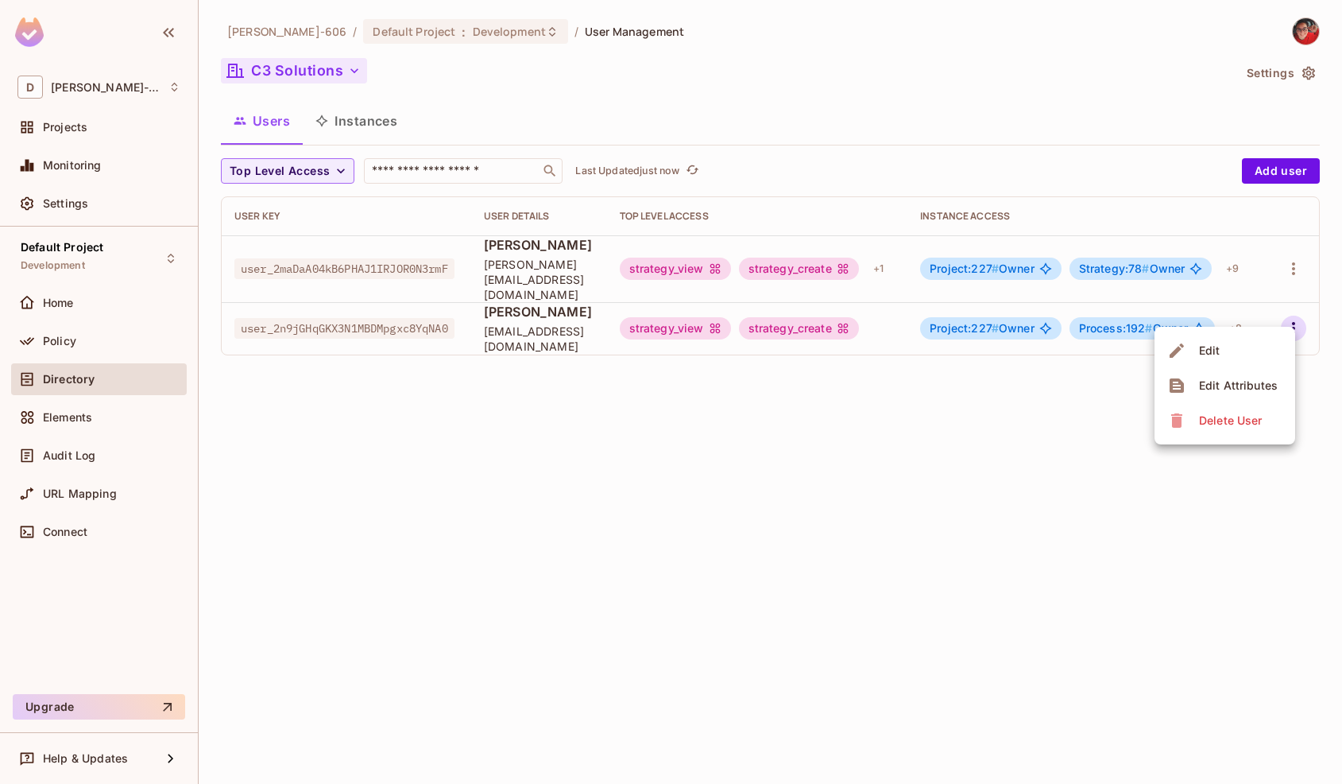
click at [1222, 354] on span "Edit" at bounding box center [1209, 350] width 31 height 25
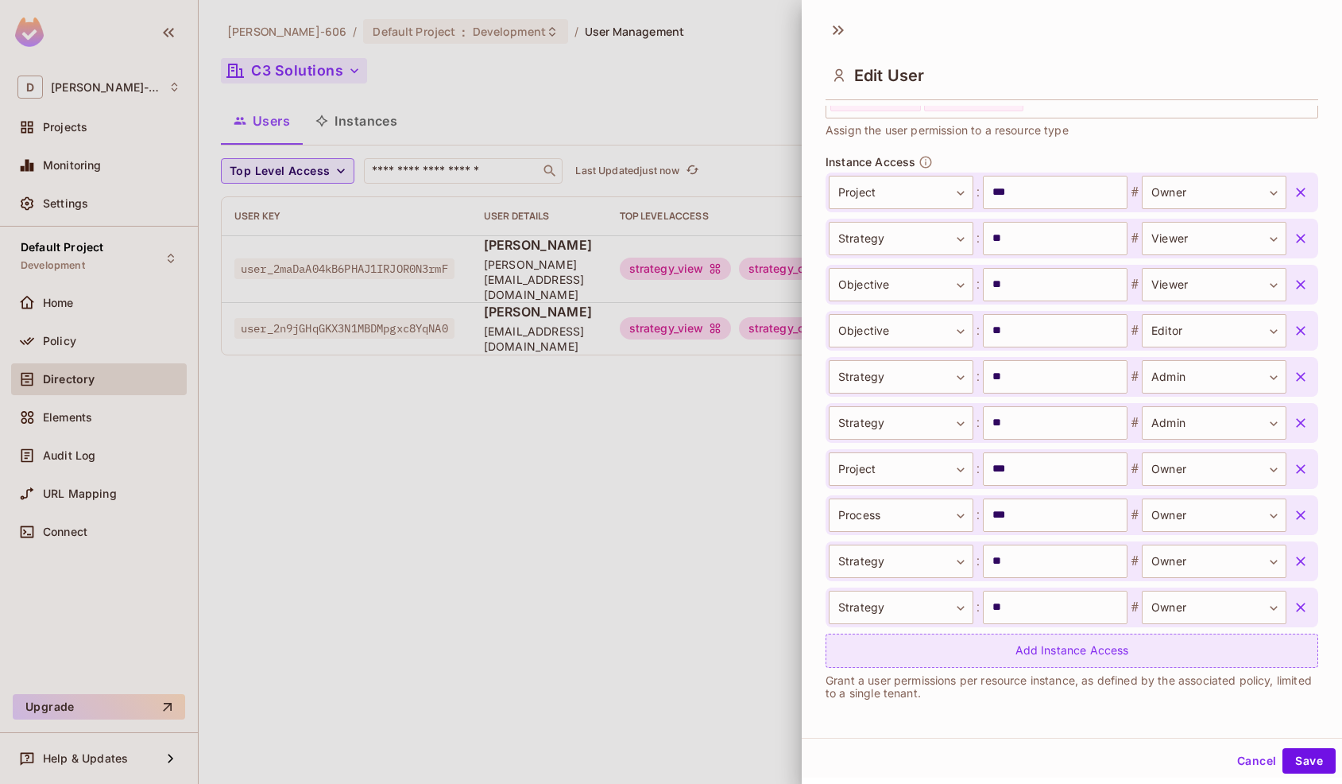
scroll to position [523, 0]
click at [926, 658] on div "Add Instance Access" at bounding box center [1072, 650] width 493 height 34
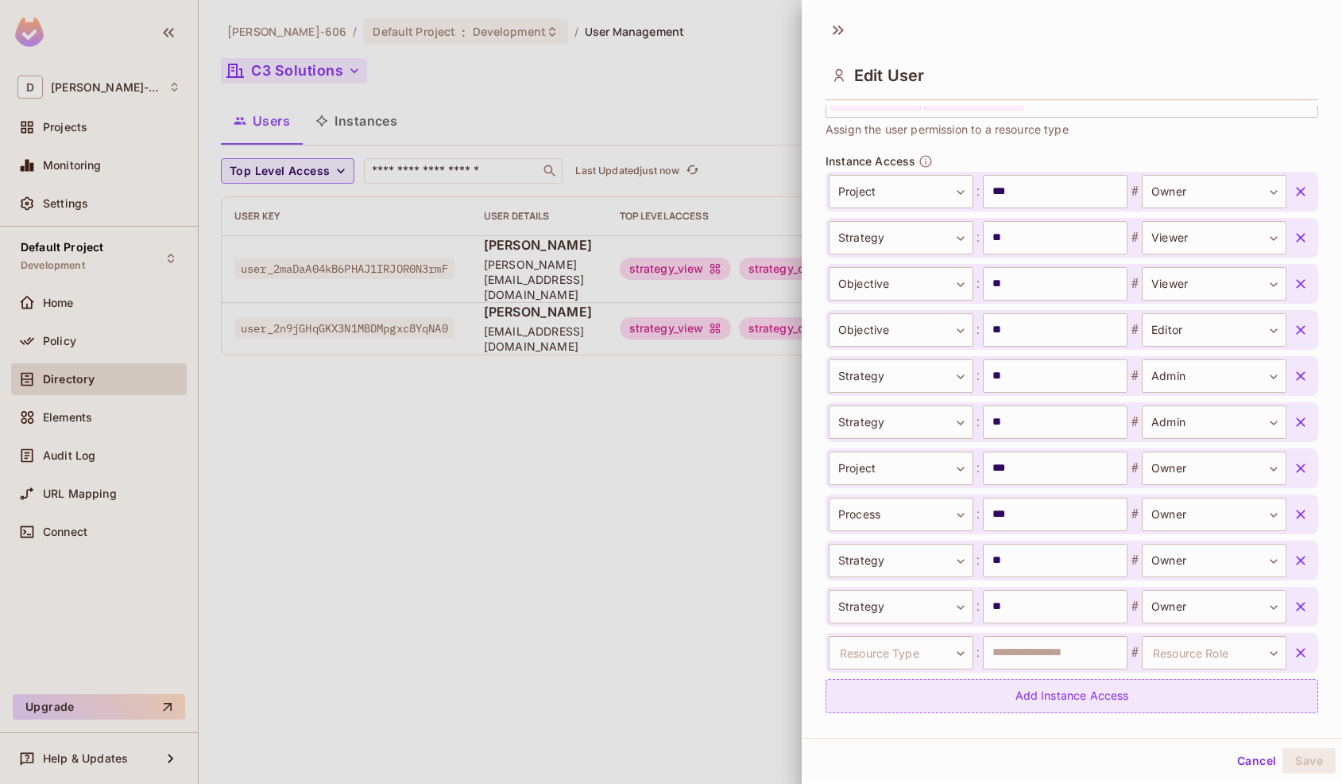
click at [926, 658] on body "**********" at bounding box center [671, 392] width 1342 height 784
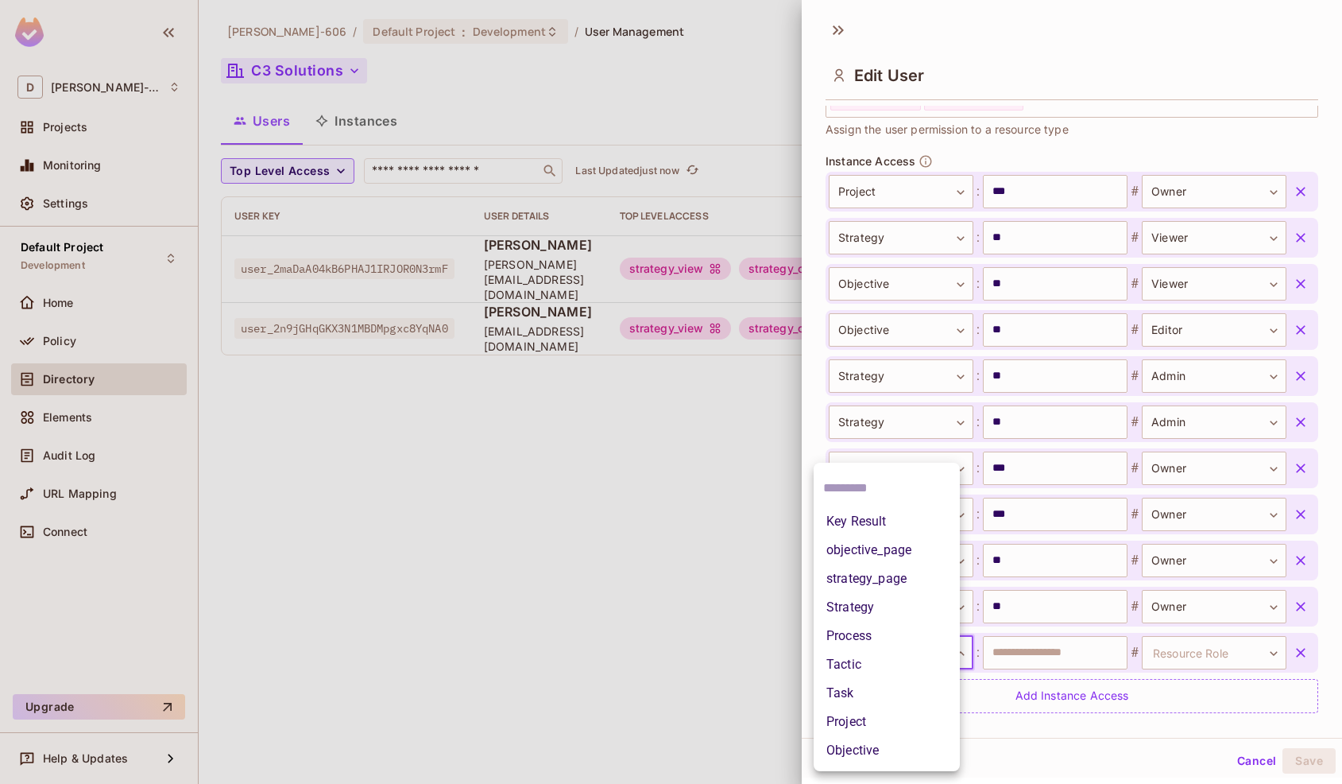
click at [884, 725] on li "Project" at bounding box center [887, 721] width 146 height 29
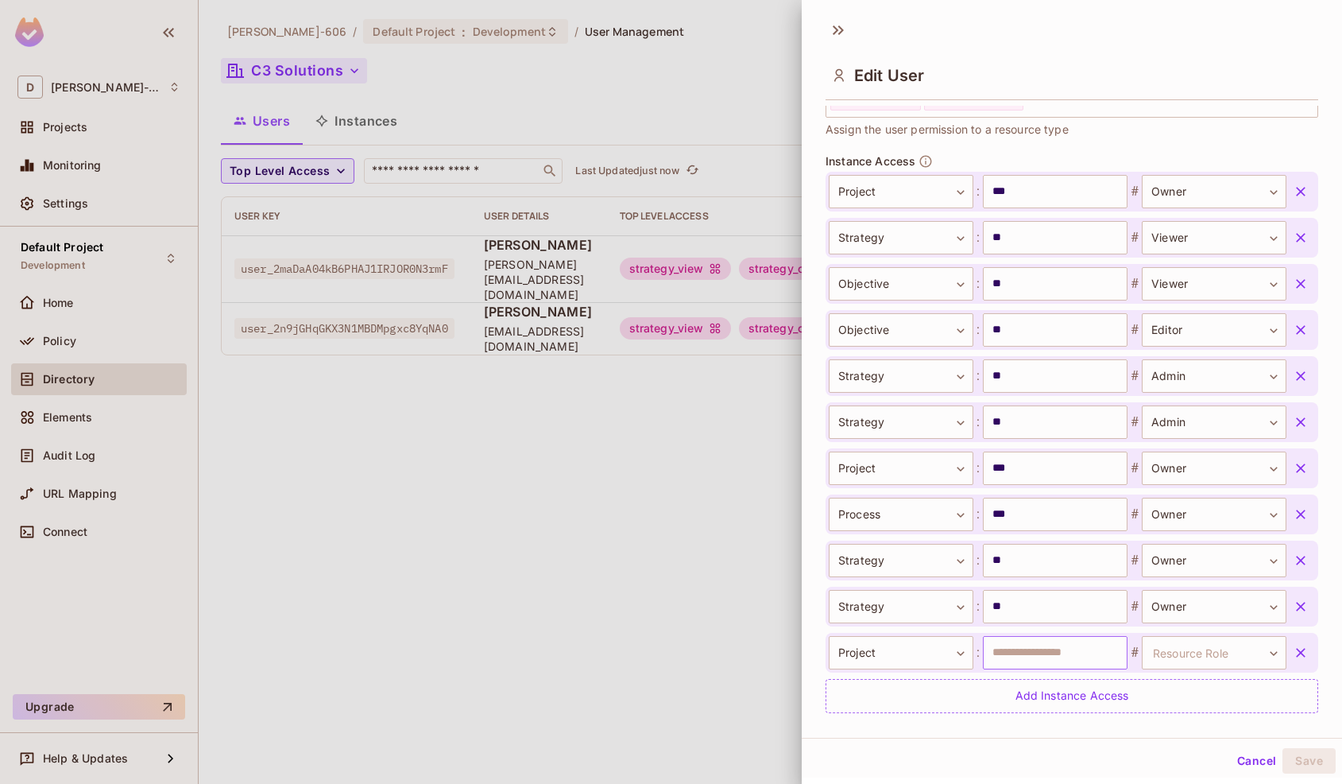
click at [1013, 661] on input "text" at bounding box center [1055, 652] width 145 height 33
type input "***"
click at [1167, 654] on body "**********" at bounding box center [671, 392] width 1342 height 784
click at [1184, 718] on li "Owner" at bounding box center [1201, 721] width 146 height 29
click at [1328, 767] on button "Save" at bounding box center [1309, 760] width 53 height 25
